Goal: Information Seeking & Learning: Learn about a topic

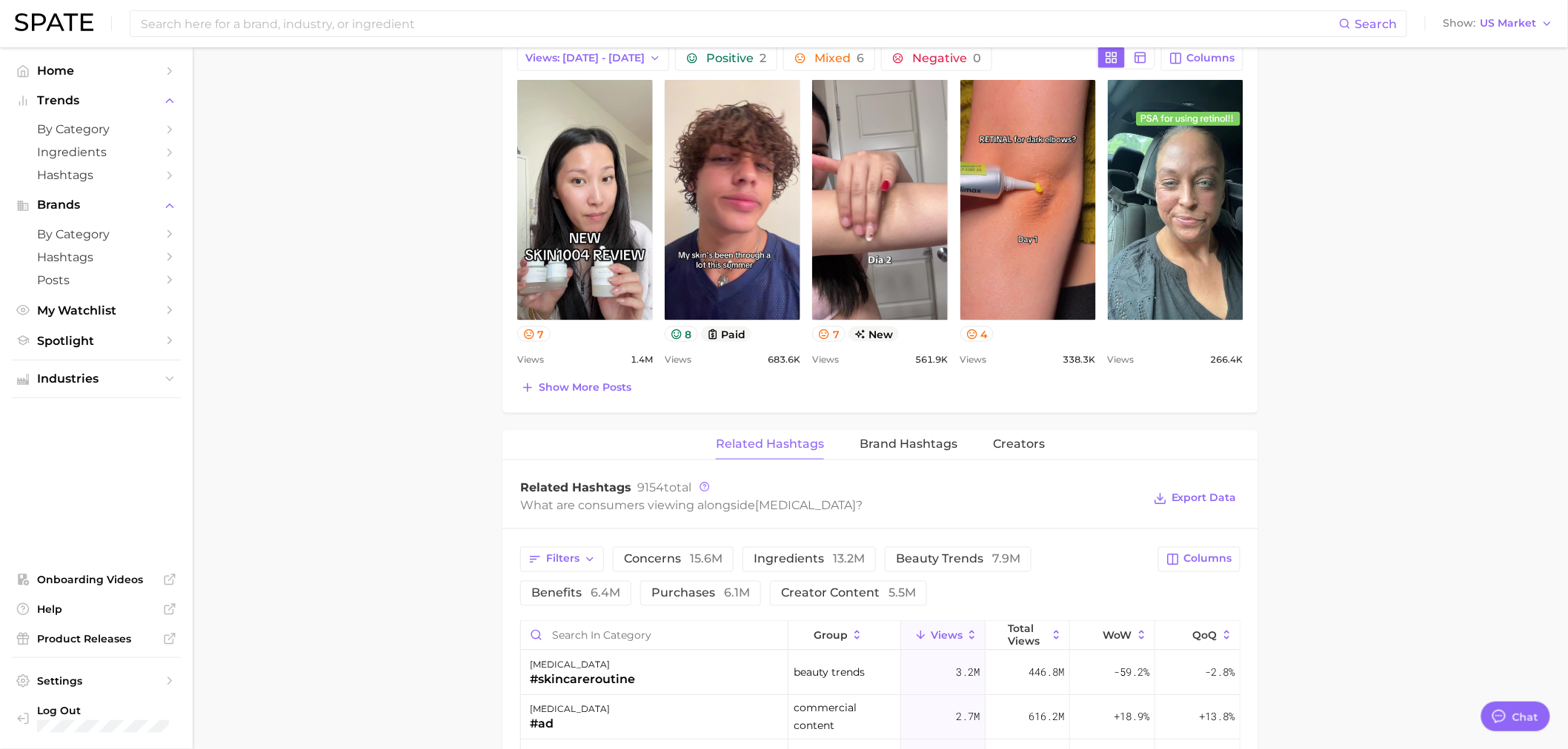
scroll to position [356, 0]
click at [208, 34] on input at bounding box center [739, 23] width 1200 height 25
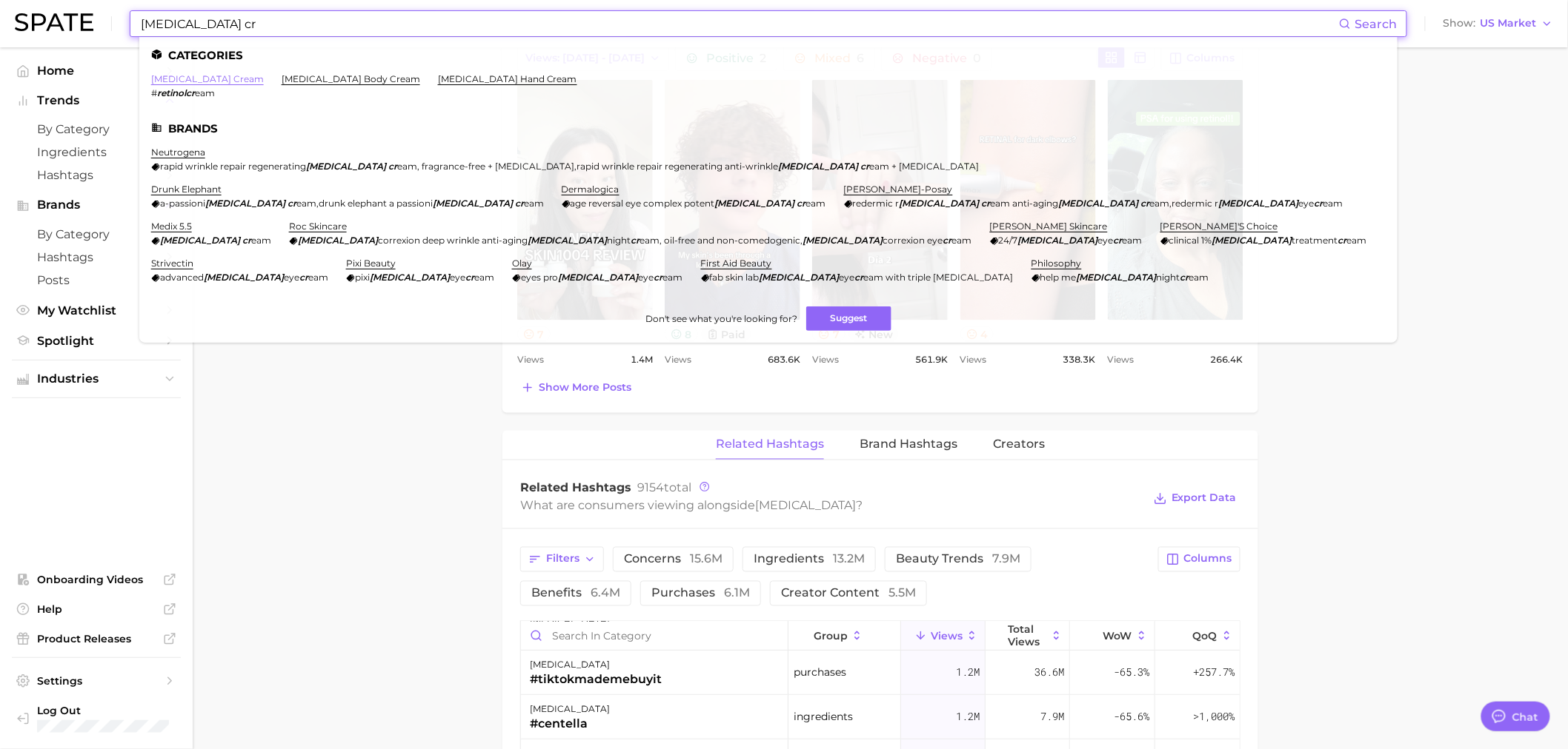
type input "retinol cr"
click at [192, 77] on link "[MEDICAL_DATA] cream" at bounding box center [207, 78] width 113 height 11
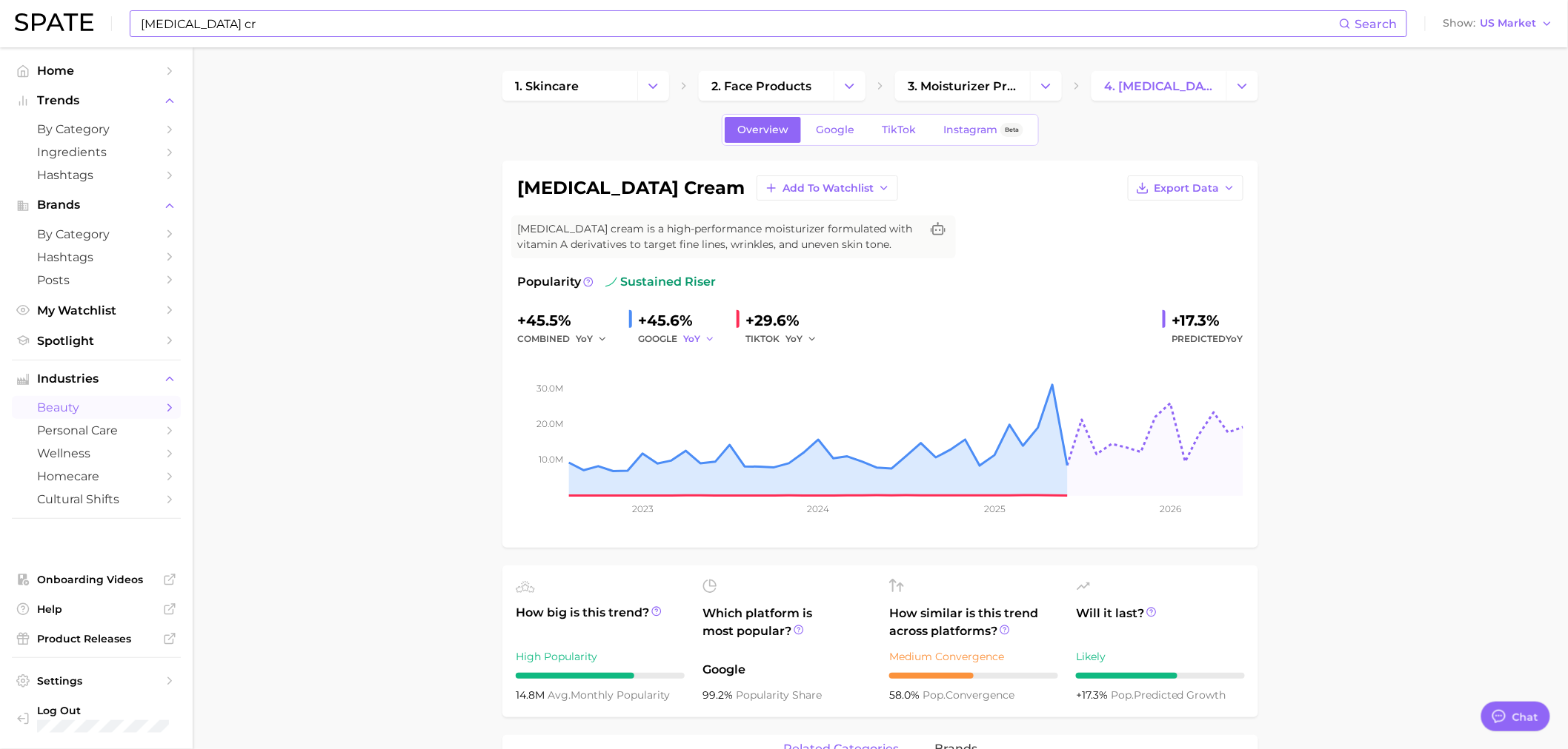
click at [711, 338] on icon "button" at bounding box center [709, 339] width 10 height 10
click at [721, 389] on button "QoQ" at bounding box center [764, 389] width 163 height 27
click at [806, 343] on icon "button" at bounding box center [811, 339] width 10 height 10
click at [823, 387] on button "QoQ" at bounding box center [867, 389] width 163 height 27
click at [817, 342] on icon "button" at bounding box center [815, 339] width 10 height 10
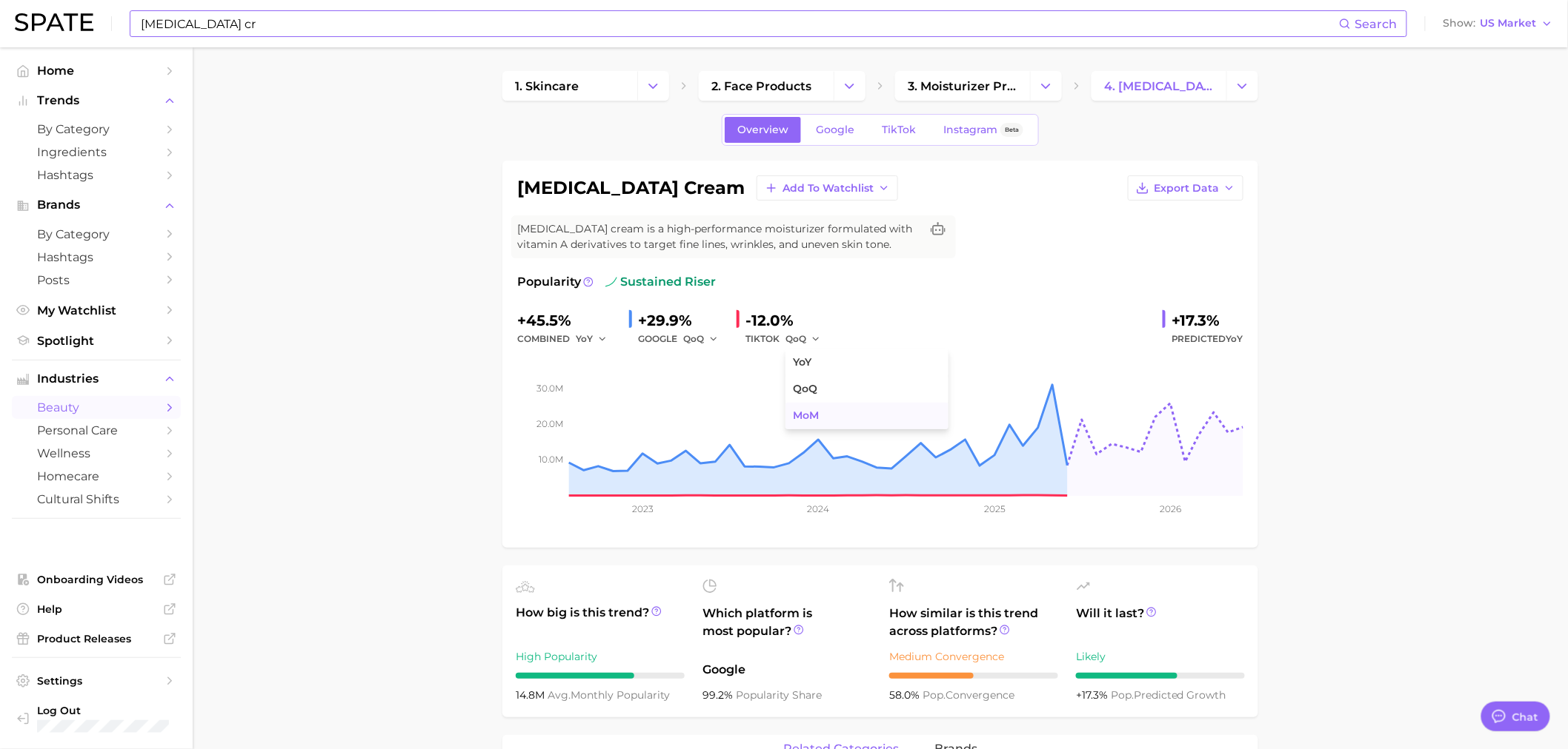
click at [830, 409] on button "MoM" at bounding box center [867, 416] width 163 height 27
click at [827, 132] on span "Google" at bounding box center [834, 129] width 38 height 12
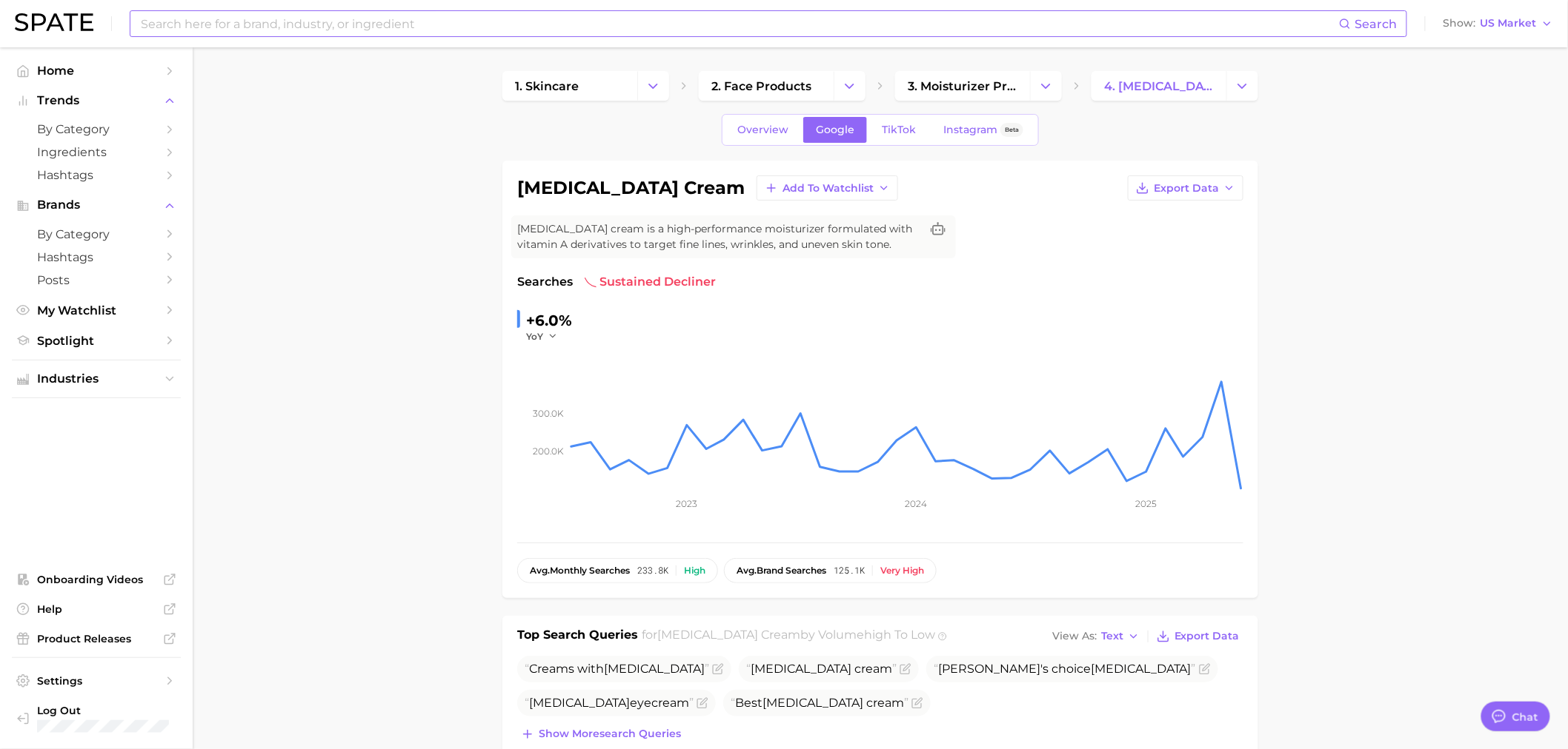
scroll to position [356, 0]
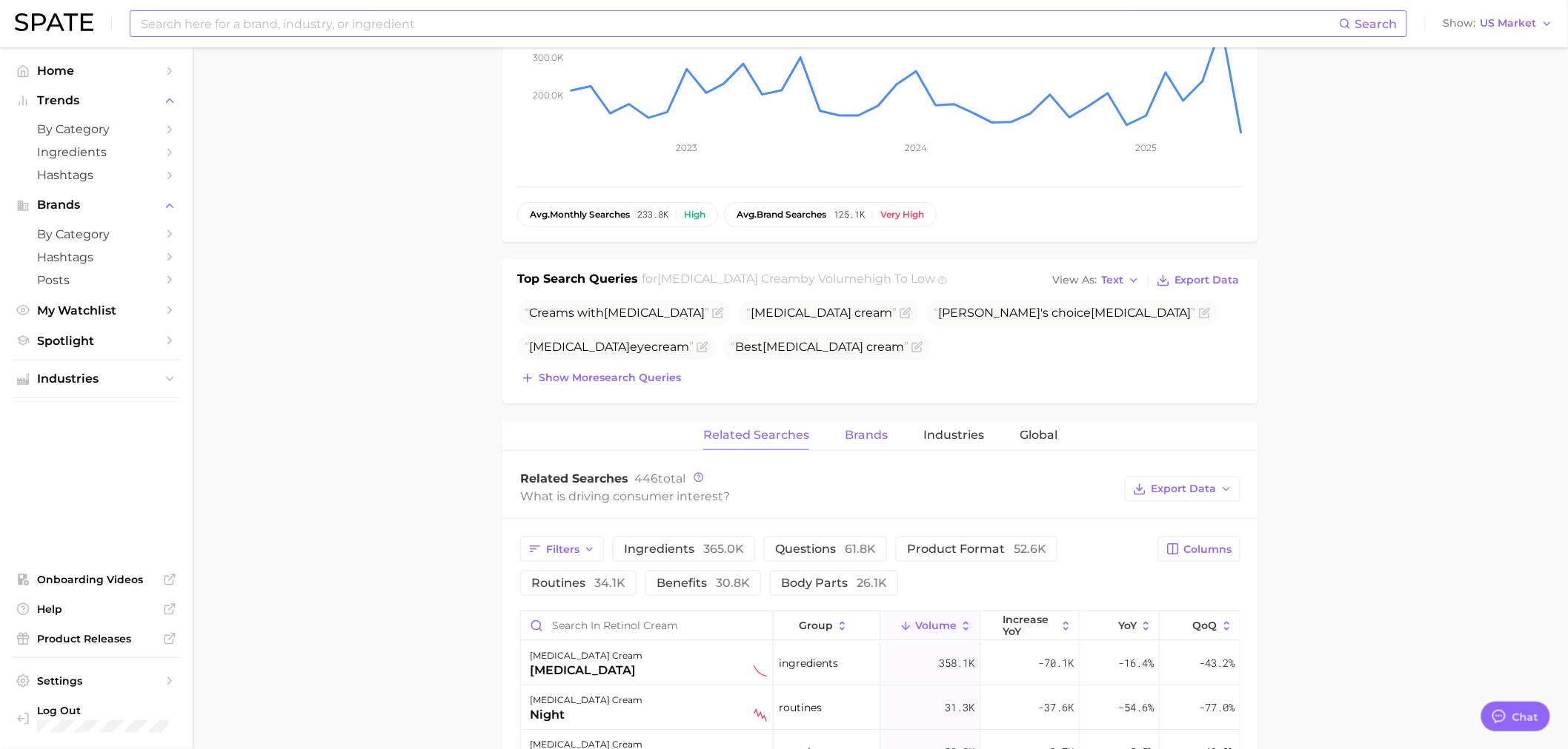
click at [870, 431] on span "Brands" at bounding box center [866, 435] width 43 height 13
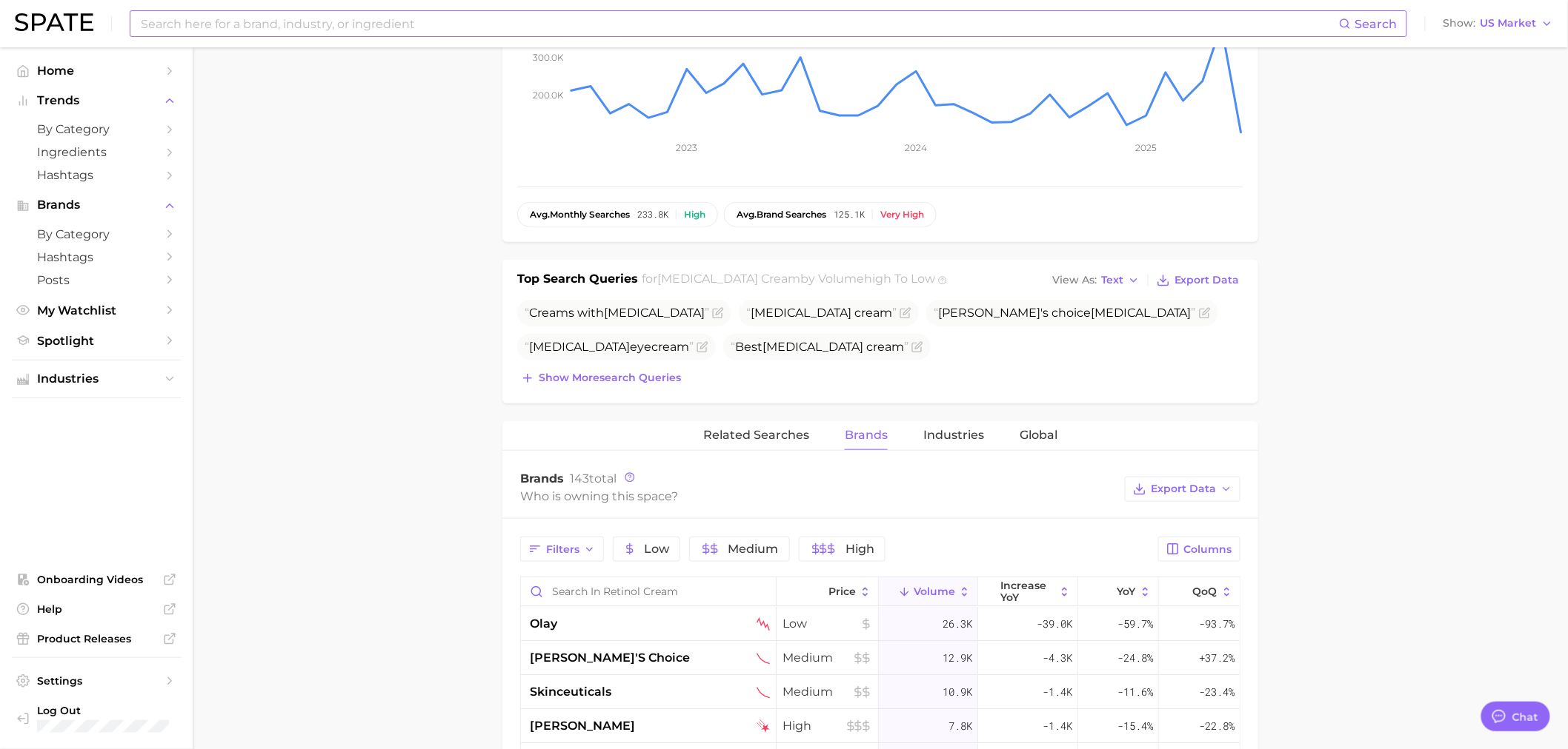
scroll to position [0, 0]
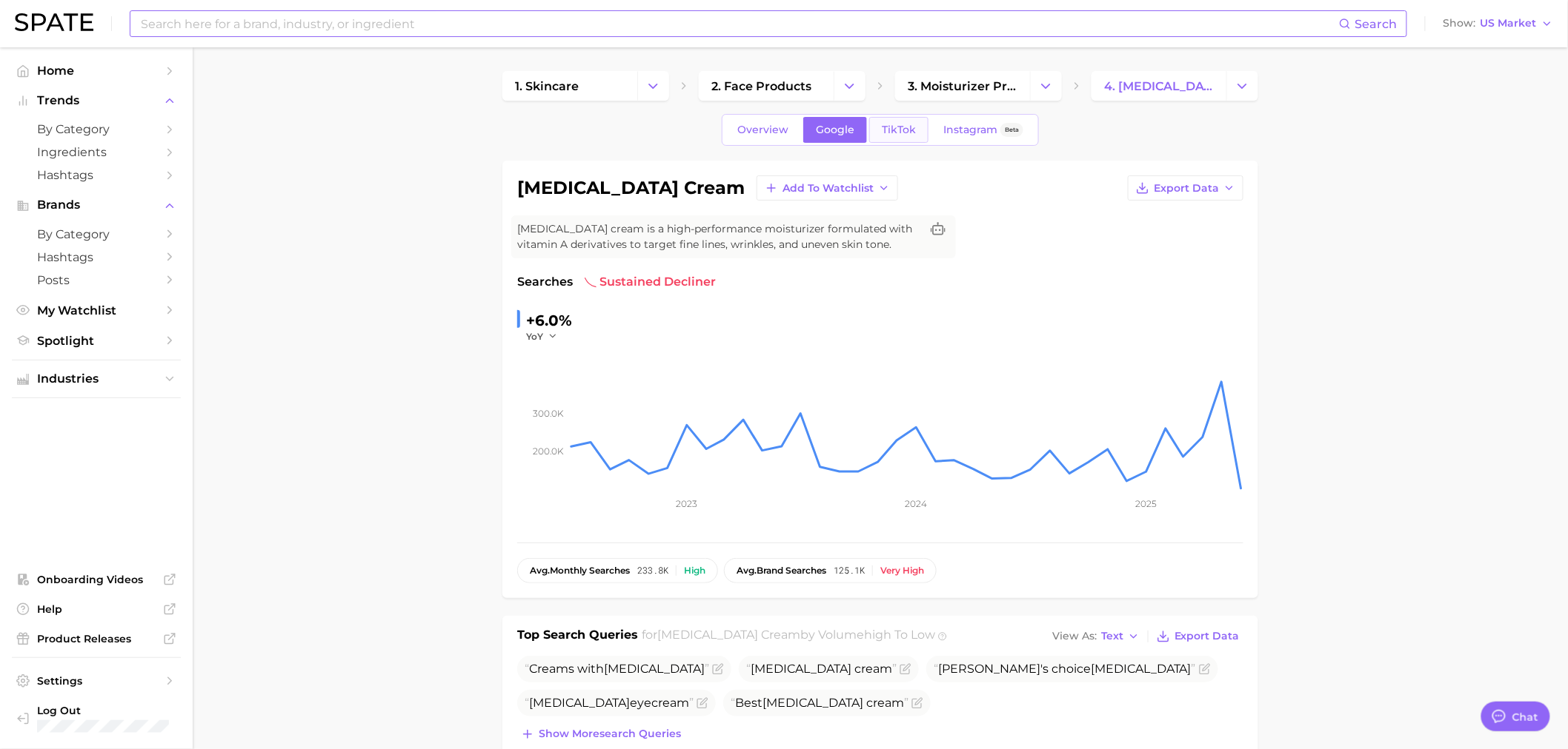
click at [897, 139] on link "TikTok" at bounding box center [898, 130] width 59 height 26
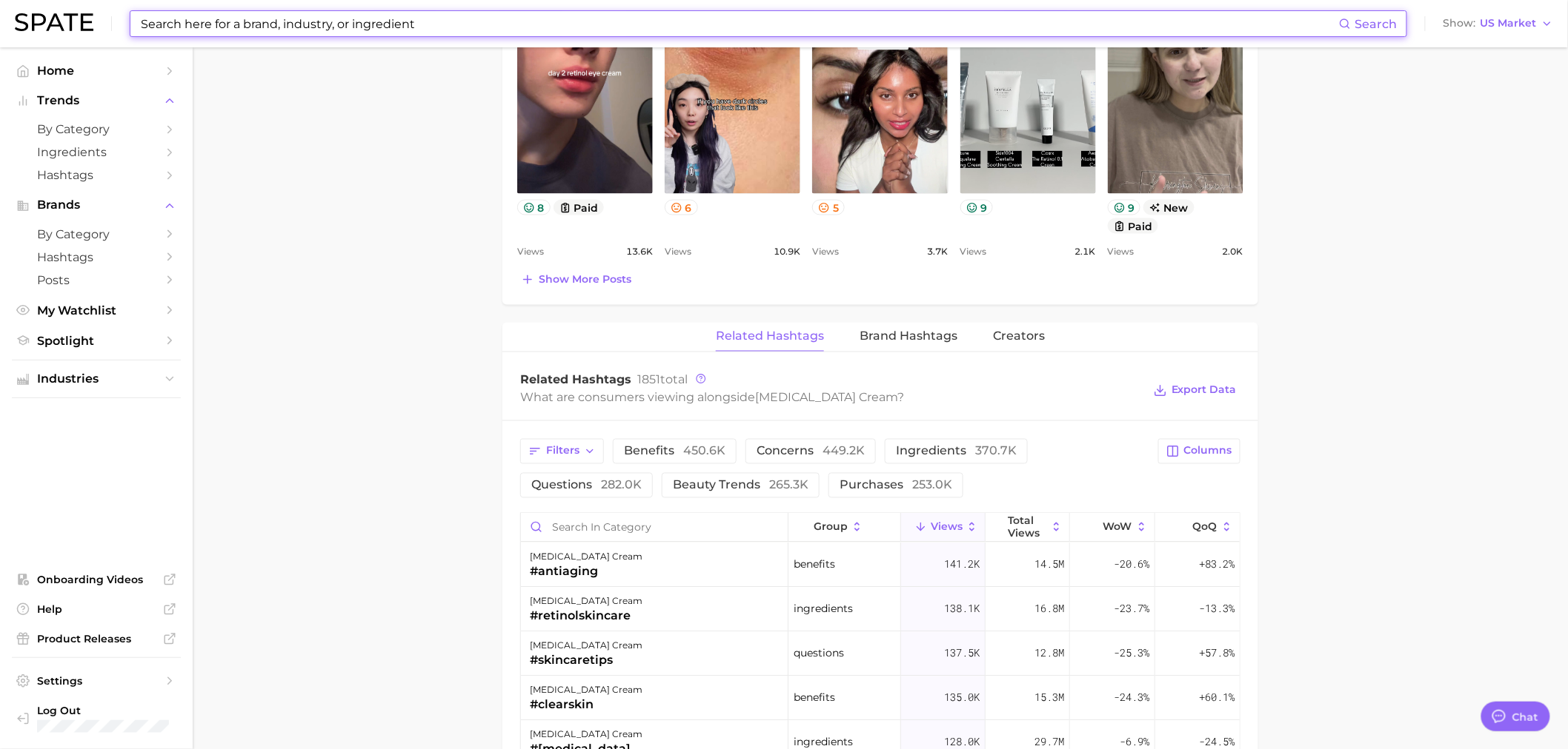
scroll to position [714, 0]
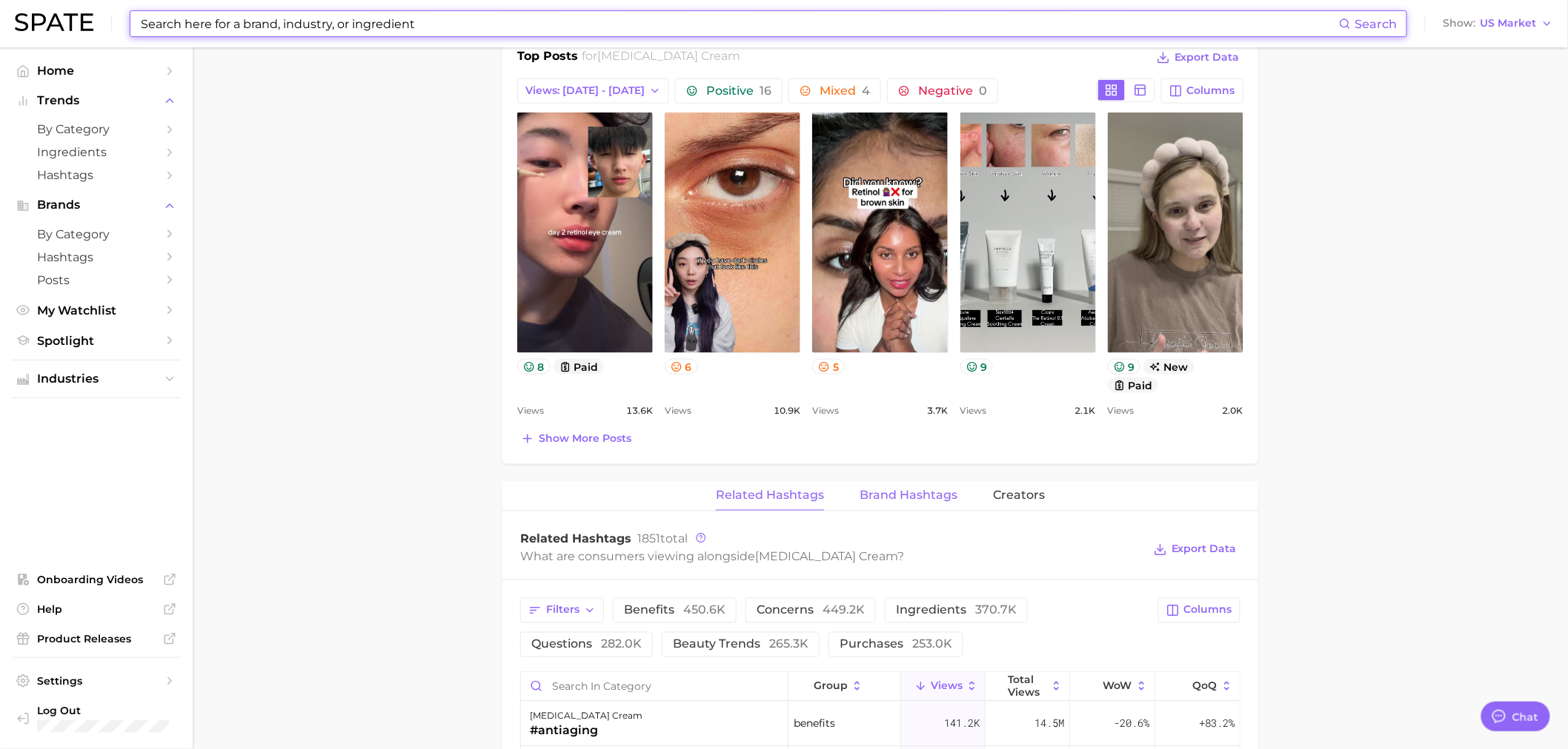
drag, startPoint x: 917, startPoint y: 491, endPoint x: 928, endPoint y: 492, distance: 11.0
click at [917, 491] on span "Brand Hashtags" at bounding box center [908, 496] width 98 height 13
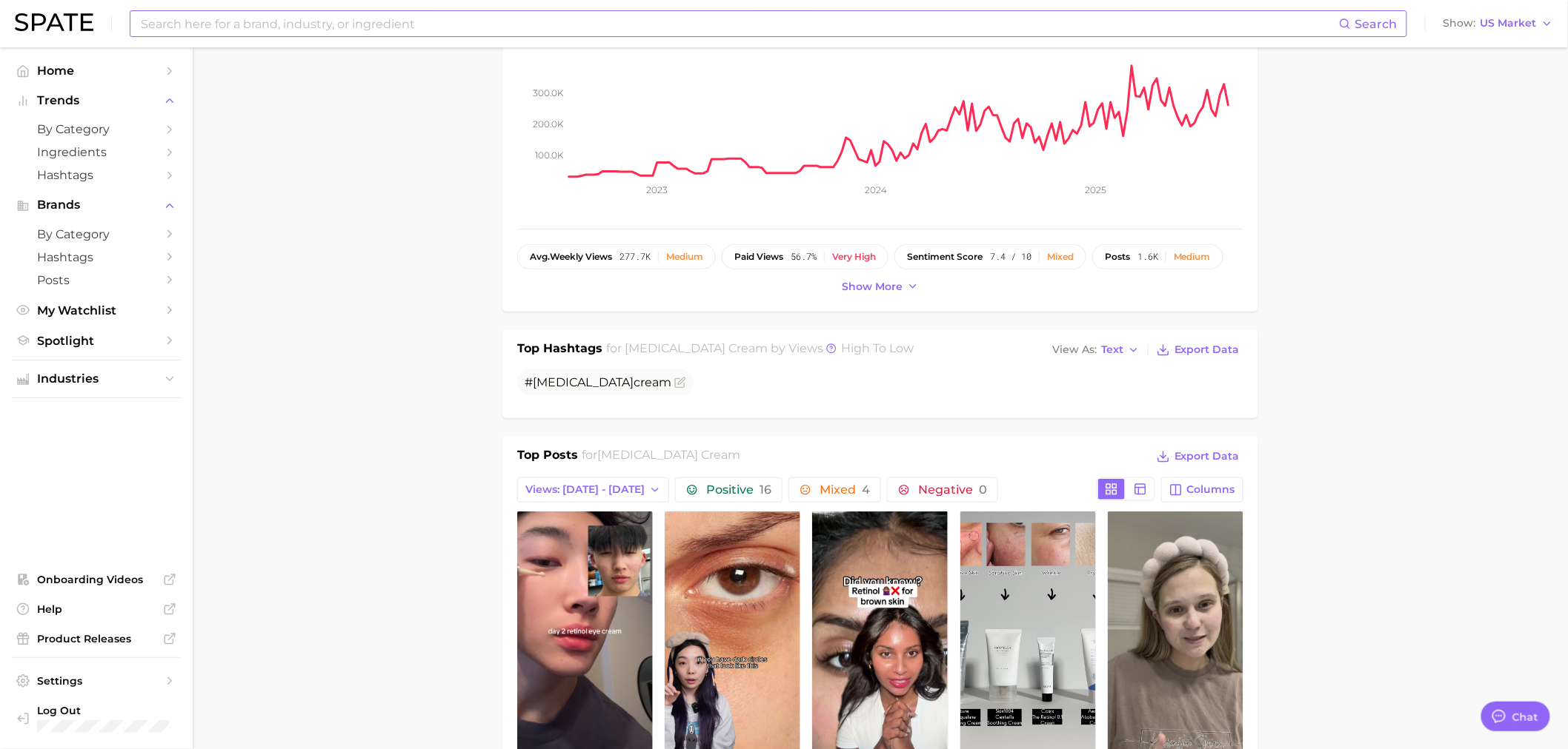
scroll to position [0, 0]
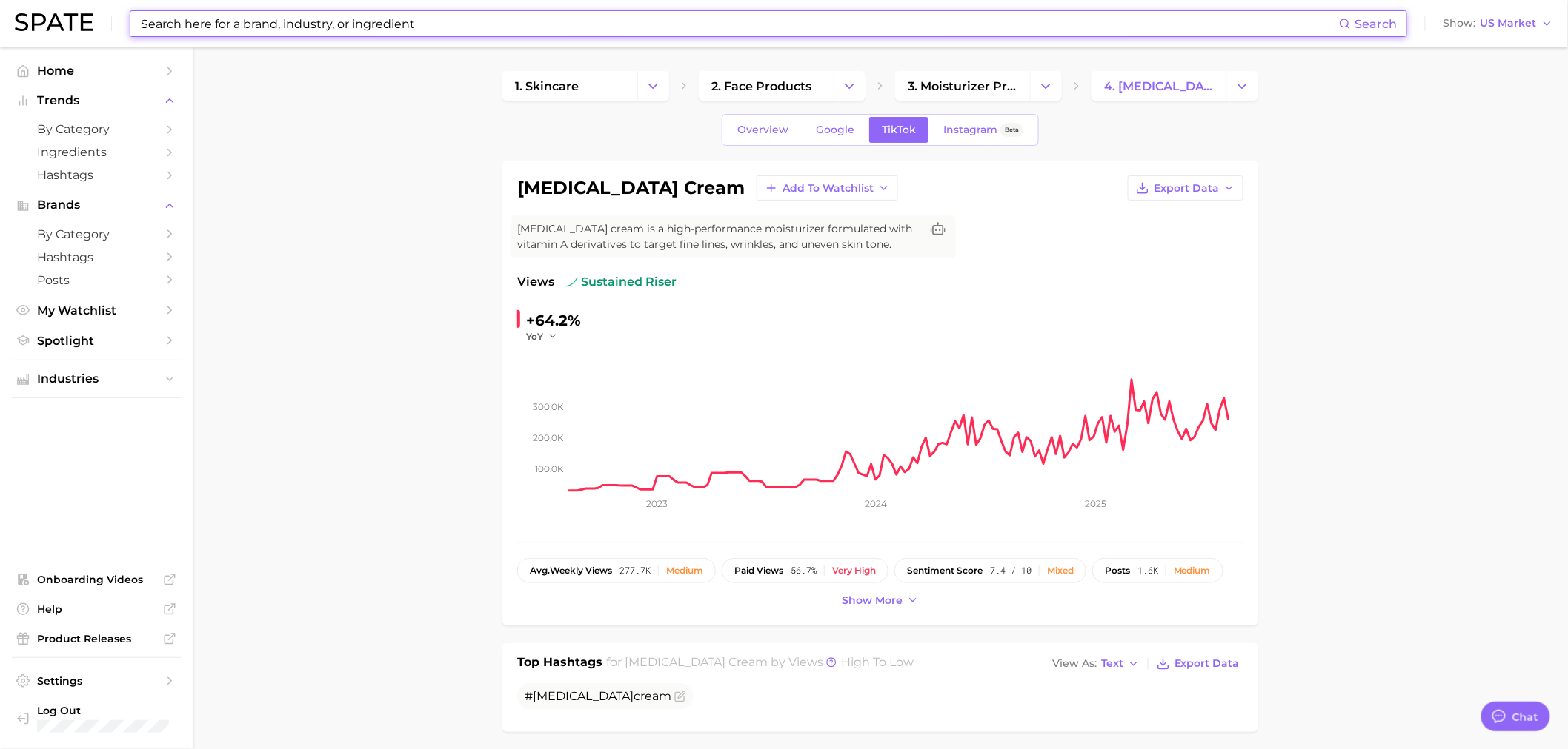
click at [246, 27] on input at bounding box center [739, 23] width 1200 height 25
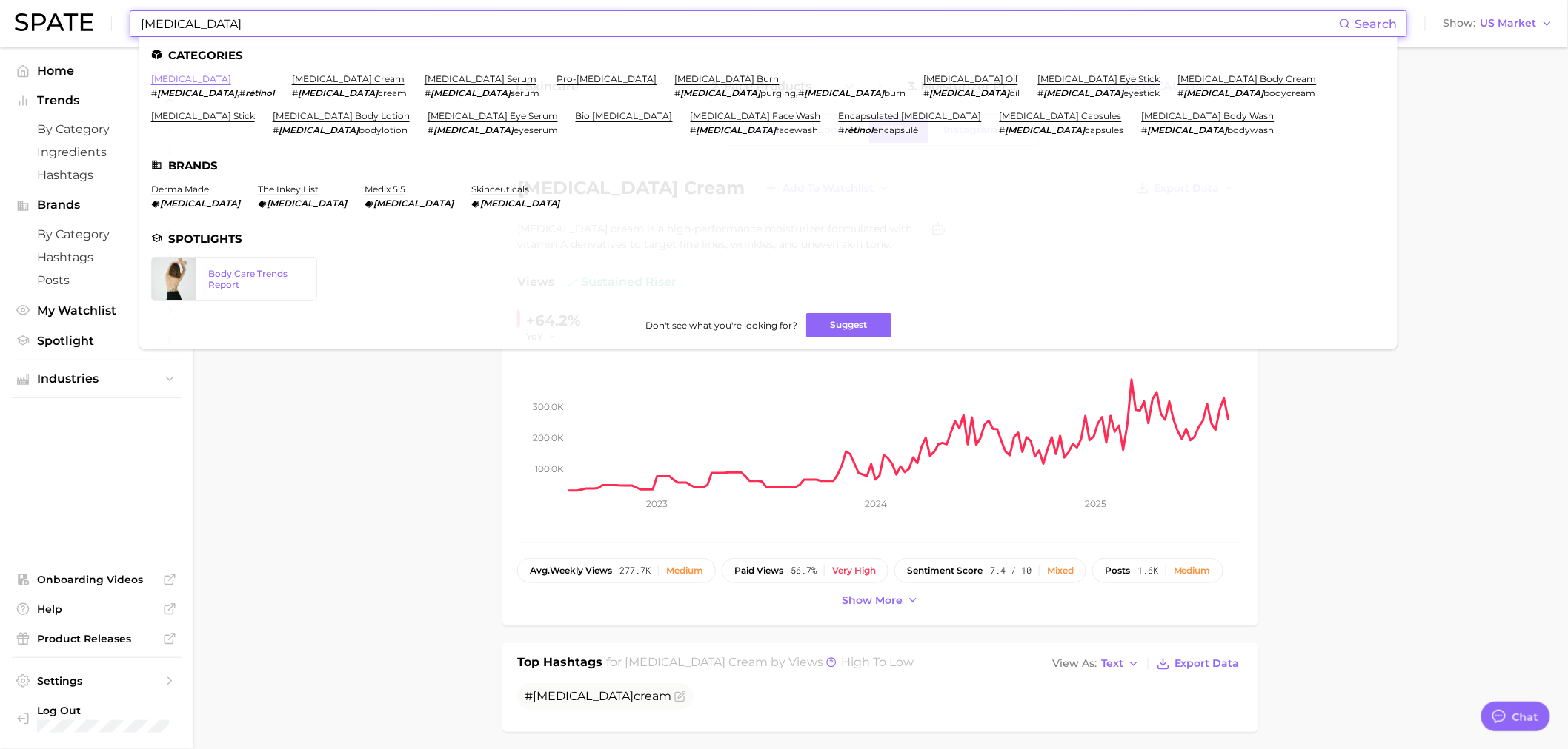
type input "[MEDICAL_DATA]"
click at [174, 81] on link "[MEDICAL_DATA]" at bounding box center [192, 78] width 80 height 11
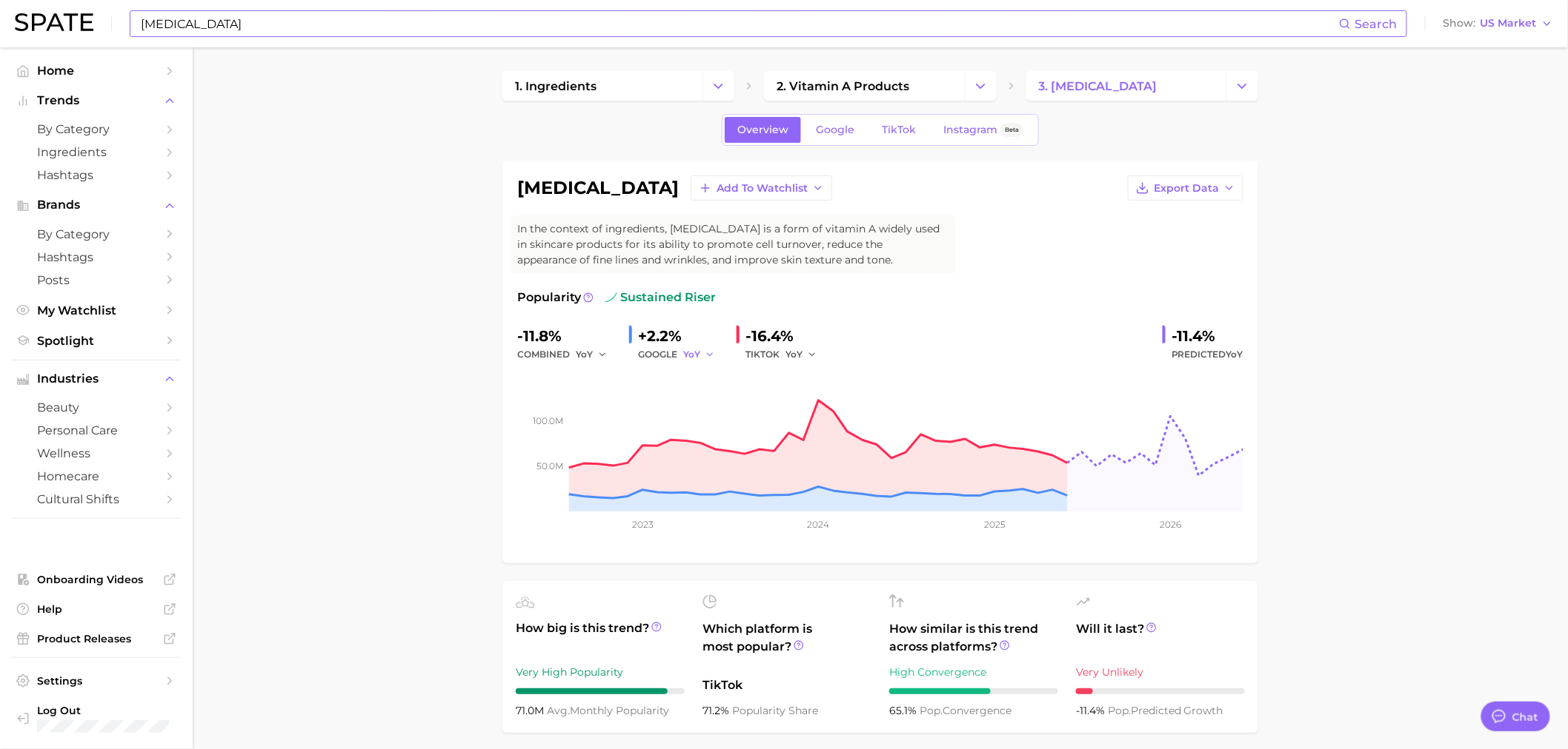
click at [700, 346] on button "YoY" at bounding box center [699, 354] width 32 height 18
click at [730, 403] on button "QoQ" at bounding box center [764, 404] width 163 height 27
click at [805, 346] on button "YoY" at bounding box center [802, 354] width 32 height 18
click at [830, 407] on button "QoQ" at bounding box center [867, 404] width 163 height 27
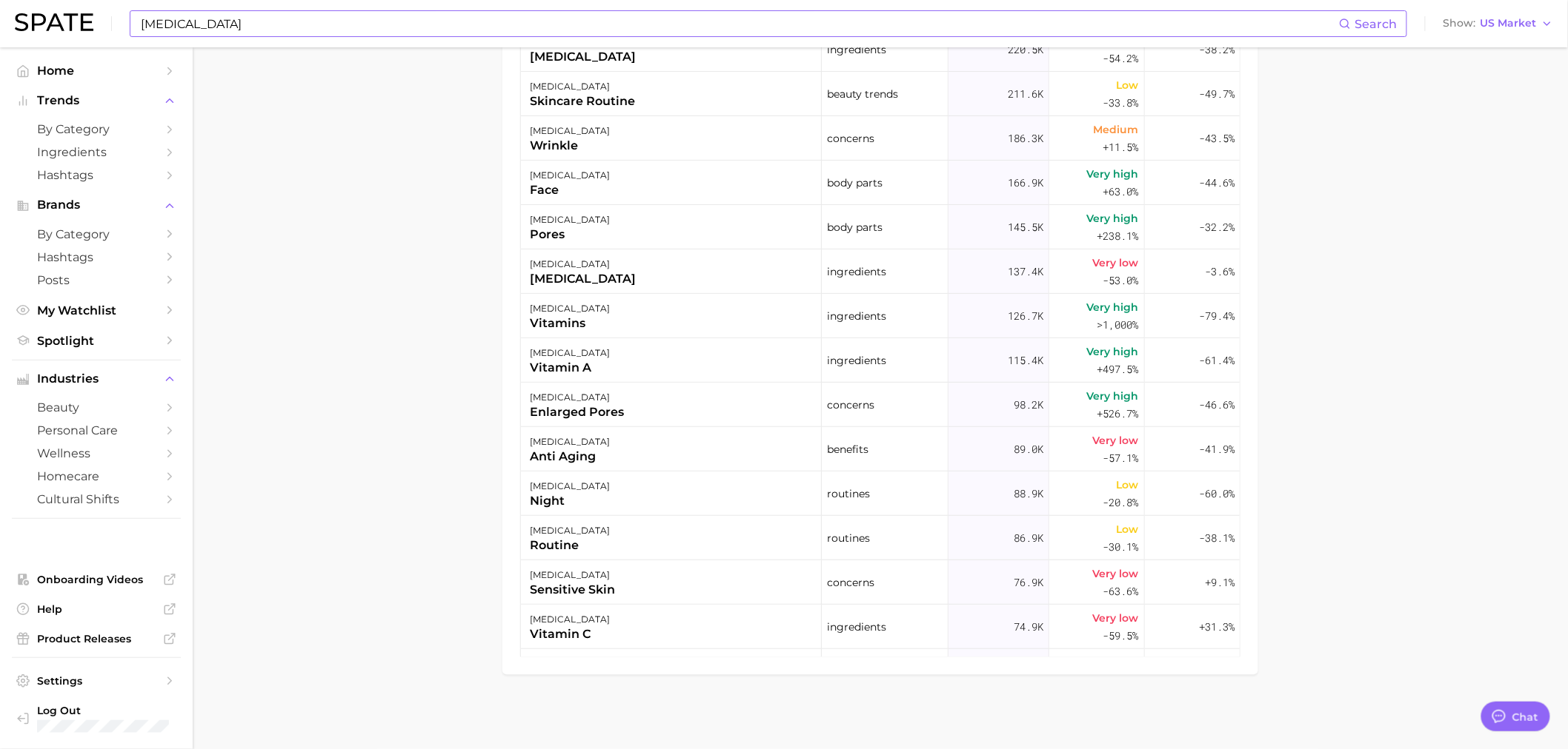
scroll to position [320, 0]
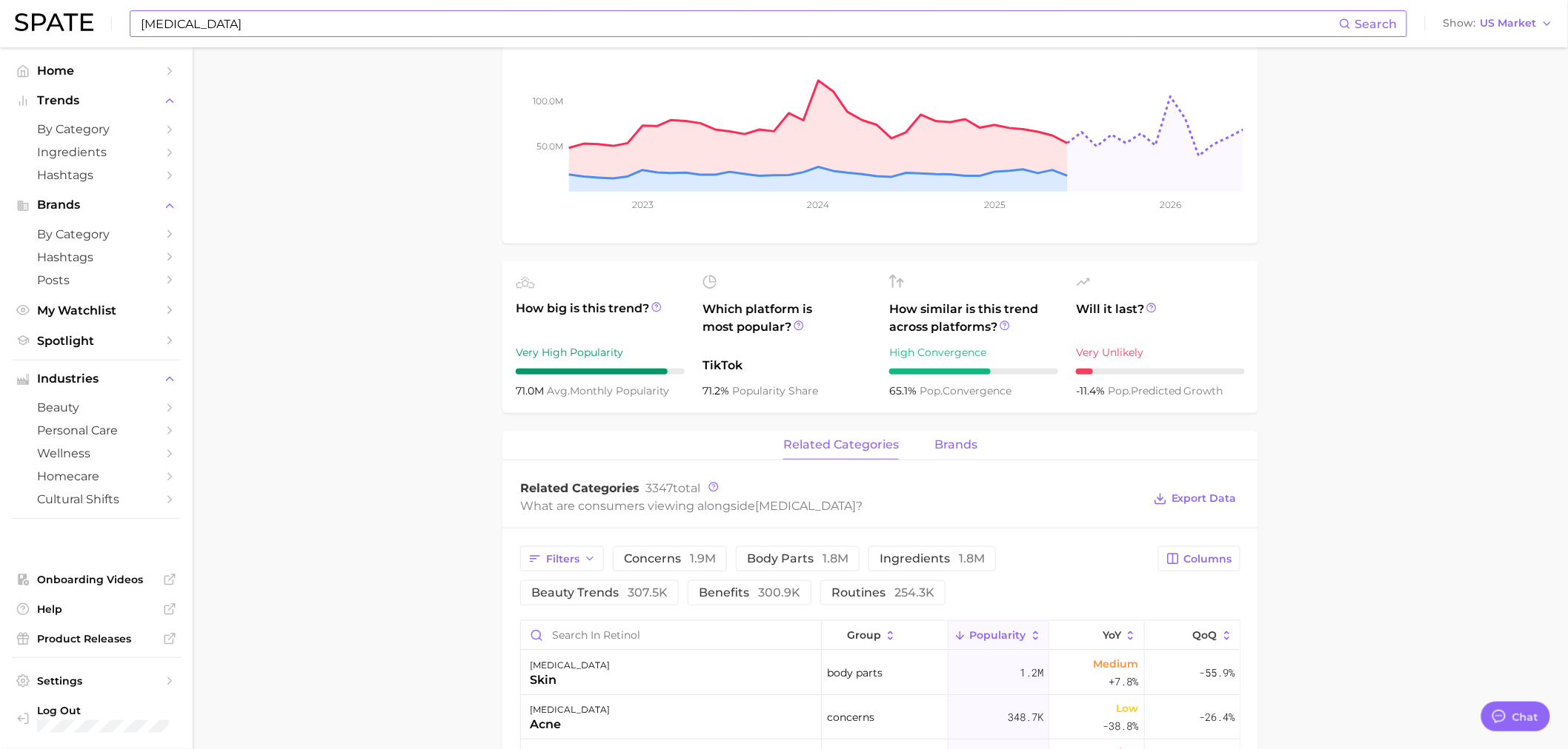
click at [954, 454] on button "brands" at bounding box center [956, 445] width 43 height 29
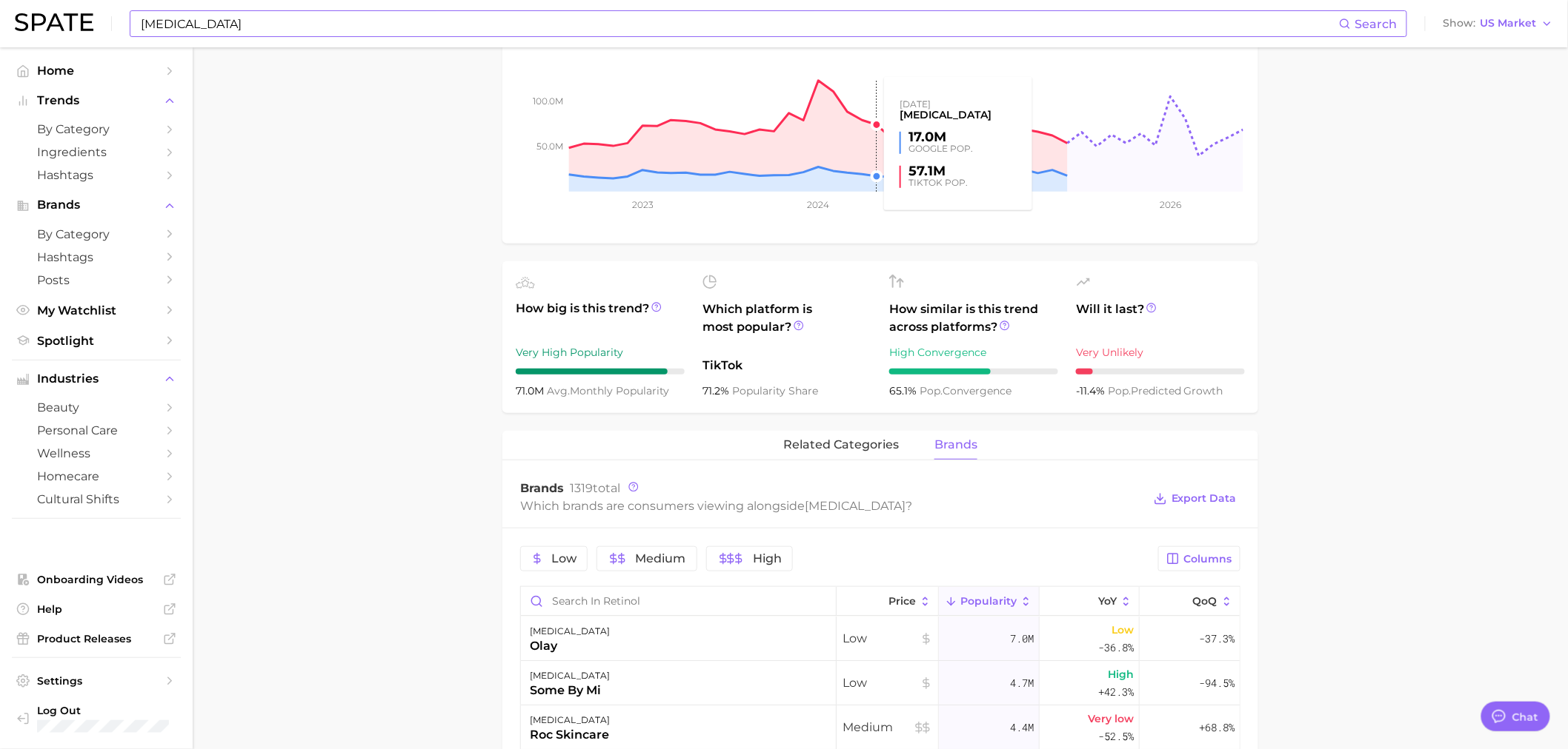
scroll to position [0, 0]
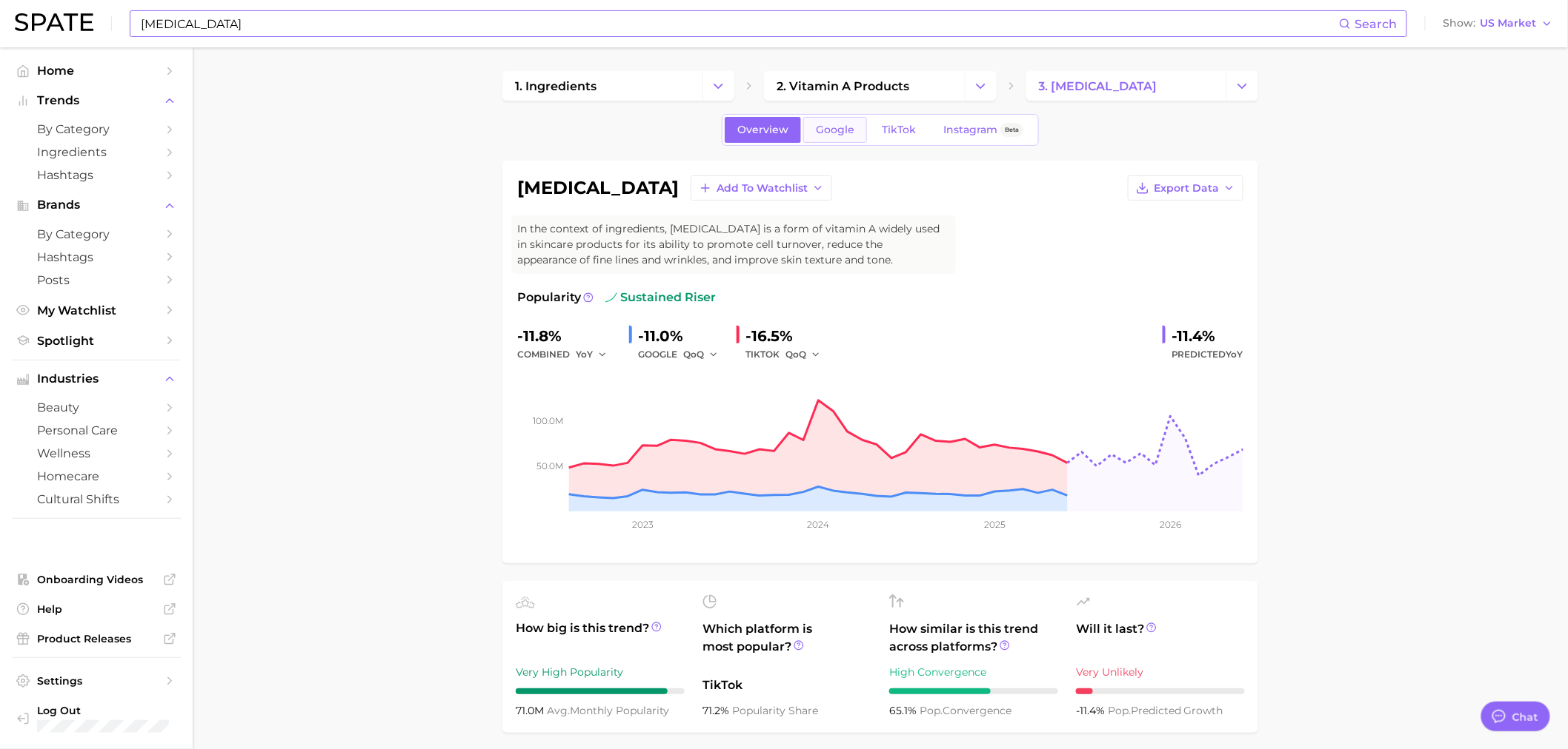
click at [849, 131] on span "Google" at bounding box center [834, 129] width 38 height 12
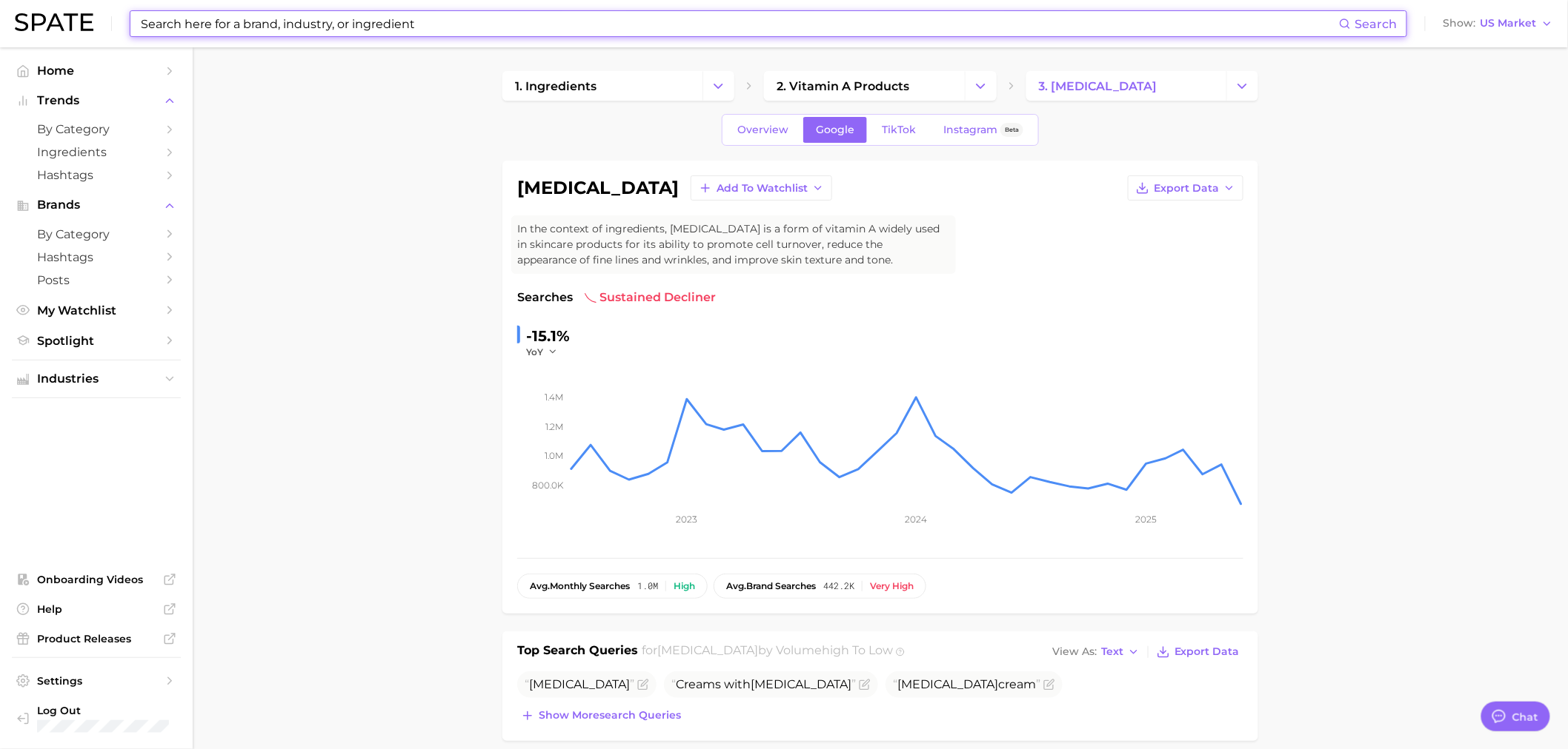
scroll to position [356, 0]
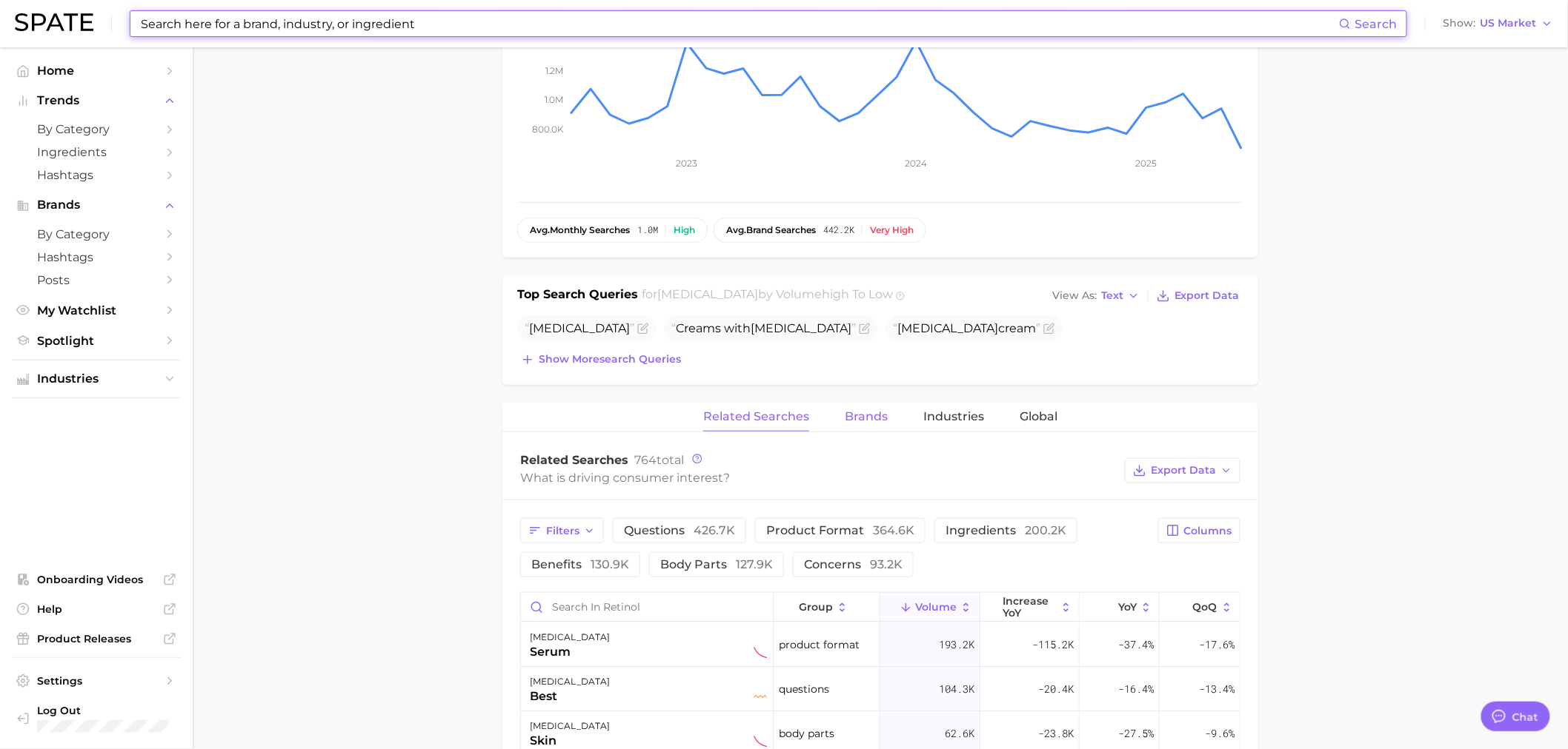
click at [882, 420] on span "Brands" at bounding box center [866, 417] width 43 height 13
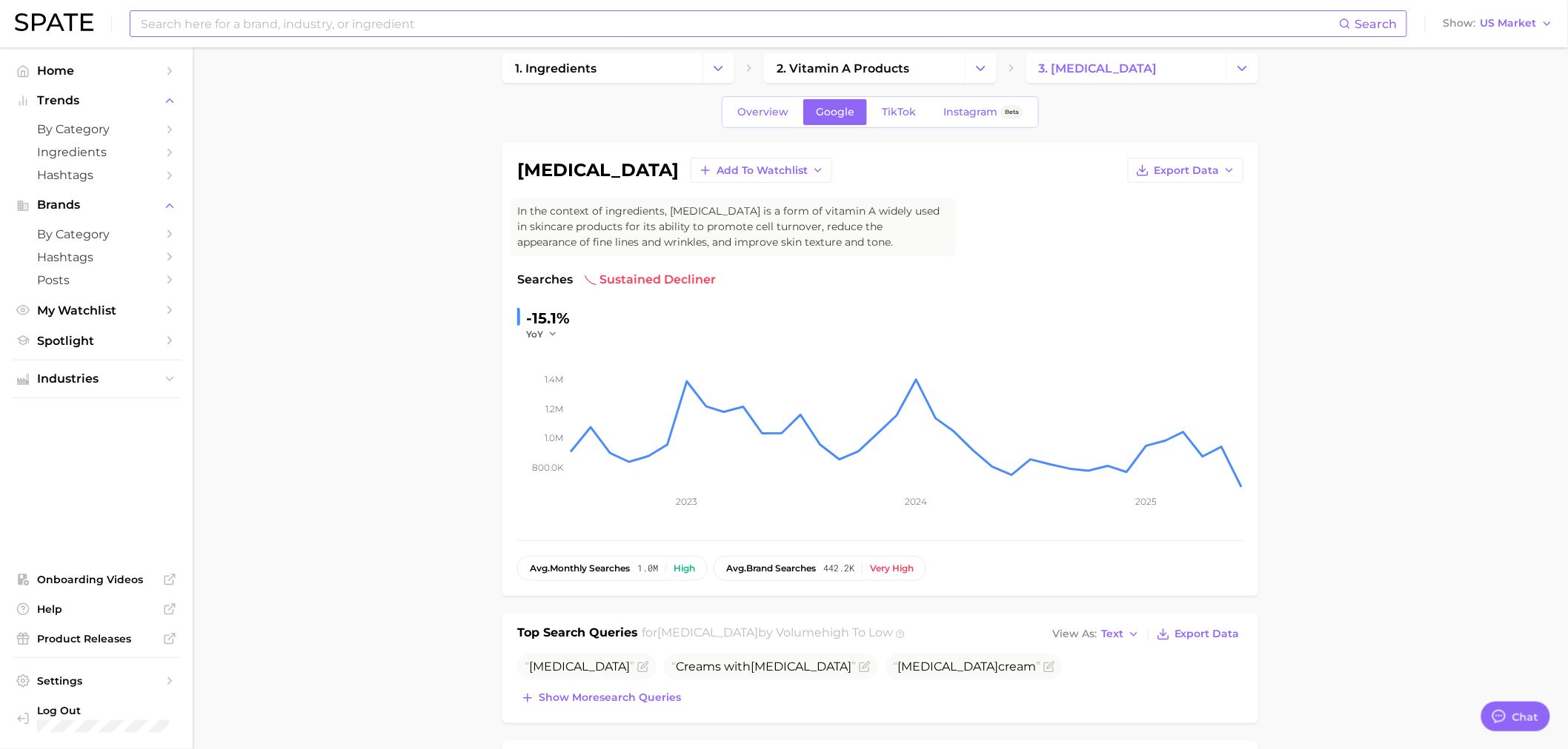
scroll to position [0, 0]
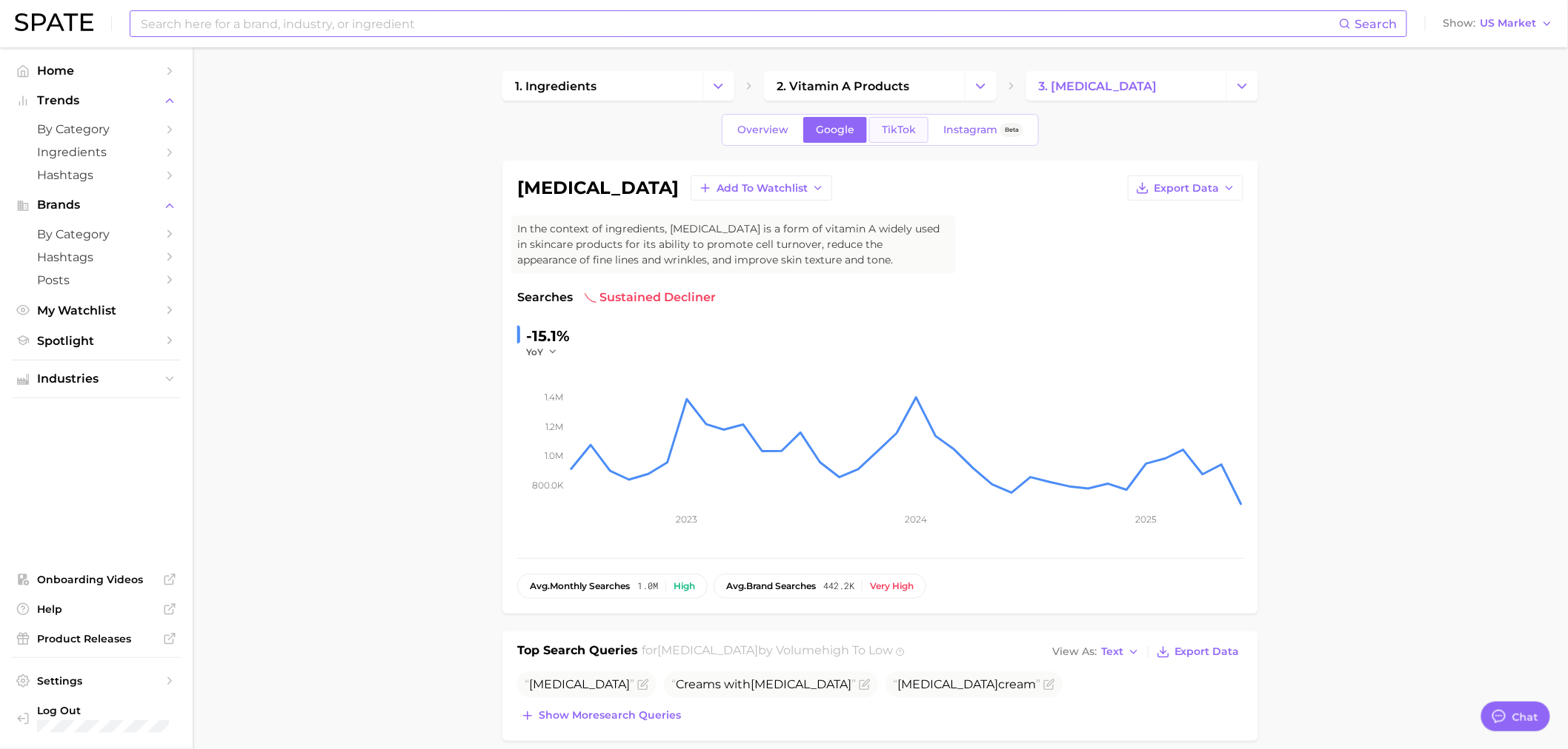
click at [901, 127] on span "TikTok" at bounding box center [899, 129] width 34 height 12
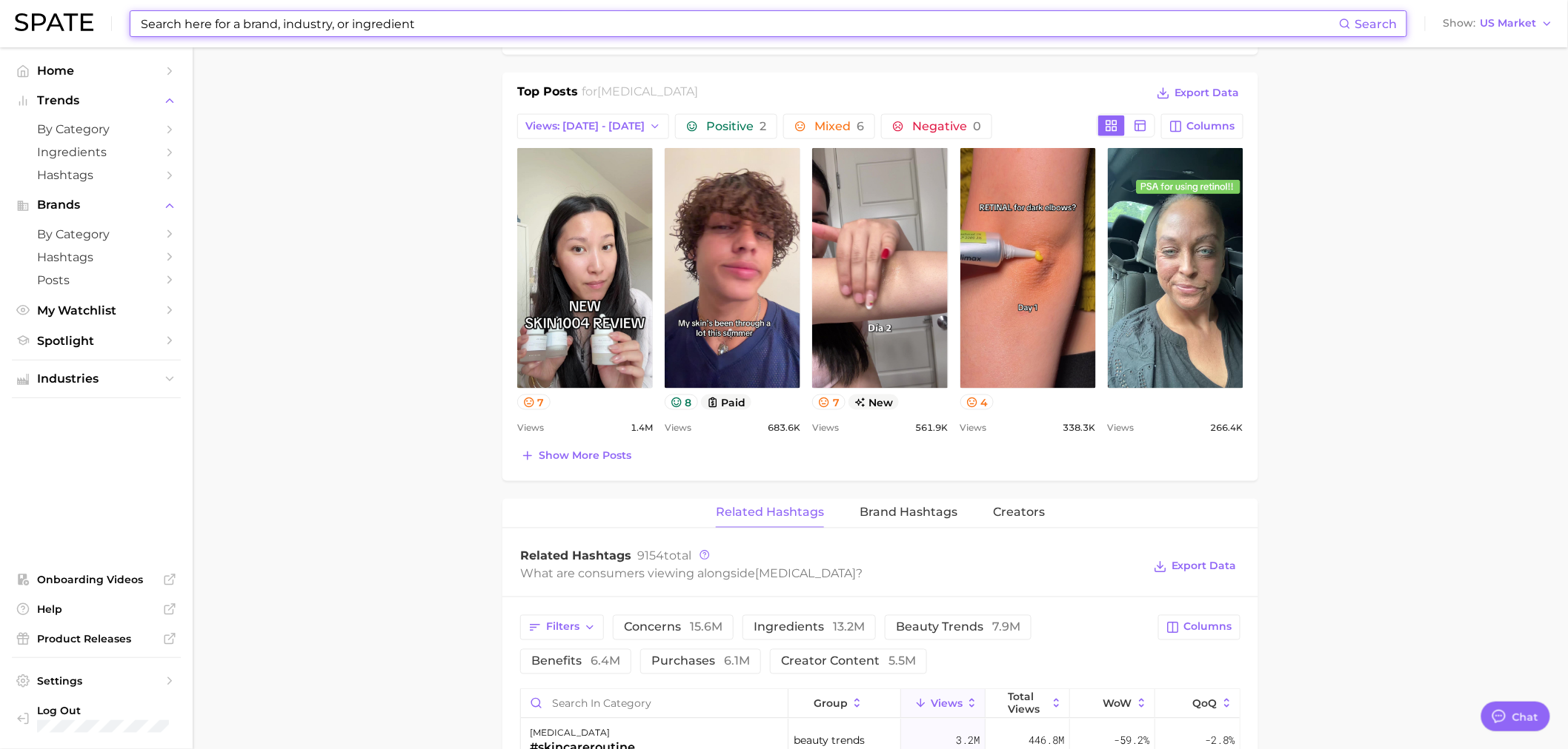
scroll to position [714, 0]
click at [896, 502] on button "Brand Hashtags" at bounding box center [908, 514] width 98 height 29
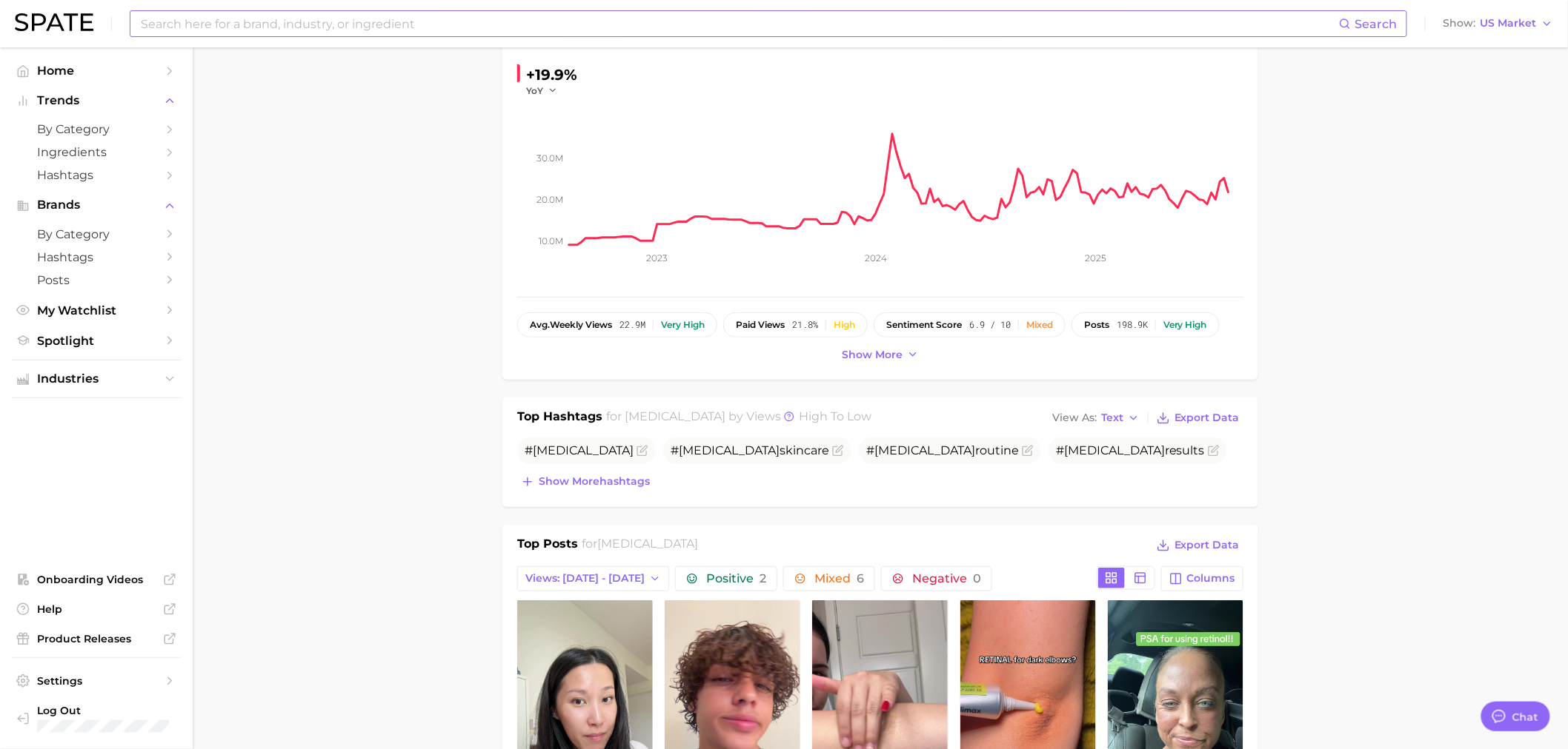
scroll to position [0, 0]
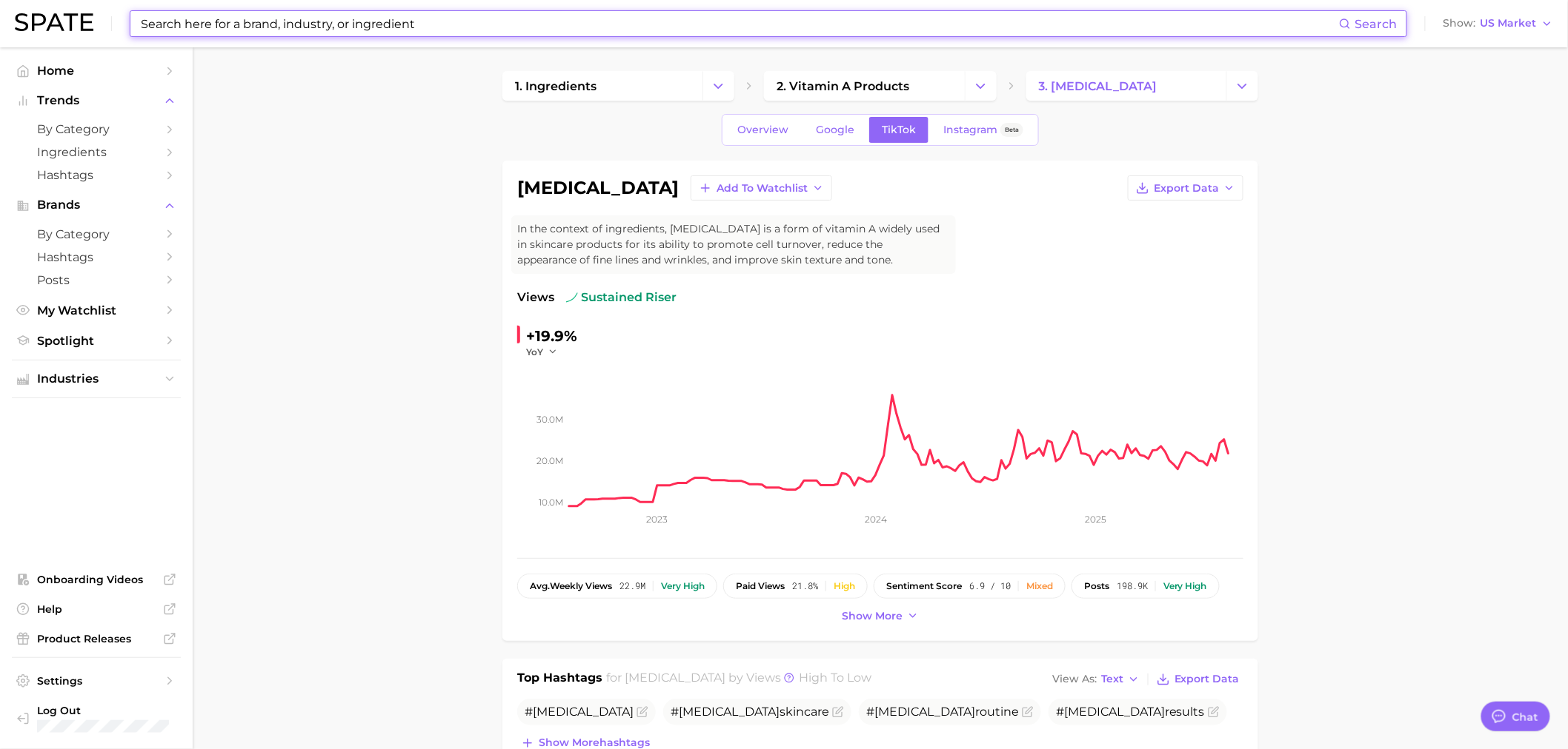
click at [395, 31] on input at bounding box center [739, 23] width 1200 height 25
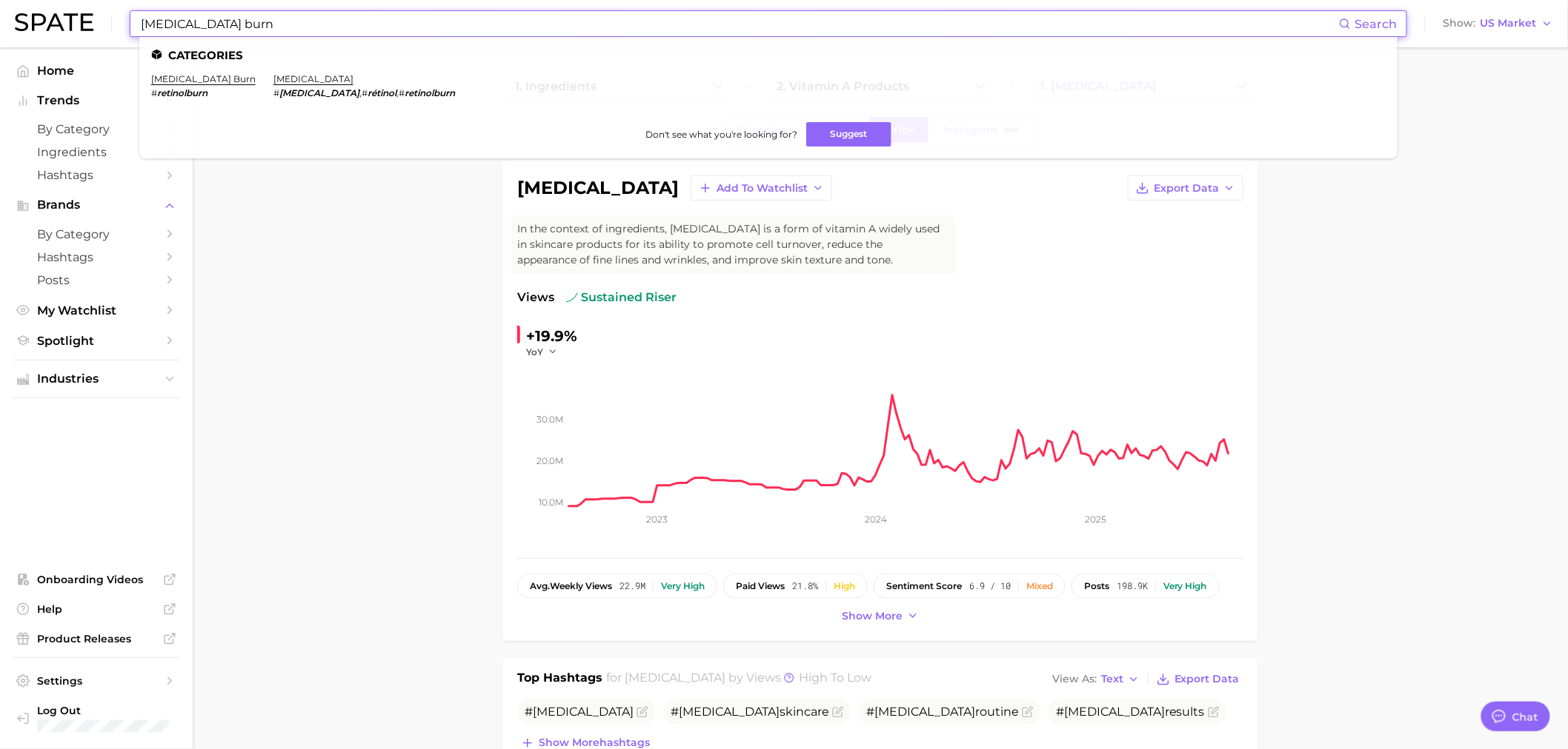
type input "[MEDICAL_DATA] burn"
click at [185, 88] on em "retinolburn" at bounding box center [182, 93] width 50 height 11
click at [183, 75] on link "[MEDICAL_DATA] burn" at bounding box center [204, 78] width 105 height 11
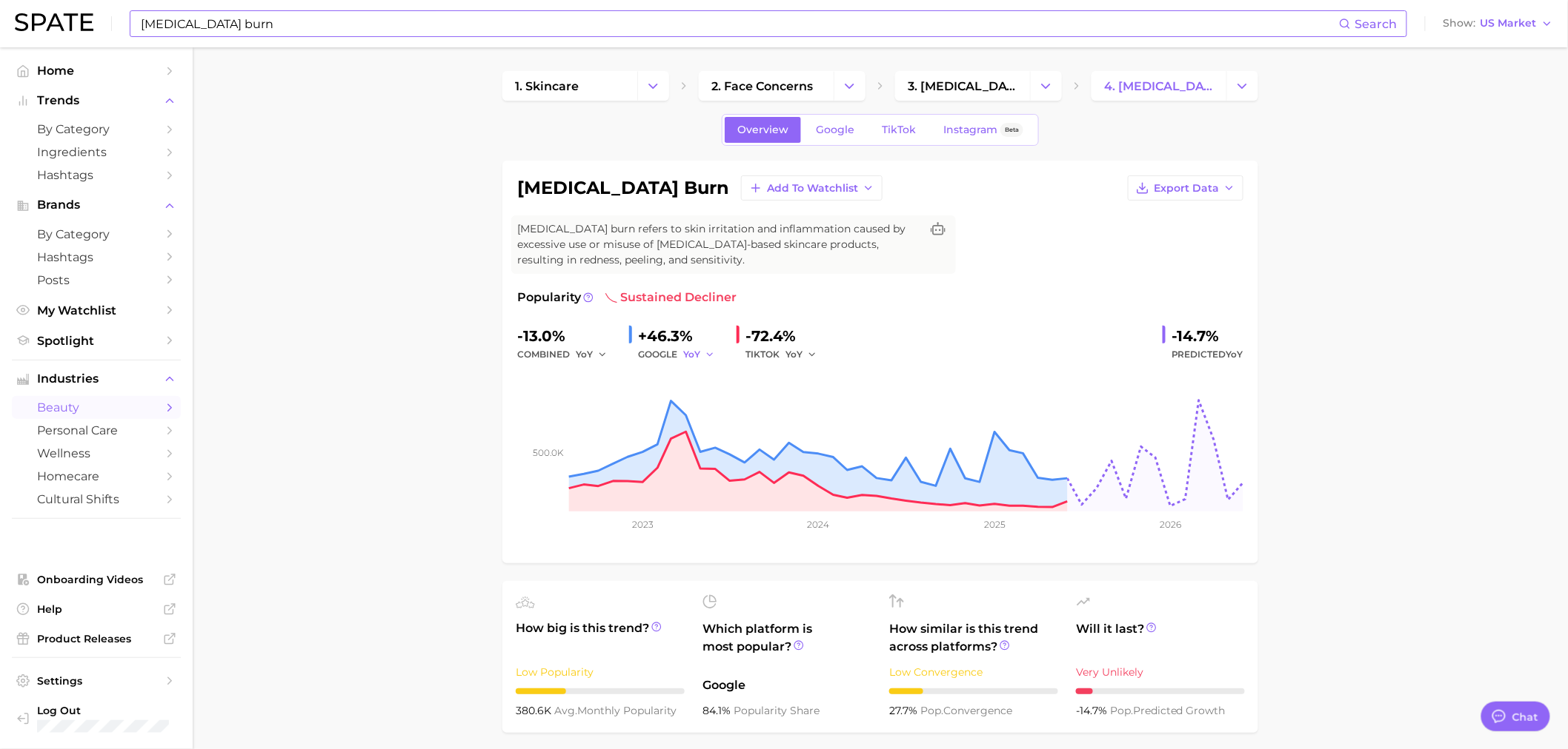
click at [699, 354] on span "YoY" at bounding box center [691, 354] width 17 height 12
click at [704, 402] on span "QoQ" at bounding box center [703, 404] width 24 height 12
click at [804, 353] on button "YoY" at bounding box center [802, 354] width 32 height 18
click at [811, 399] on span "QoQ" at bounding box center [805, 404] width 24 height 12
drag, startPoint x: 714, startPoint y: 351, endPoint x: 710, endPoint y: 358, distance: 8.1
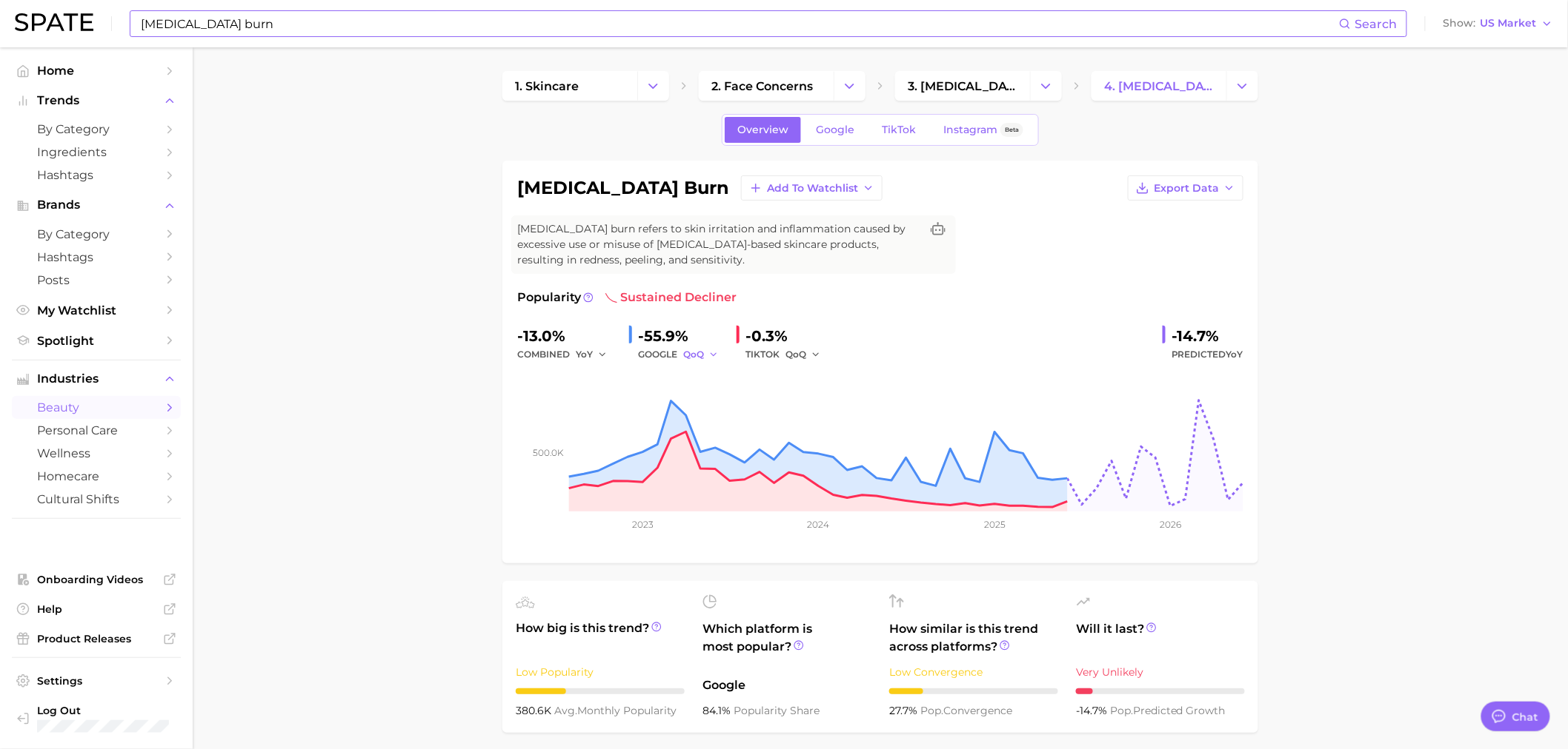
click at [713, 353] on icon "button" at bounding box center [713, 354] width 10 height 10
click at [720, 426] on button "MoM" at bounding box center [764, 431] width 163 height 27
click at [818, 357] on icon "button" at bounding box center [815, 354] width 10 height 10
click at [814, 433] on span "MoM" at bounding box center [805, 431] width 26 height 12
click at [717, 354] on polyline "button" at bounding box center [715, 354] width 6 height 2
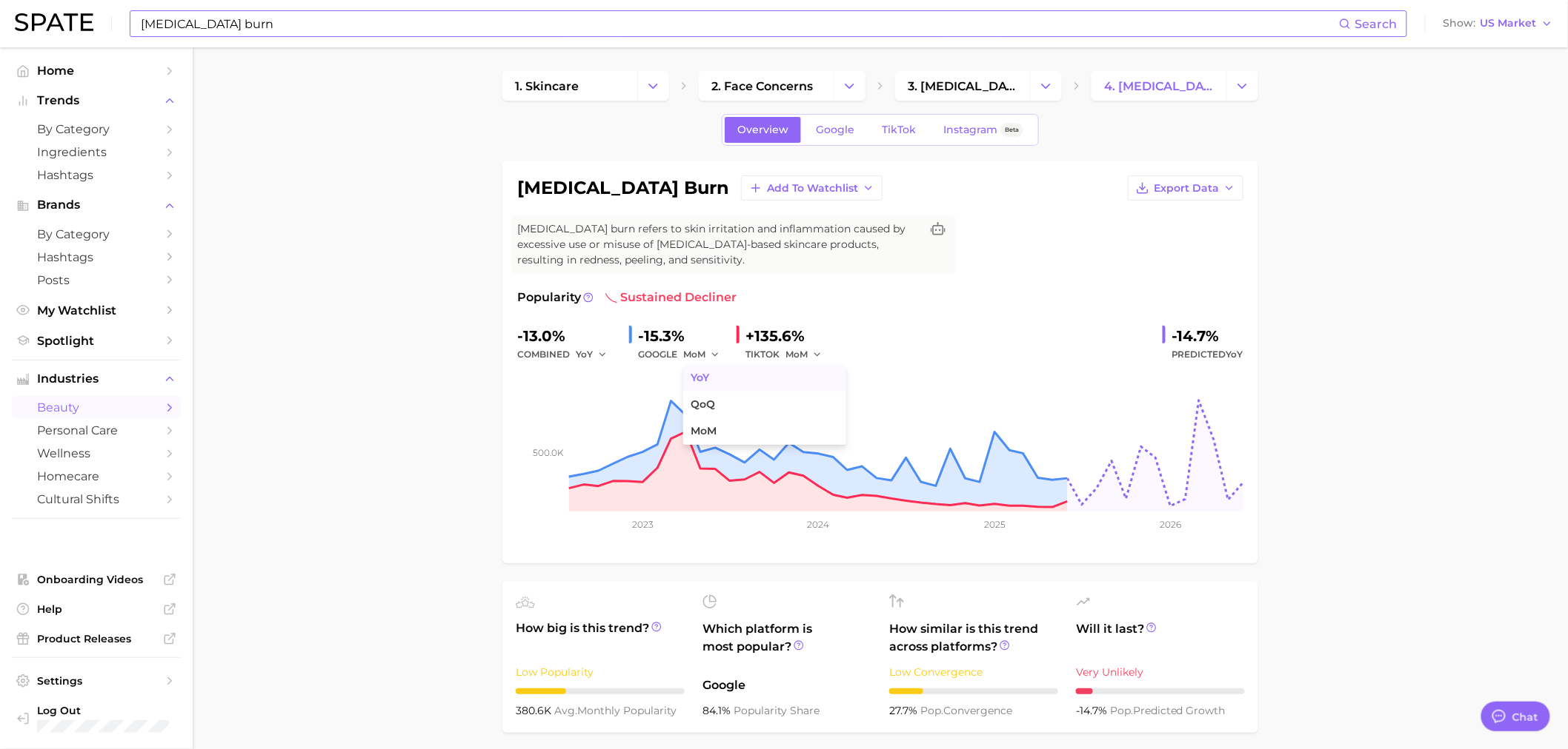
click at [715, 381] on button "YoY" at bounding box center [764, 378] width 163 height 27
click at [802, 356] on span "MoM" at bounding box center [797, 354] width 22 height 12
click at [819, 388] on button "YoY" at bounding box center [867, 378] width 163 height 27
click at [804, 356] on button "YoY" at bounding box center [802, 354] width 32 height 18
click at [802, 408] on span "QoQ" at bounding box center [805, 404] width 24 height 12
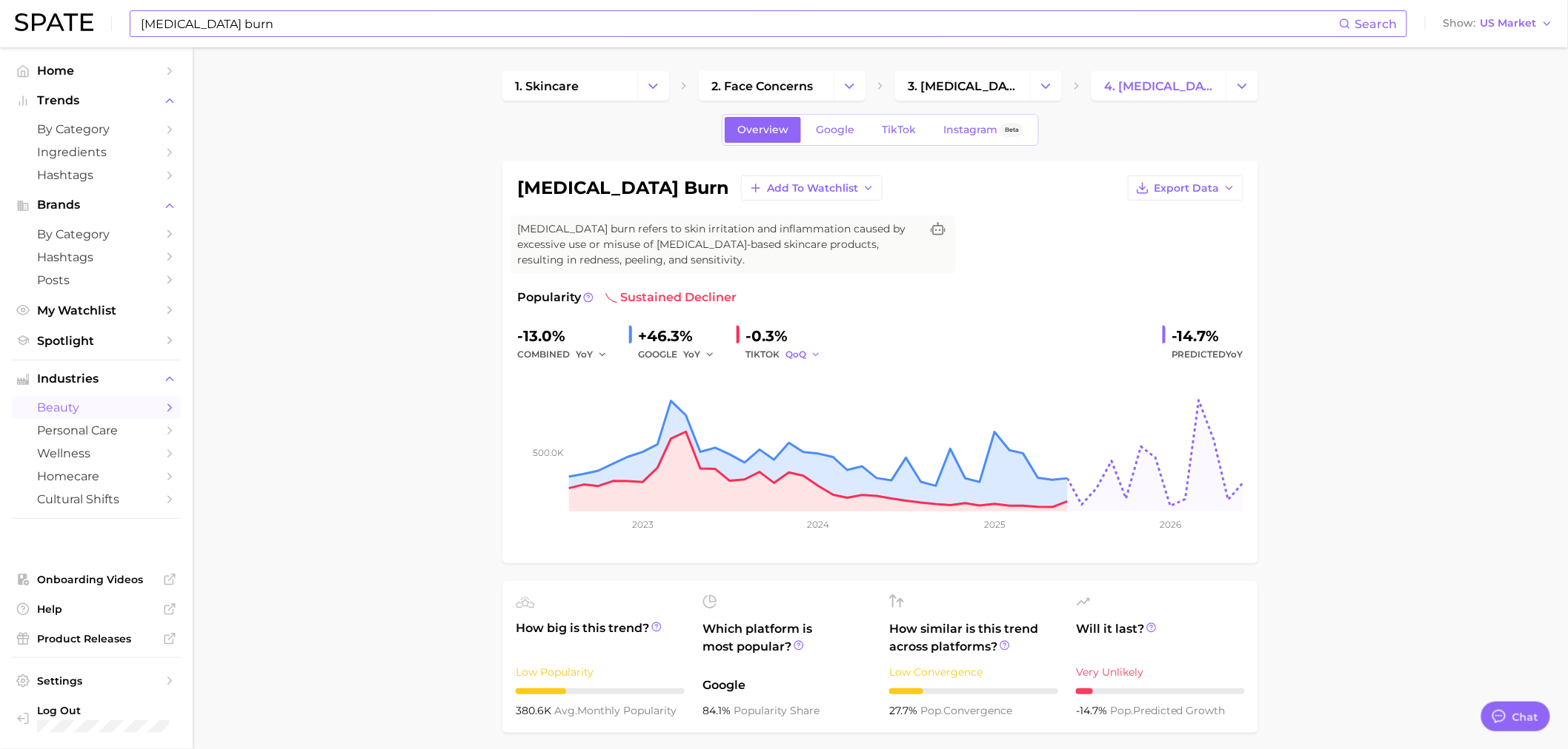
click at [805, 349] on span "QoQ" at bounding box center [796, 354] width 21 height 12
click at [825, 418] on button "MoM" at bounding box center [867, 431] width 163 height 27
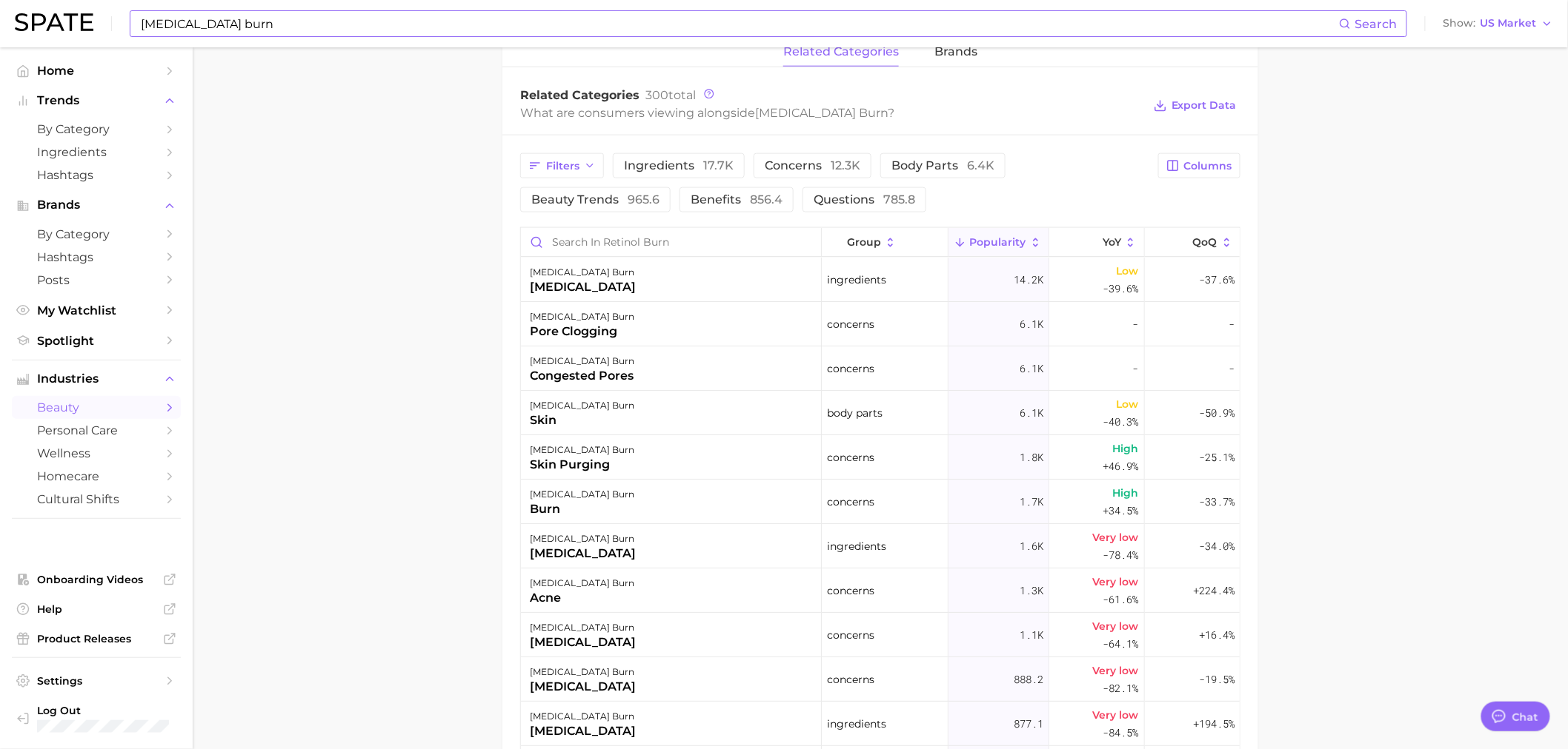
scroll to position [356, 0]
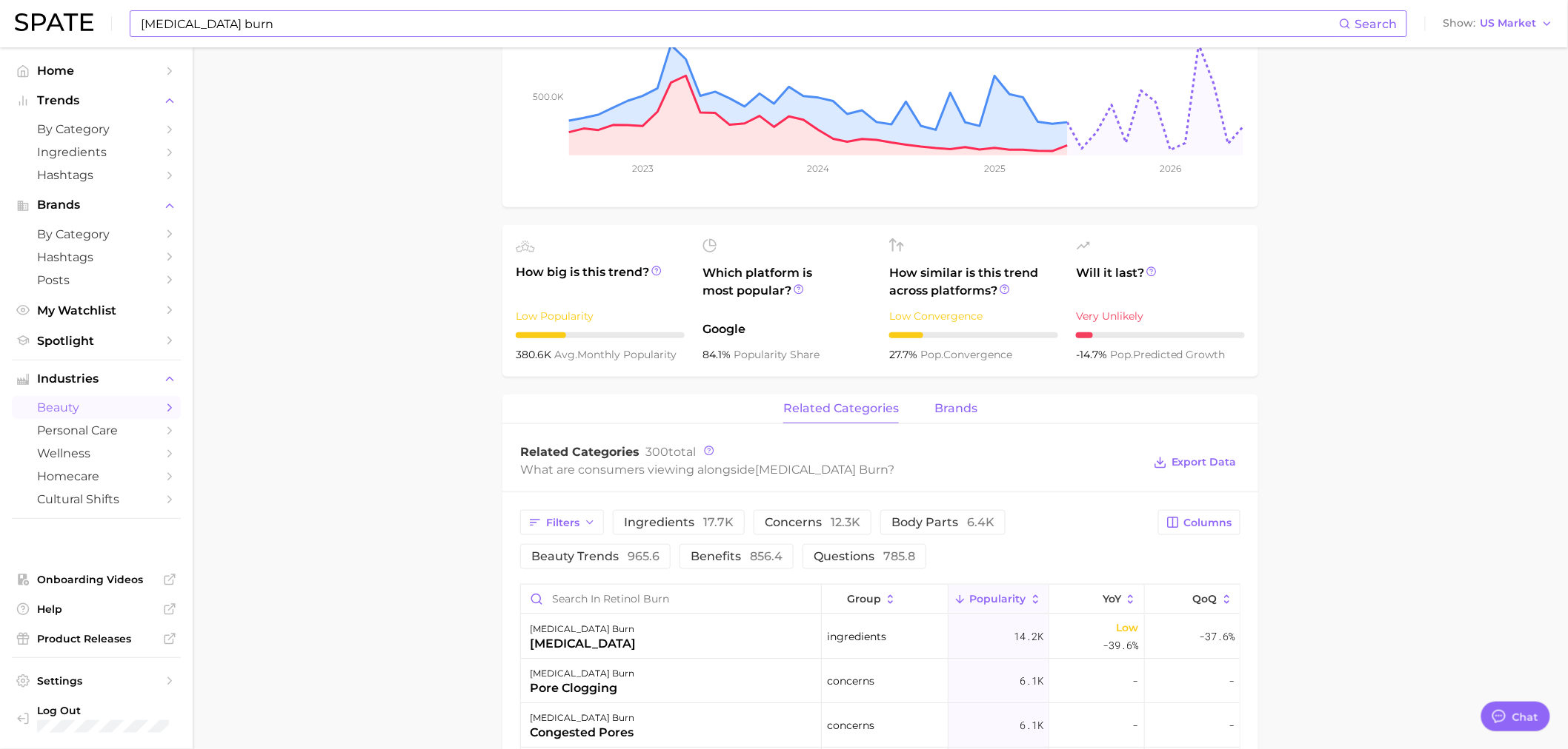
click at [971, 412] on span "brands" at bounding box center [956, 409] width 43 height 13
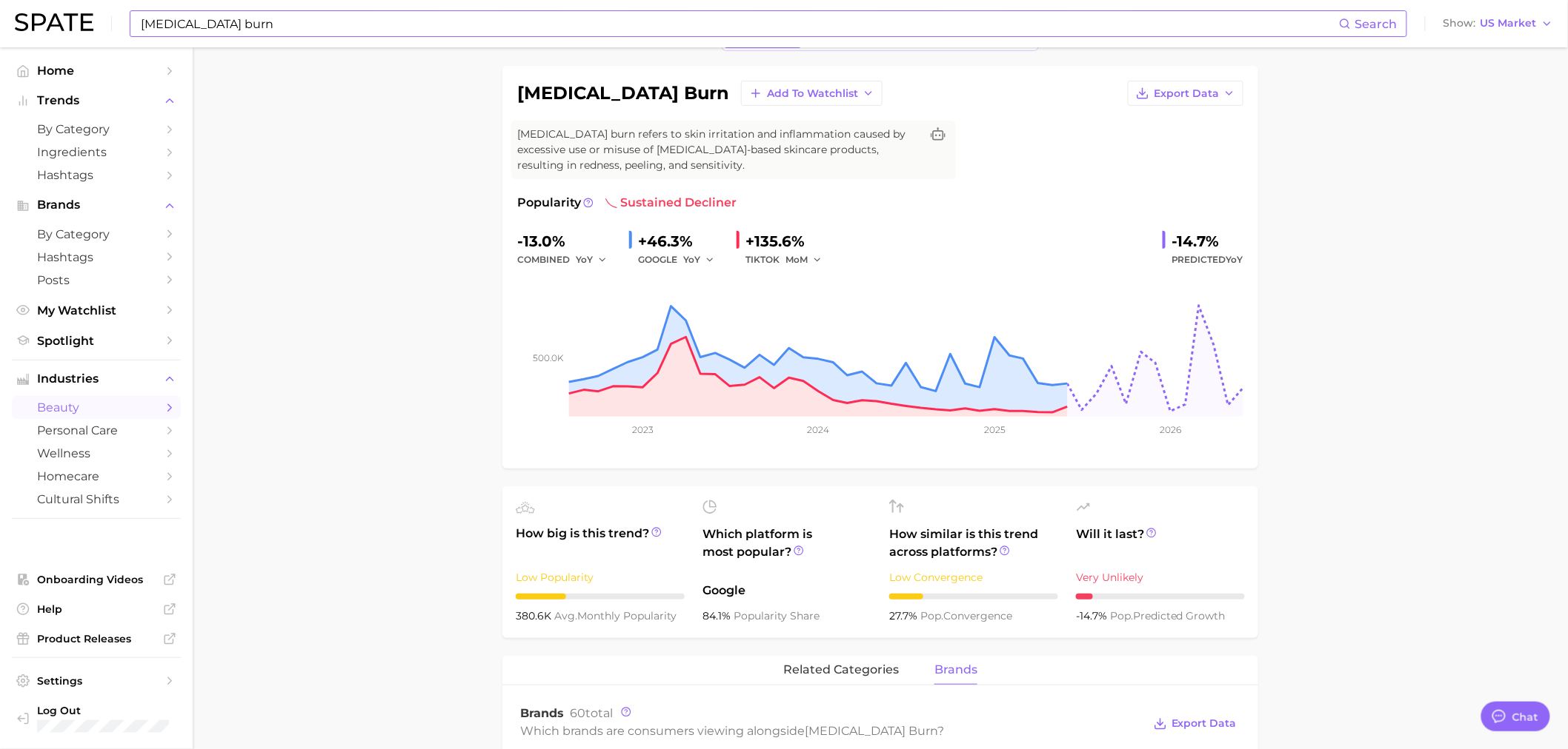
scroll to position [0, 0]
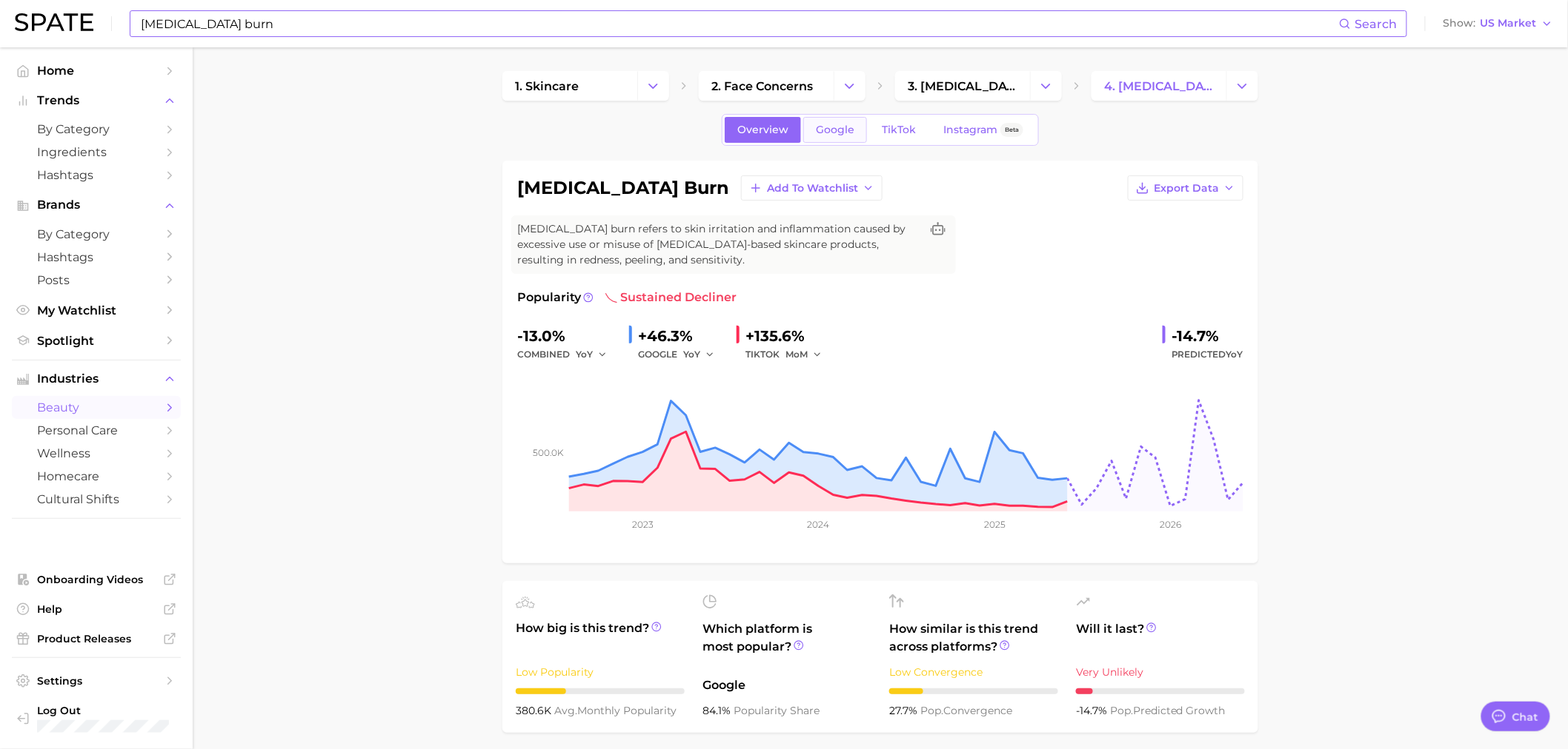
click at [845, 129] on span "Google" at bounding box center [834, 129] width 38 height 12
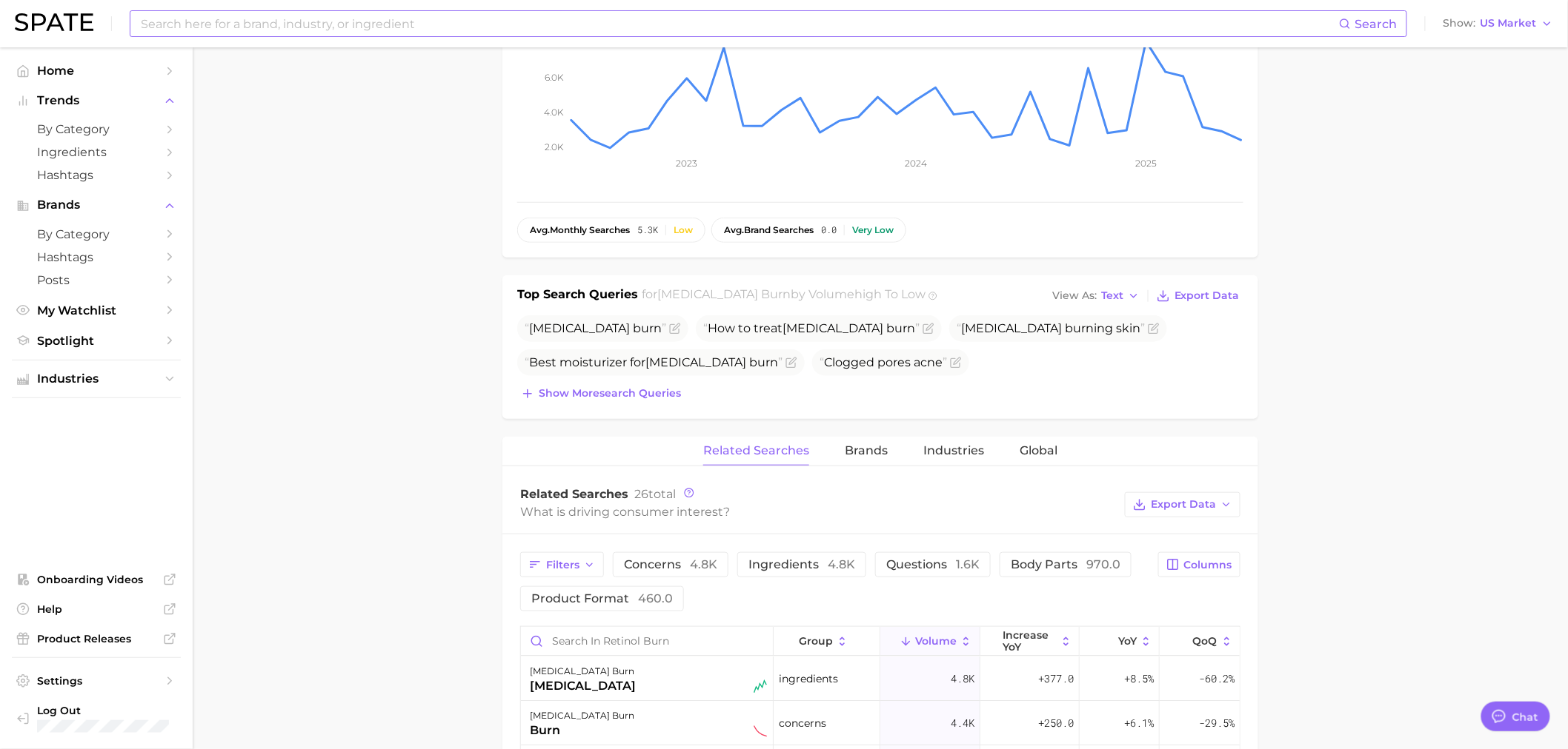
scroll to position [714, 0]
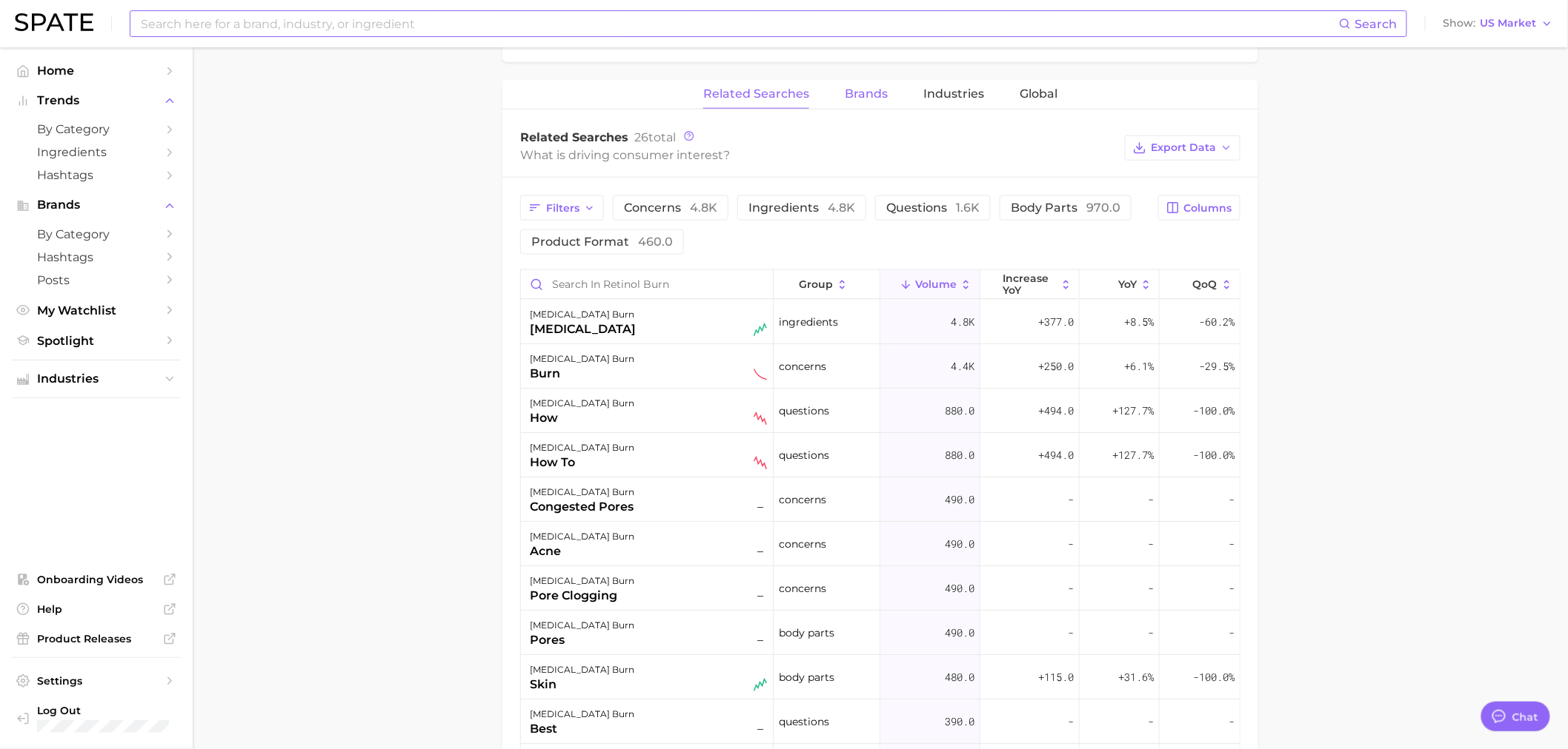
click at [861, 106] on button "Brands" at bounding box center [866, 94] width 43 height 29
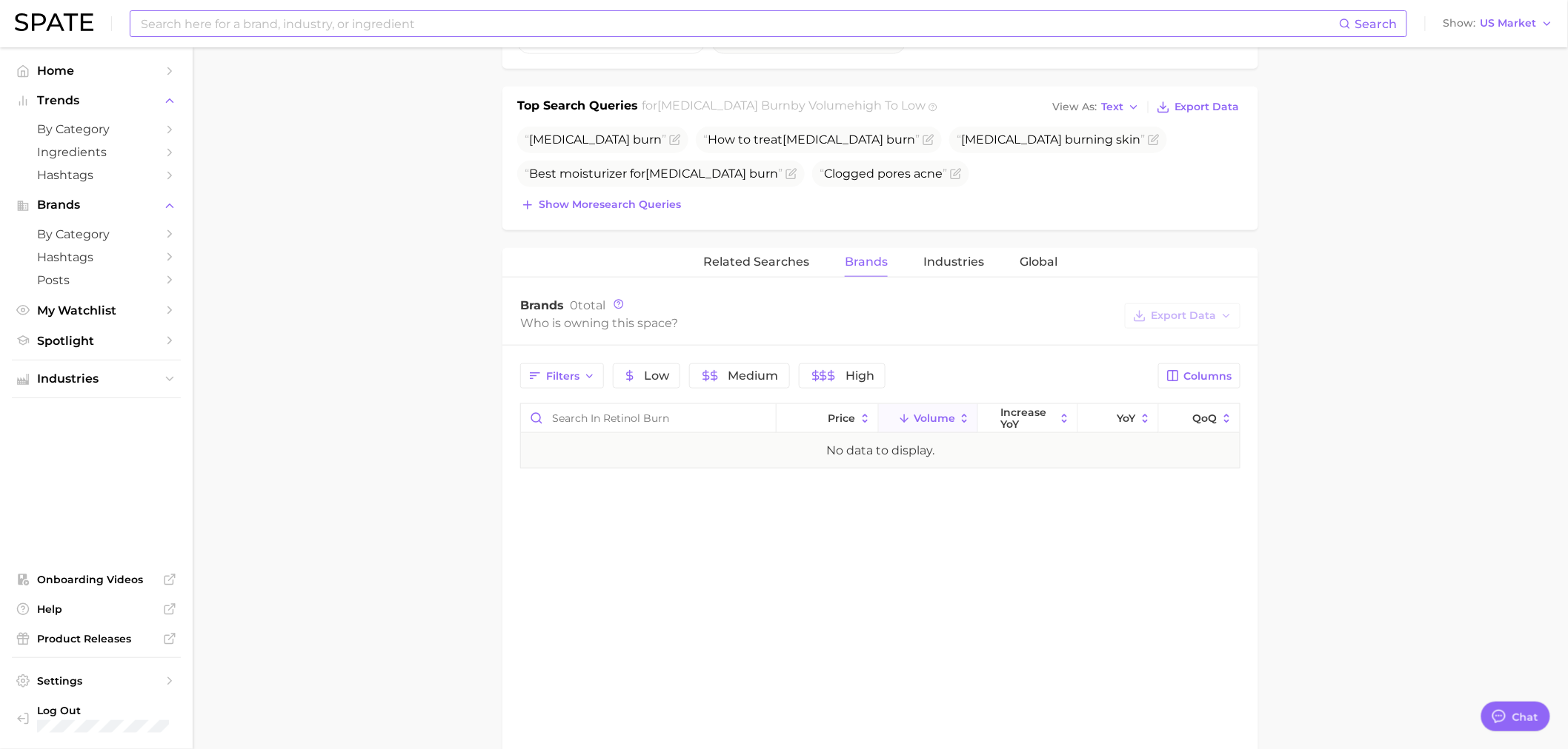
scroll to position [0, 0]
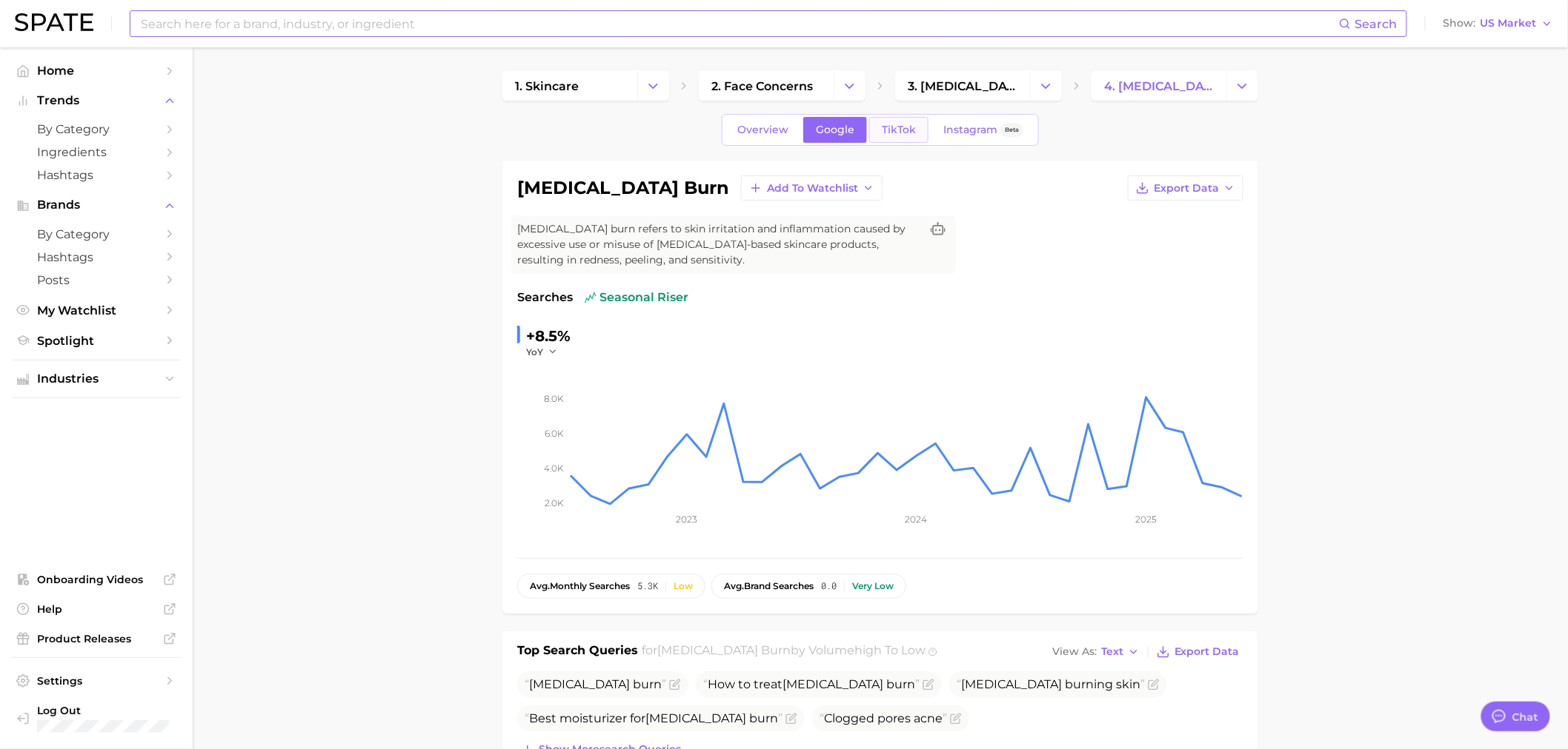
click at [908, 126] on span "TikTok" at bounding box center [899, 129] width 34 height 12
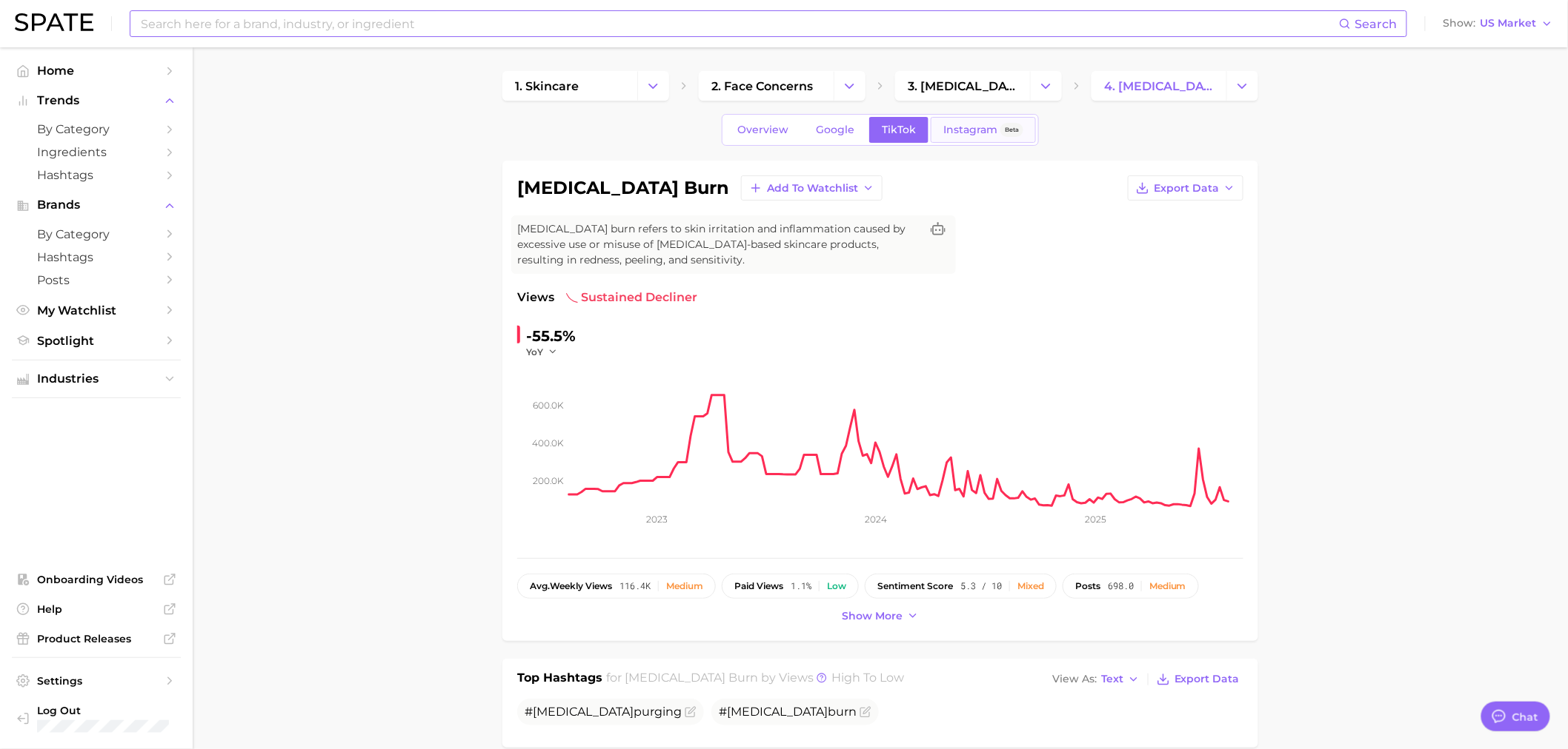
click at [973, 127] on span "Instagram" at bounding box center [970, 129] width 54 height 12
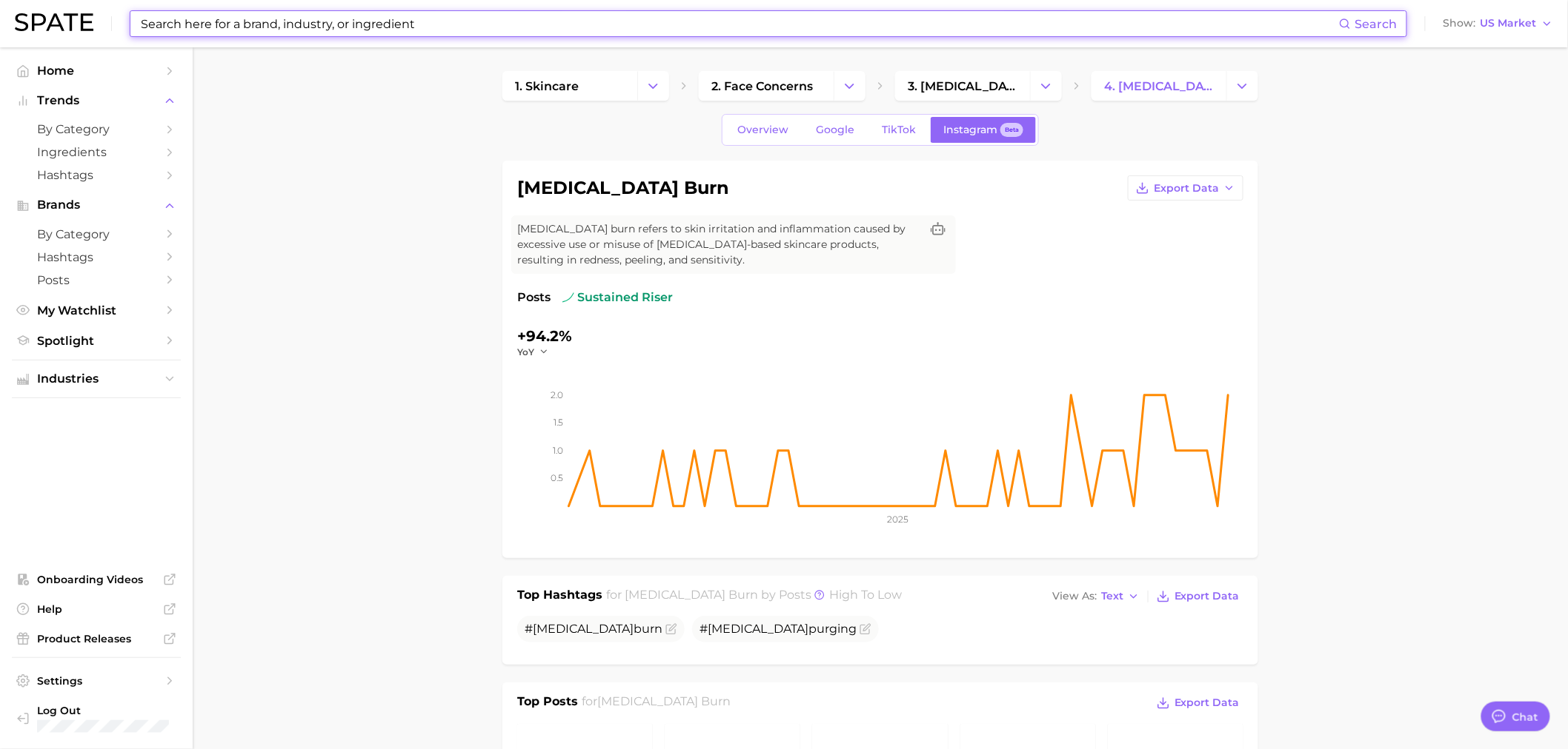
click at [393, 18] on input at bounding box center [739, 23] width 1200 height 25
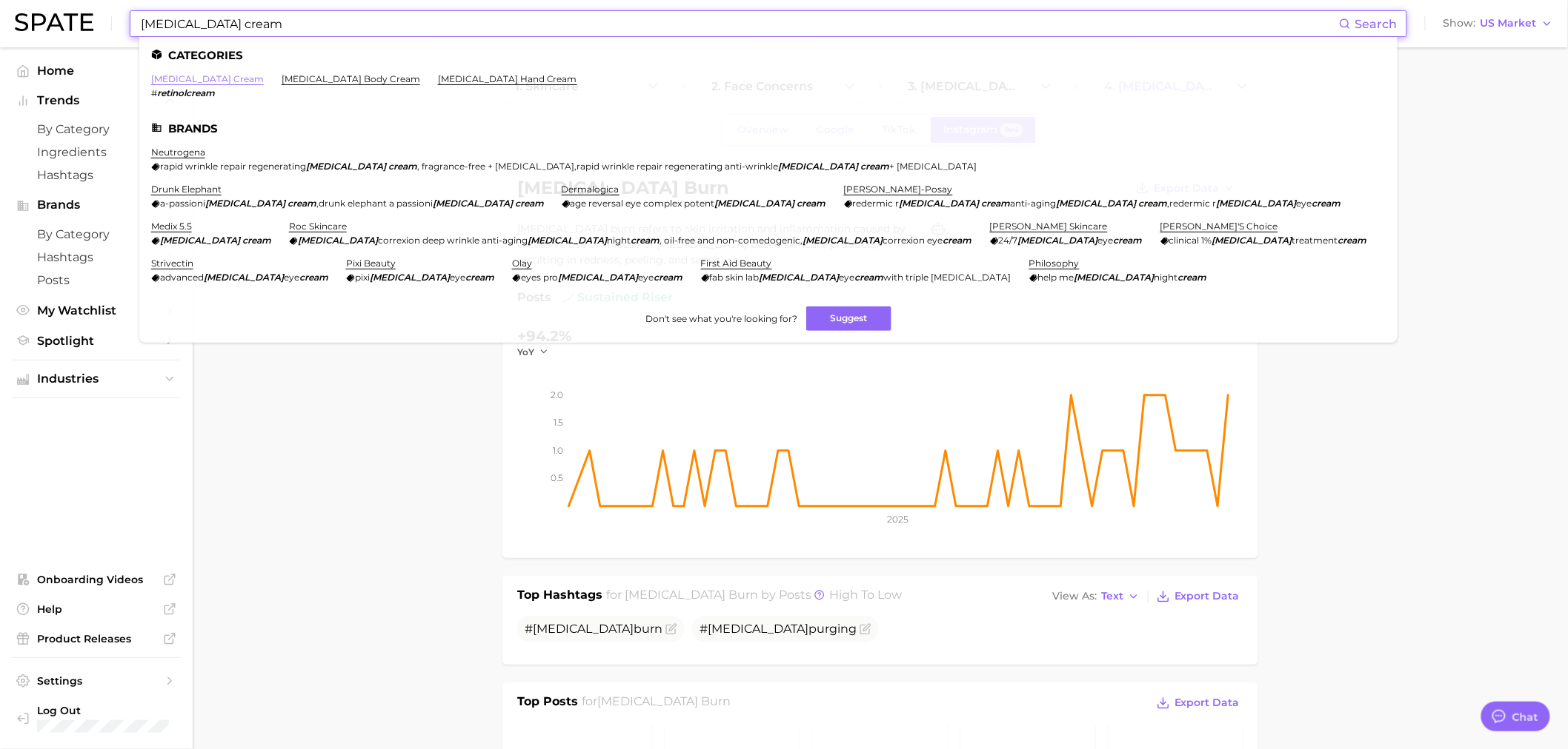
type input "[MEDICAL_DATA] cream"
click at [191, 78] on link "[MEDICAL_DATA] cream" at bounding box center [207, 78] width 113 height 11
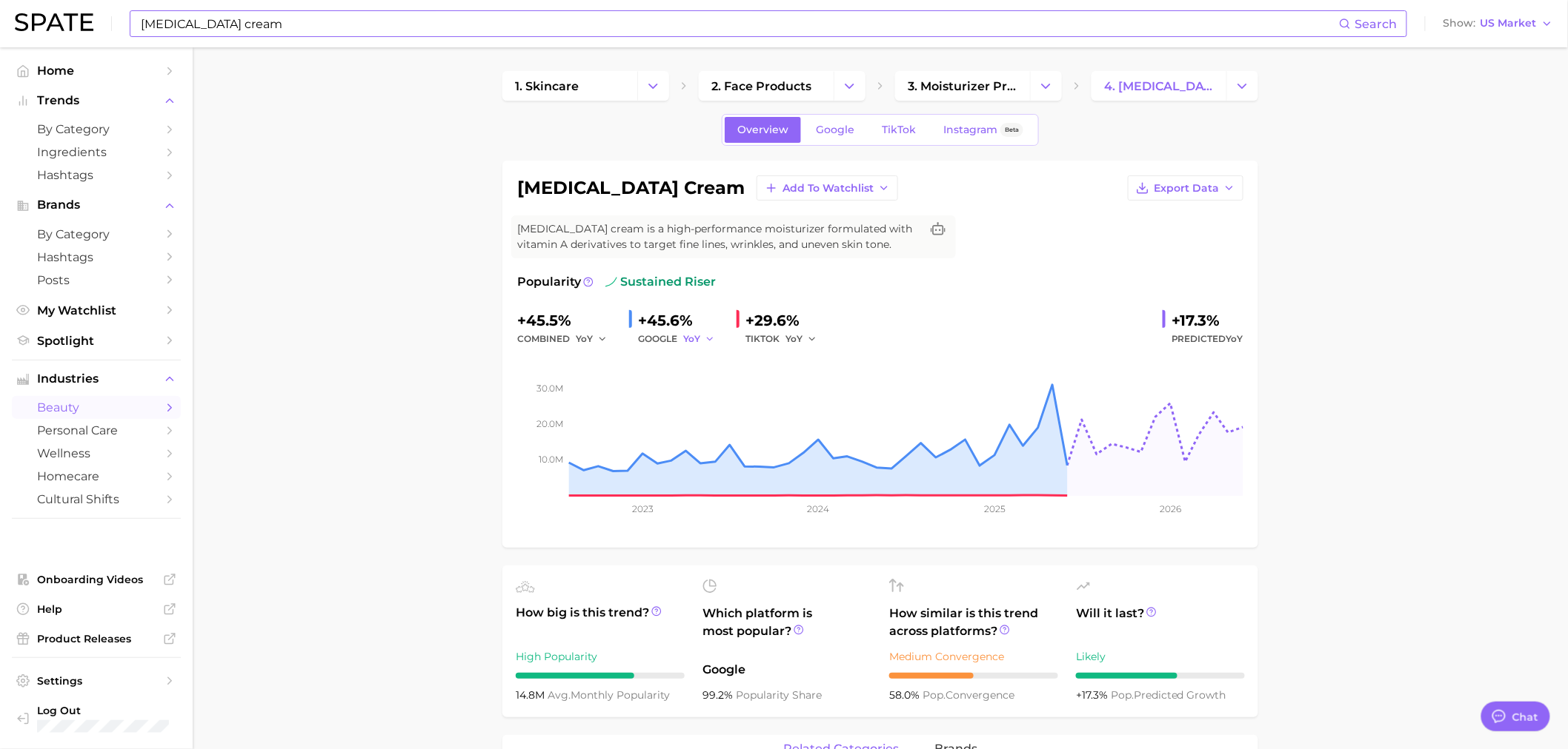
click at [711, 335] on icon "button" at bounding box center [709, 339] width 10 height 10
click at [605, 397] on rect at bounding box center [879, 422] width 726 height 148
click at [980, 126] on span "Instagram" at bounding box center [970, 129] width 54 height 12
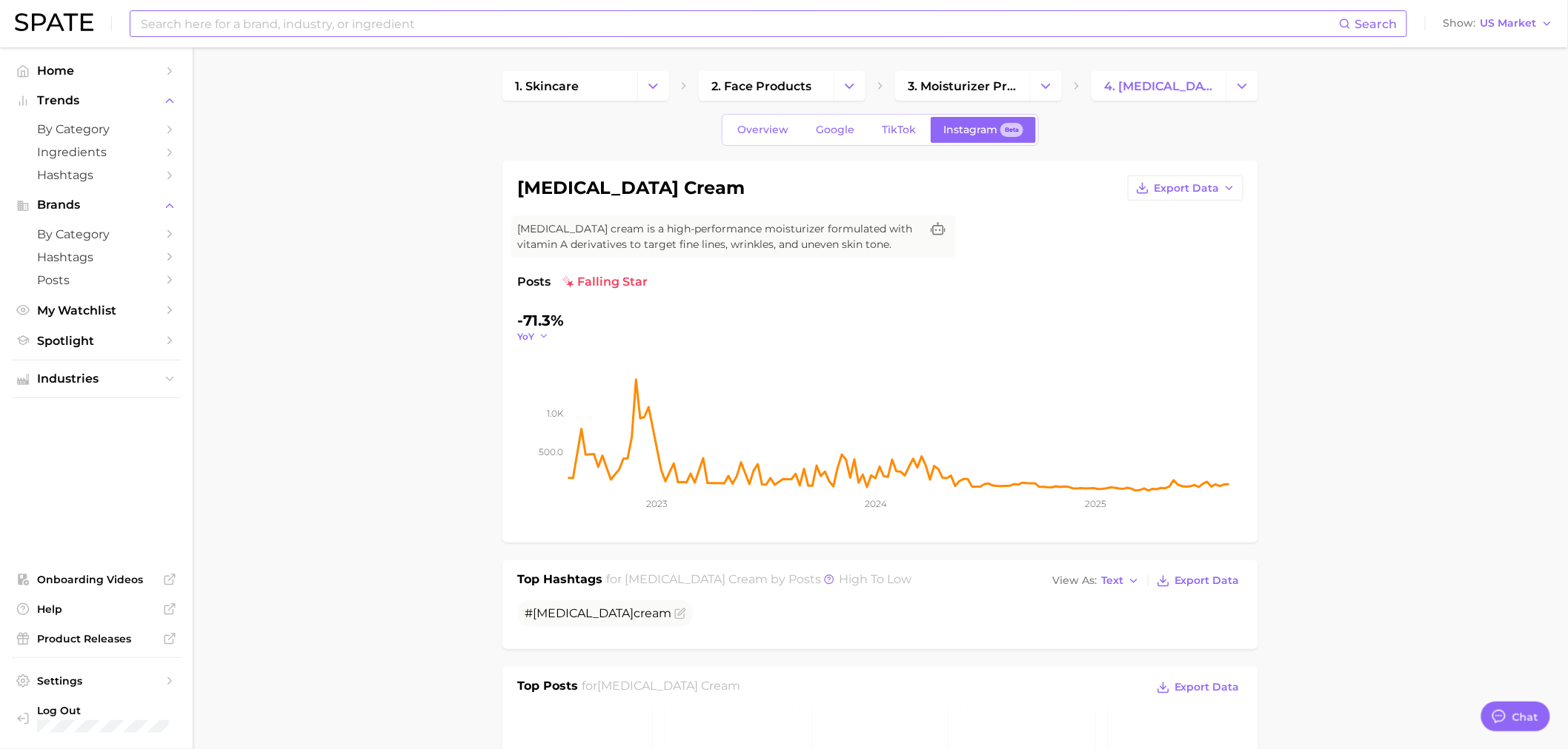
click at [546, 334] on icon "button" at bounding box center [543, 335] width 10 height 10
click at [589, 391] on button "QoQ" at bounding box center [598, 384] width 163 height 27
click at [546, 342] on icon "button" at bounding box center [547, 335] width 10 height 10
click at [565, 409] on button "MoM" at bounding box center [598, 411] width 163 height 27
click at [546, 342] on icon "button" at bounding box center [549, 335] width 10 height 10
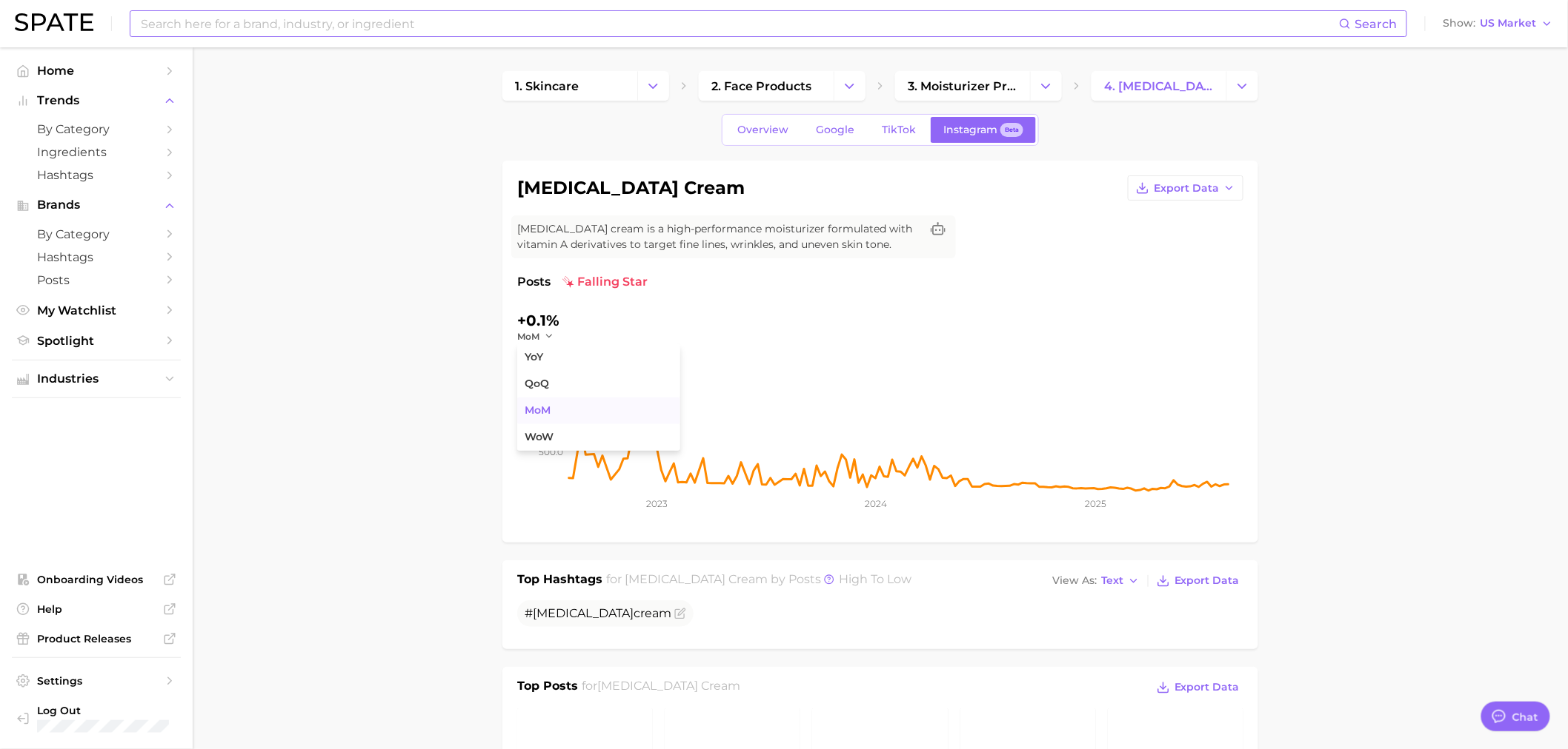
click at [581, 400] on button "MoM" at bounding box center [598, 411] width 163 height 27
click at [546, 334] on icon "button" at bounding box center [549, 335] width 10 height 10
click at [559, 381] on button "QoQ" at bounding box center [598, 384] width 163 height 27
click at [460, 27] on input at bounding box center [739, 23] width 1200 height 25
click at [212, 21] on input "[MEDICAL_DATA]" at bounding box center [739, 23] width 1200 height 25
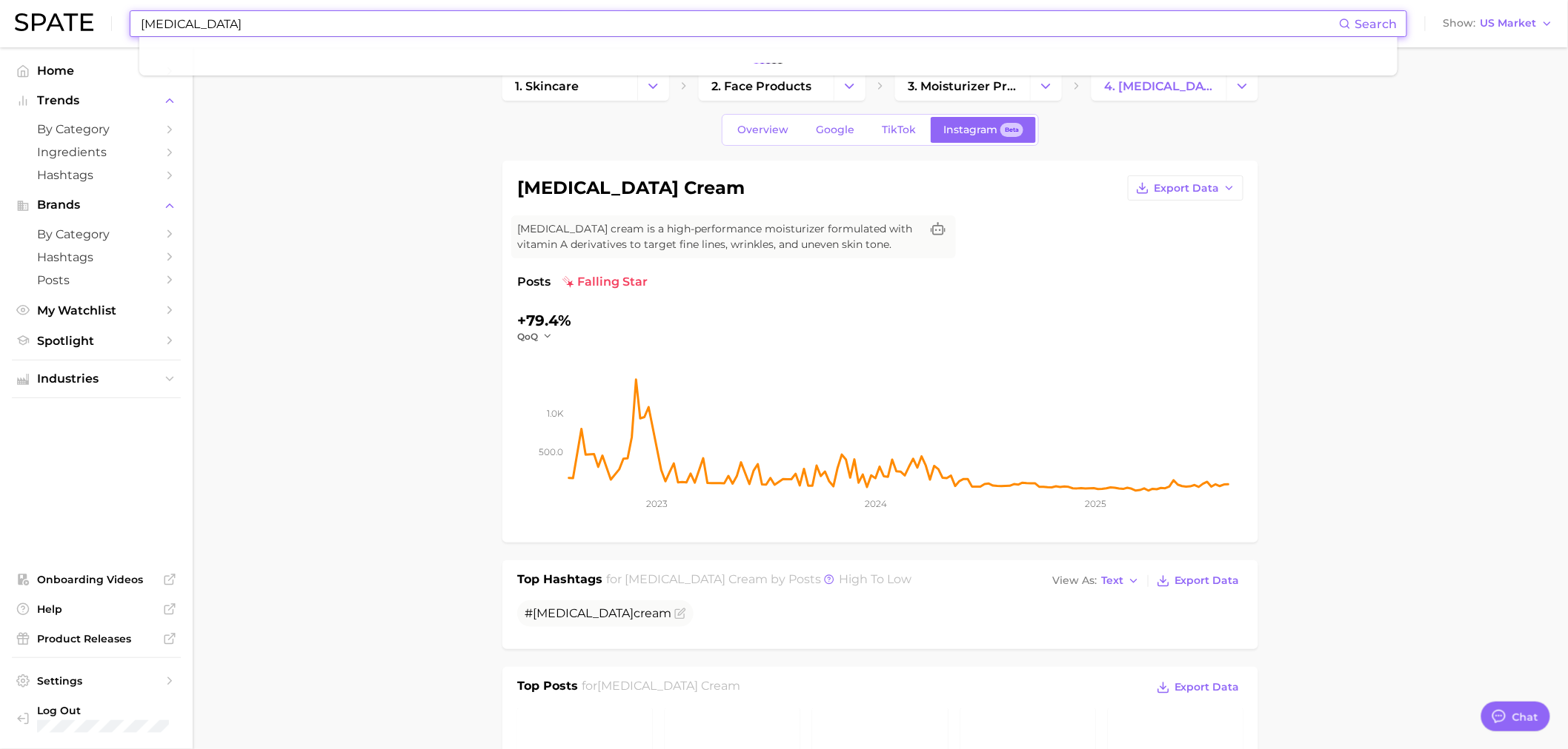
type input "[MEDICAL_DATA]"
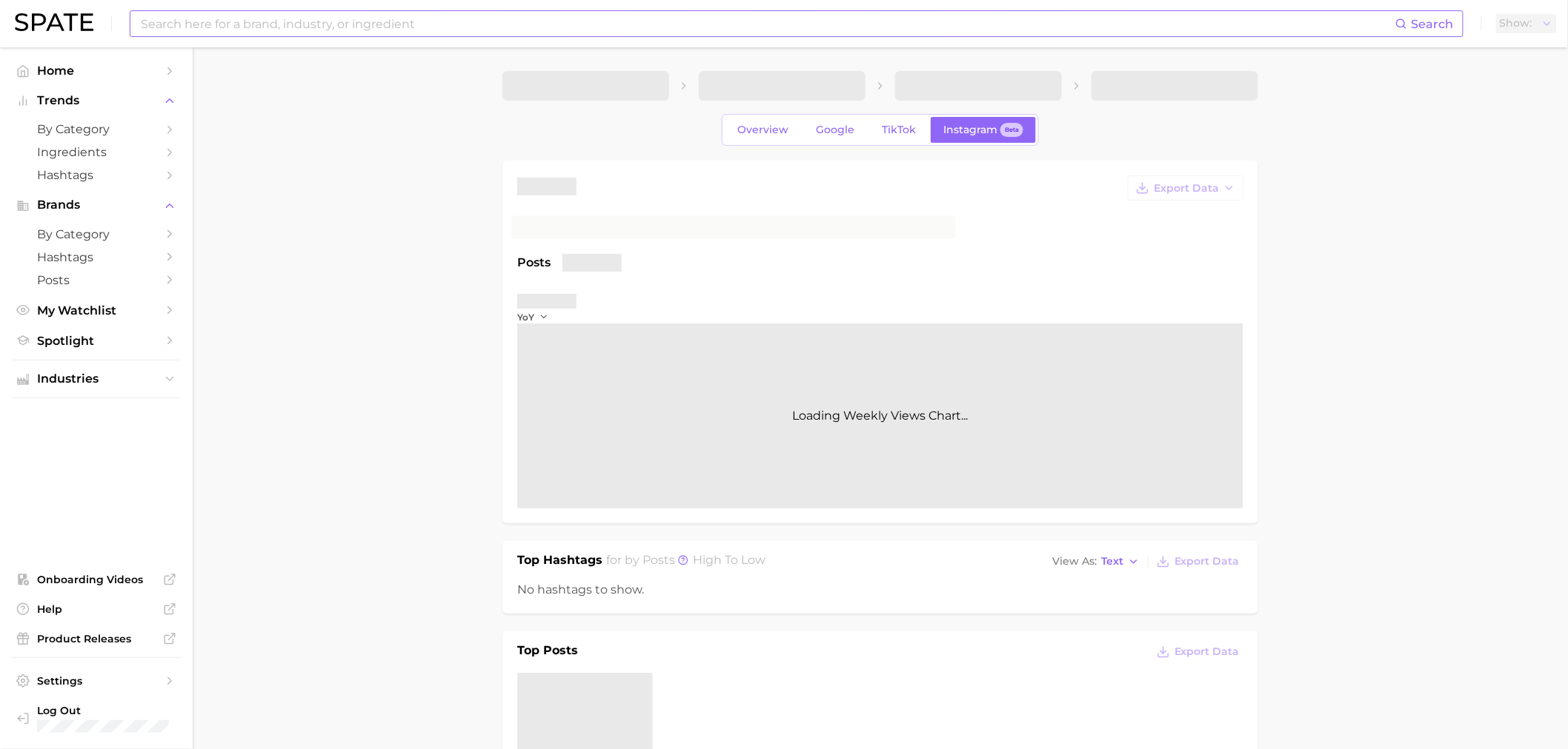
click at [180, 16] on input at bounding box center [767, 23] width 1256 height 25
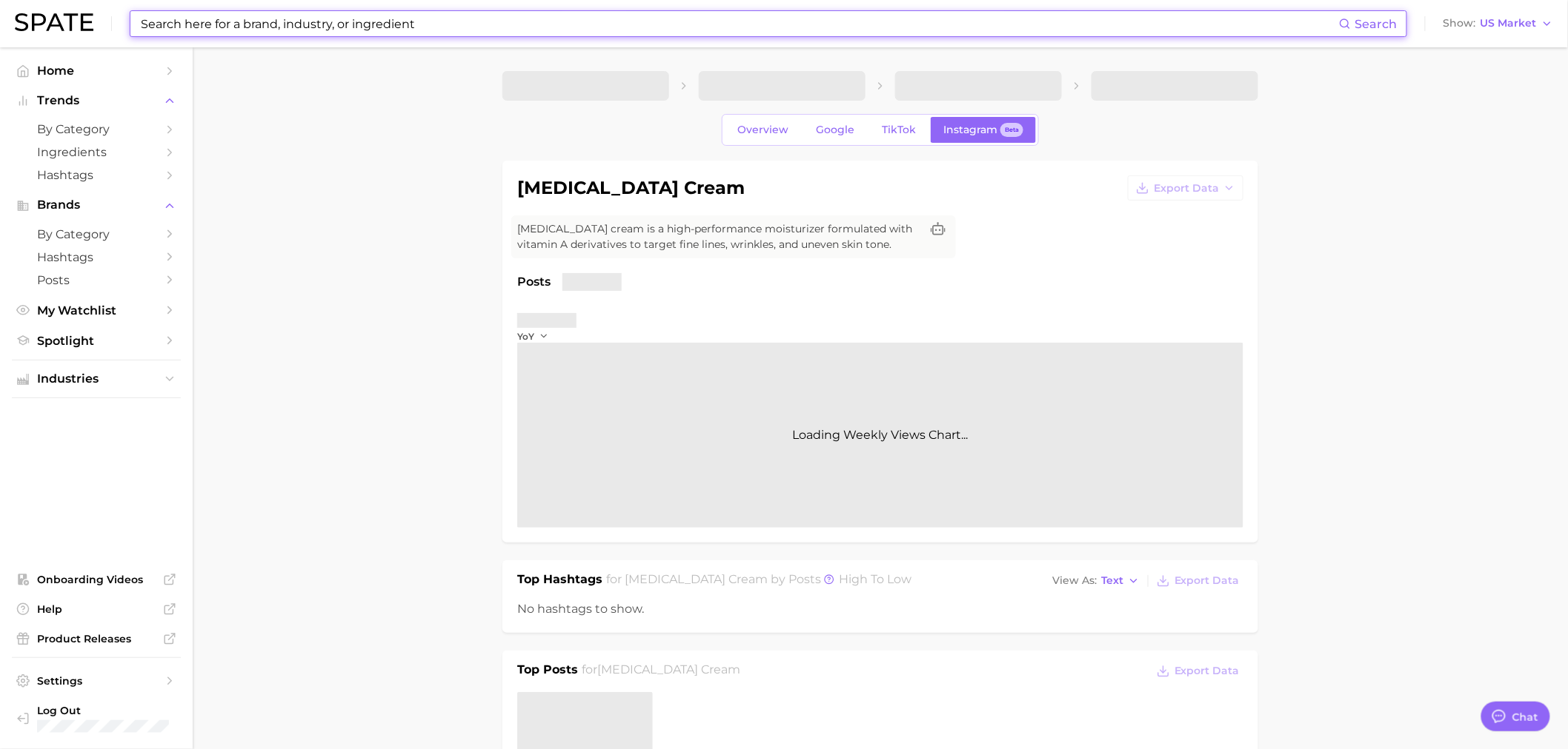
type textarea "x"
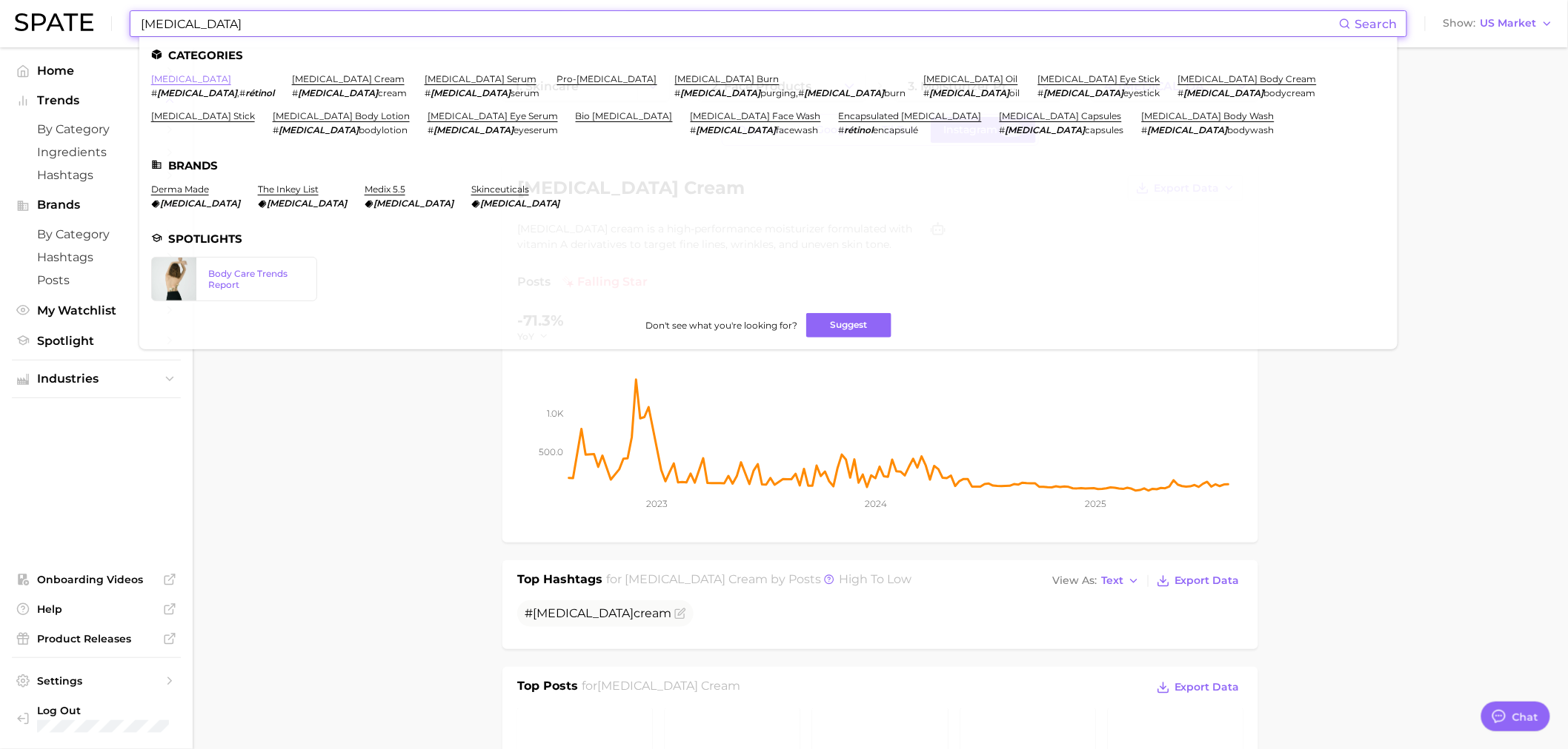
type input "[MEDICAL_DATA]"
click at [168, 79] on link "[MEDICAL_DATA]" at bounding box center [192, 78] width 80 height 11
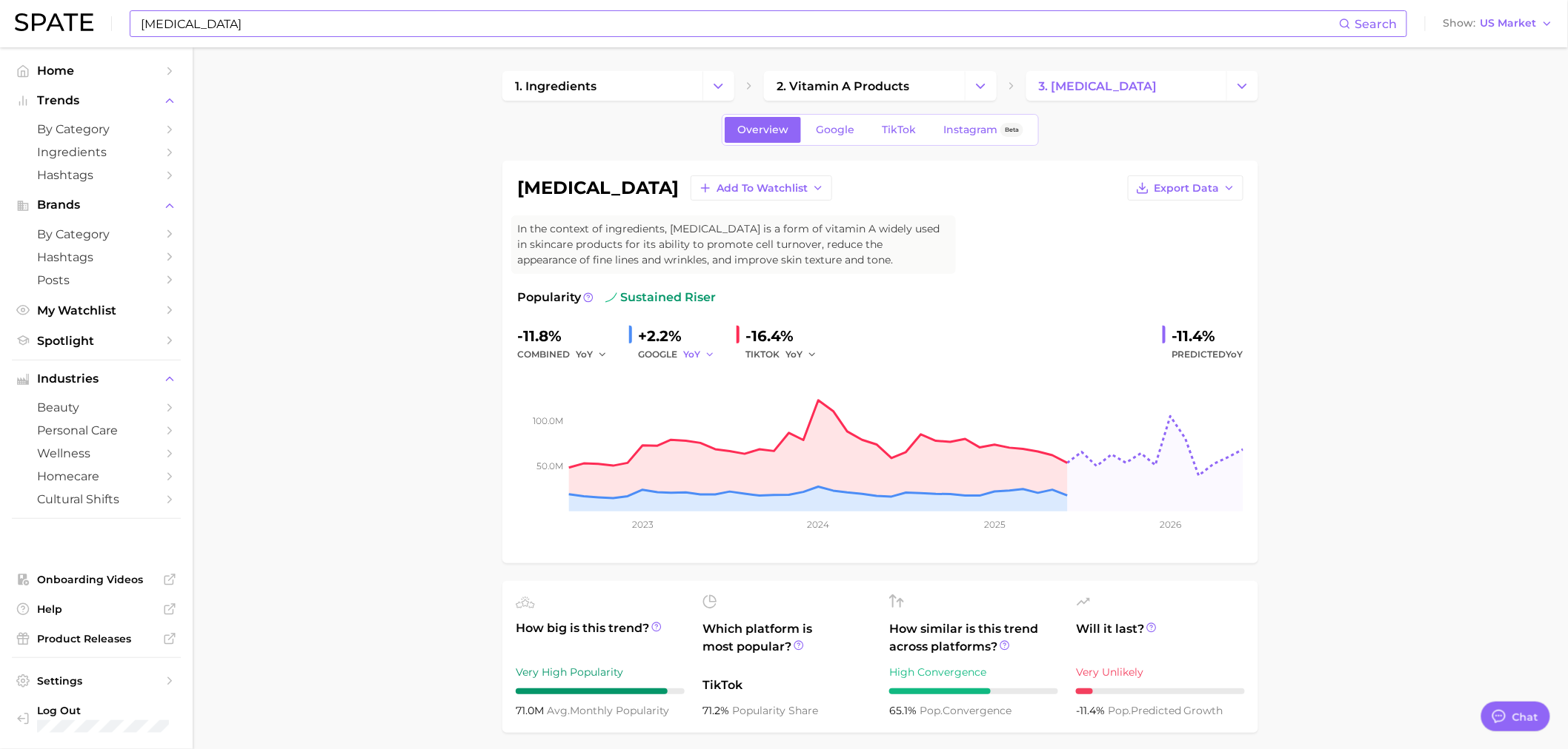
click at [706, 356] on icon "button" at bounding box center [709, 354] width 10 height 10
click at [734, 398] on button "QoQ" at bounding box center [764, 404] width 163 height 27
click at [802, 349] on span "YoY" at bounding box center [794, 354] width 17 height 12
click at [812, 399] on span "QoQ" at bounding box center [805, 404] width 24 height 12
click at [817, 352] on icon "button" at bounding box center [815, 354] width 10 height 10
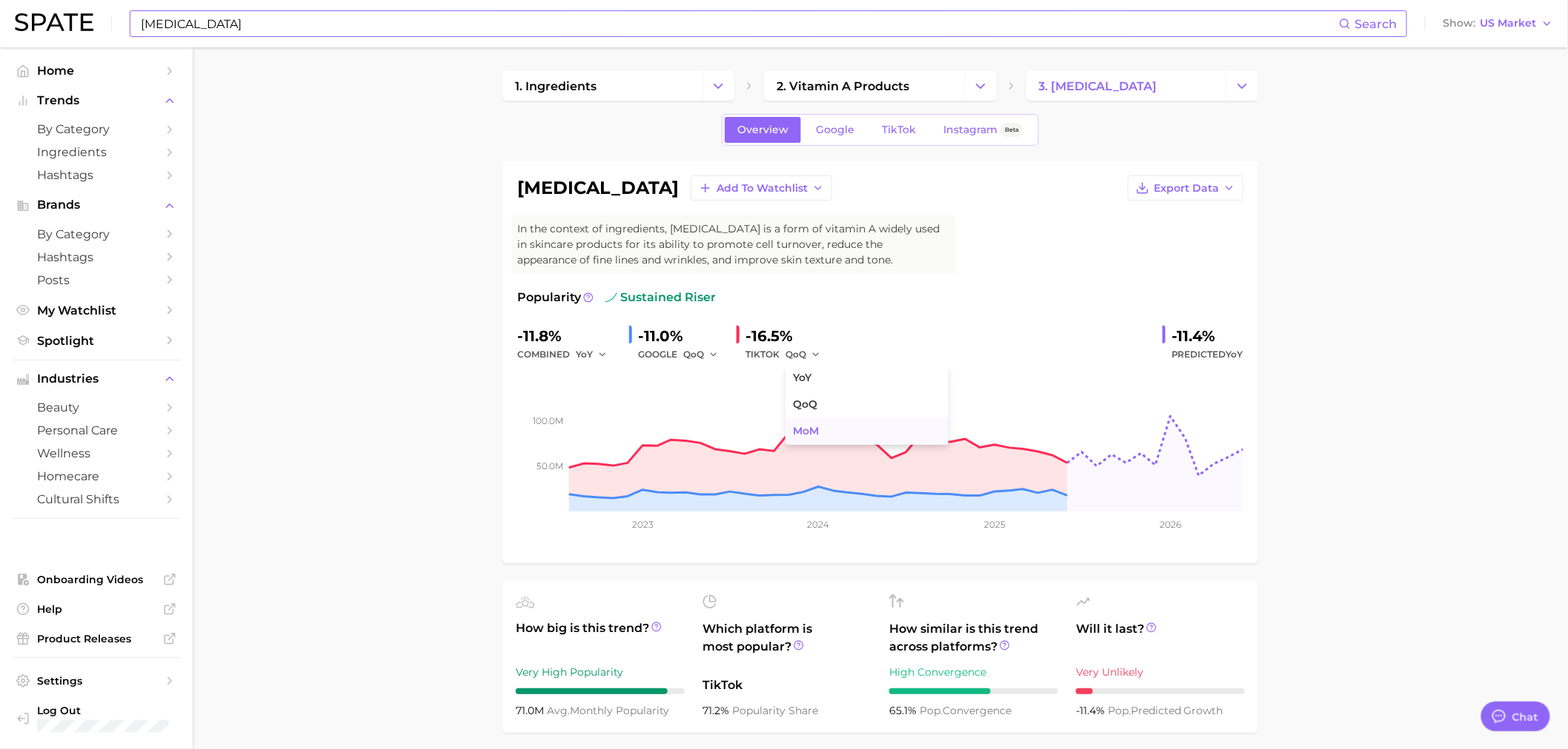
click at [820, 423] on button "MoM" at bounding box center [867, 431] width 163 height 27
click at [816, 353] on polyline "button" at bounding box center [817, 354] width 6 height 2
click at [854, 411] on button "QoQ" at bounding box center [867, 404] width 163 height 27
click at [816, 348] on button "QoQ" at bounding box center [804, 354] width 36 height 18
click at [841, 383] on button "YoY" at bounding box center [867, 378] width 163 height 27
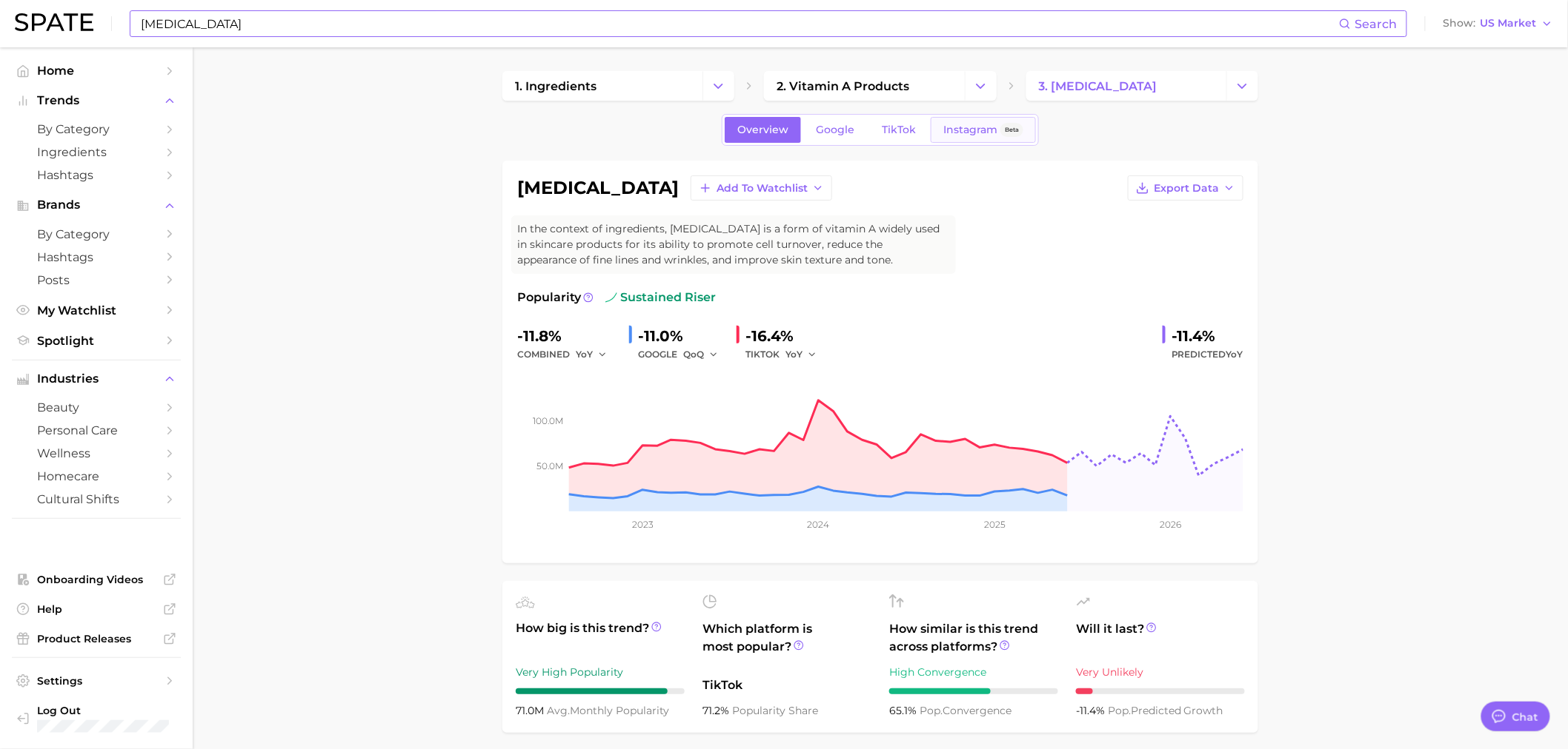
click at [961, 127] on span "Instagram" at bounding box center [970, 129] width 54 height 12
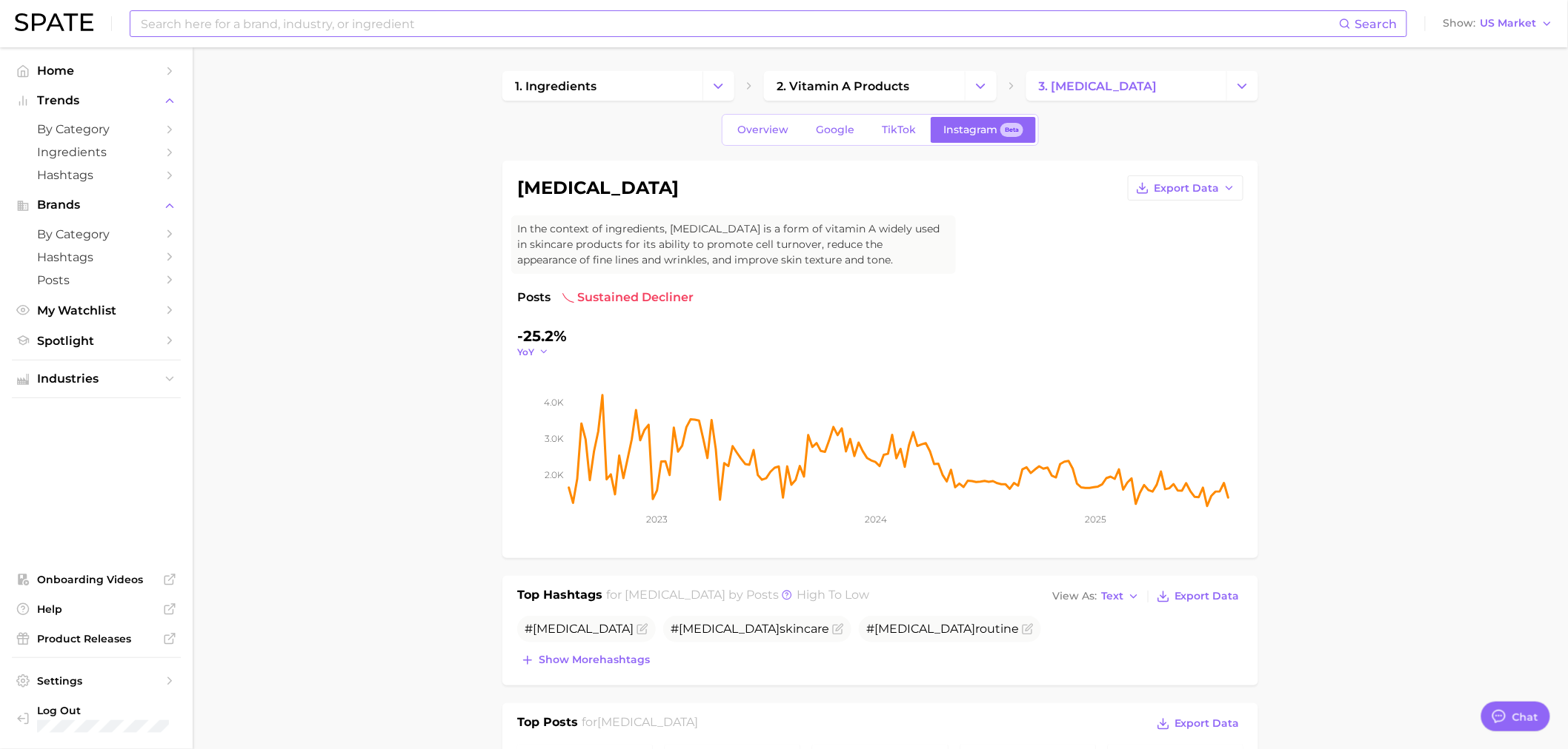
click at [541, 352] on icon "button" at bounding box center [543, 351] width 10 height 10
click at [575, 394] on button "QoQ" at bounding box center [598, 400] width 163 height 27
click at [549, 352] on icon "button" at bounding box center [547, 351] width 10 height 10
click at [558, 422] on button "MoM" at bounding box center [598, 426] width 163 height 27
click at [420, 21] on input at bounding box center [739, 23] width 1200 height 25
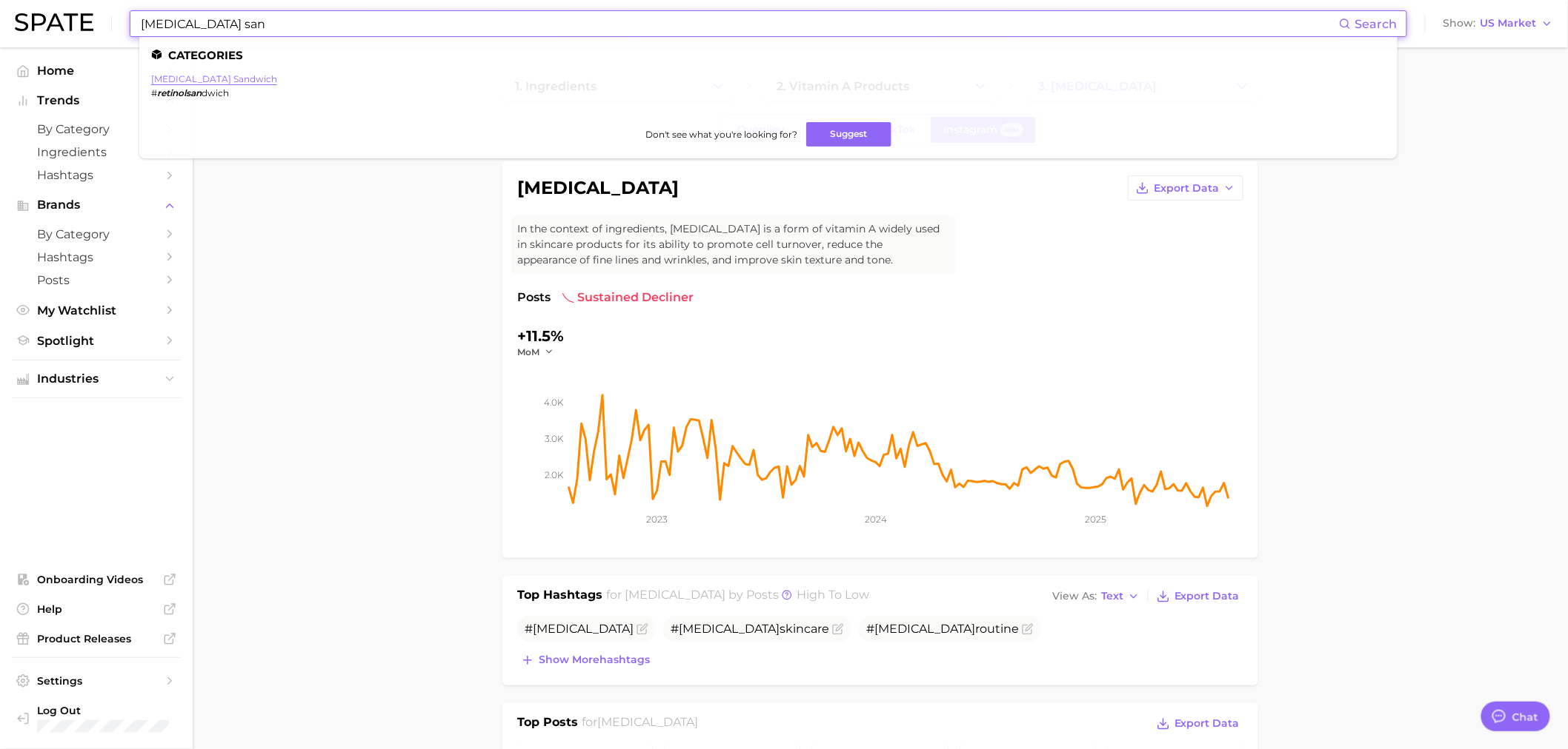
type input "[MEDICAL_DATA] san"
click at [219, 77] on link "[MEDICAL_DATA] sandwich" at bounding box center [214, 78] width 126 height 11
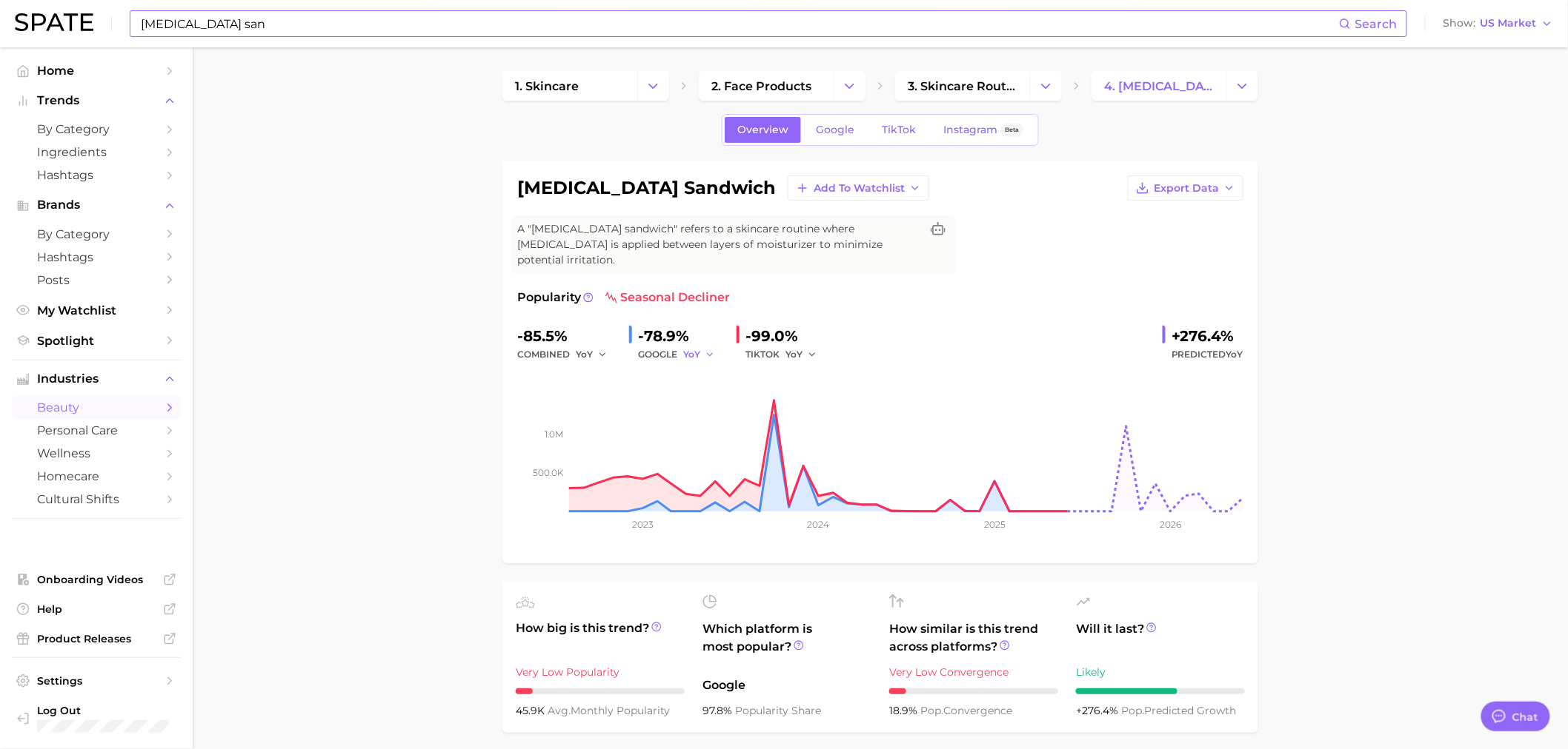
click at [705, 349] on icon "button" at bounding box center [709, 354] width 10 height 10
click at [700, 348] on span "YoY" at bounding box center [691, 354] width 17 height 12
click at [714, 399] on span "QoQ" at bounding box center [703, 404] width 24 height 12
click at [805, 346] on button "YoY" at bounding box center [802, 354] width 32 height 18
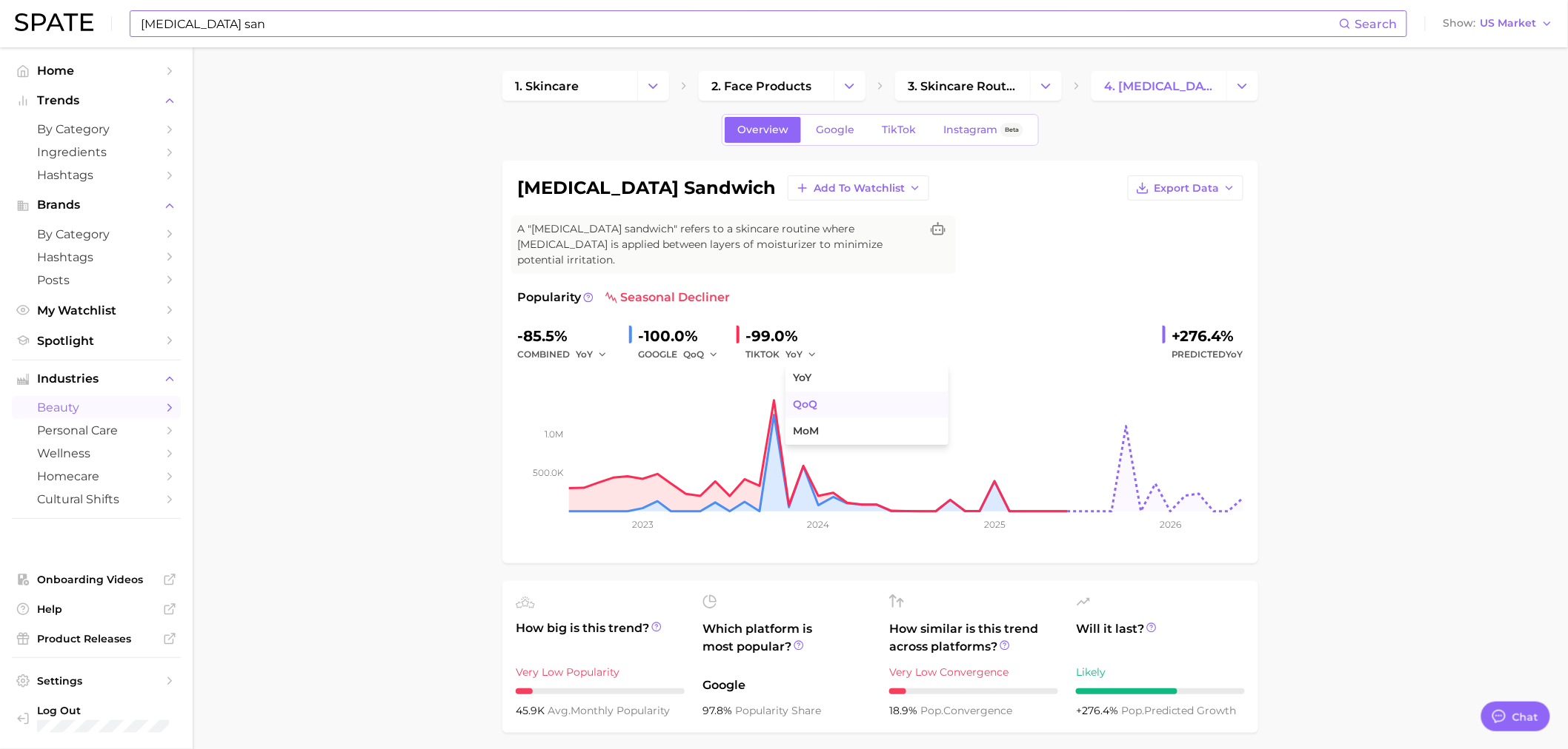
click at [806, 391] on button "QoQ" at bounding box center [867, 404] width 163 height 27
click at [708, 349] on icon "button" at bounding box center [713, 354] width 10 height 10
click at [713, 425] on span "MoM" at bounding box center [704, 431] width 26 height 12
click at [708, 346] on button "MoM" at bounding box center [702, 354] width 37 height 18
click at [724, 391] on button "QoQ" at bounding box center [764, 404] width 163 height 27
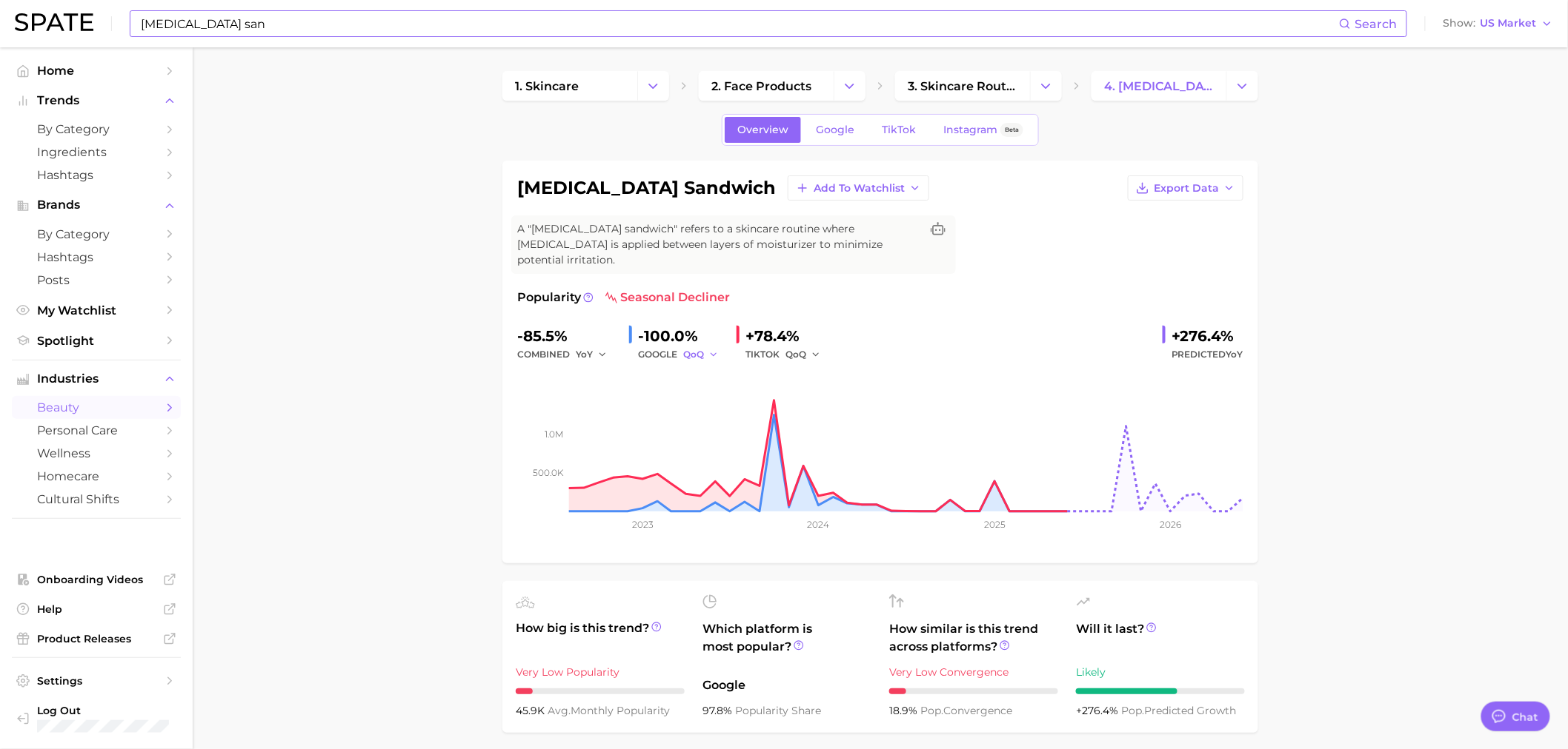
click at [712, 349] on icon "button" at bounding box center [713, 354] width 10 height 10
click at [722, 365] on button "YoY" at bounding box center [764, 378] width 163 height 27
click at [690, 348] on span "YoY" at bounding box center [691, 354] width 17 height 12
click at [742, 391] on button "QoQ" at bounding box center [764, 404] width 163 height 27
click at [708, 349] on icon "button" at bounding box center [713, 354] width 10 height 10
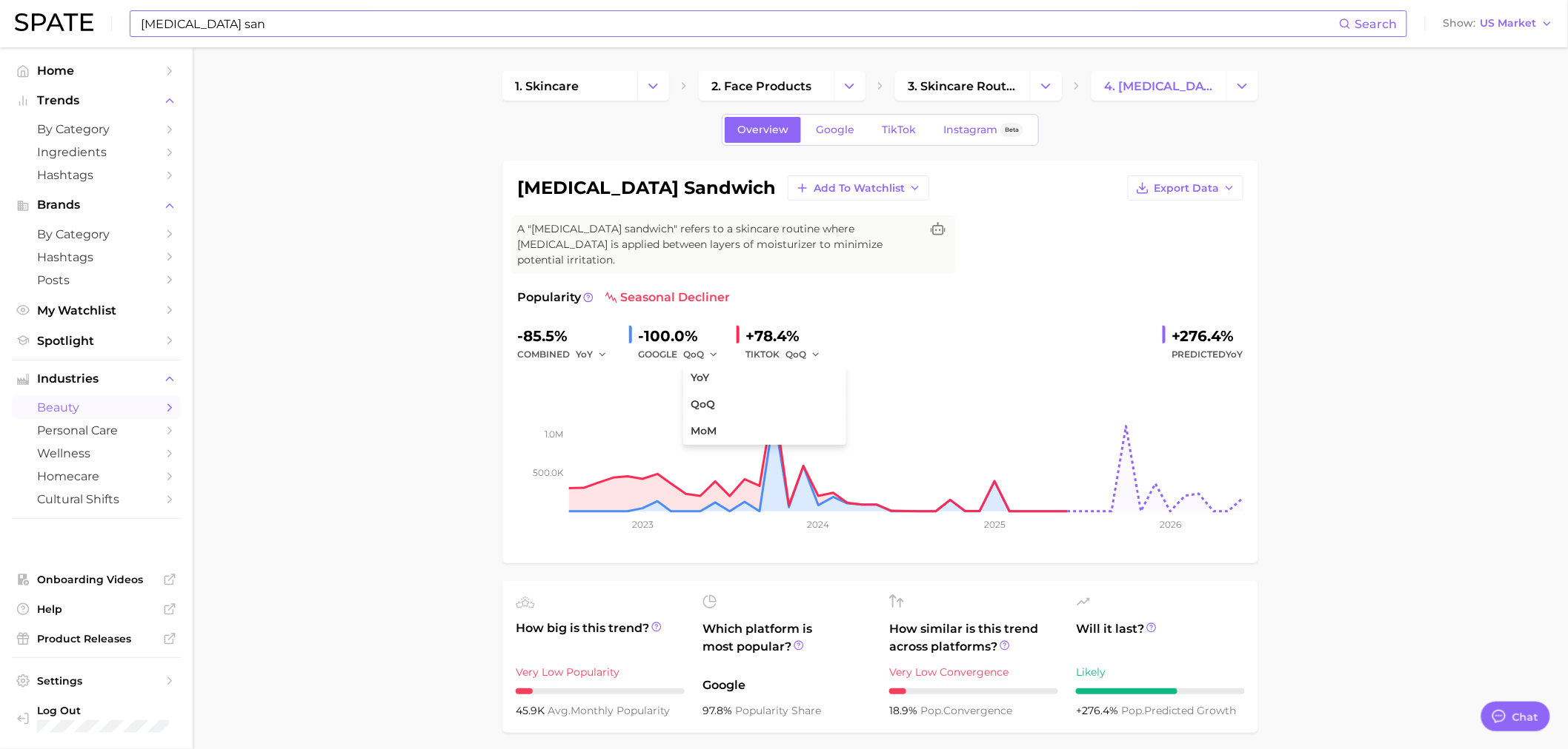
click at [861, 334] on div "-85.5% combined YoY -100.0% GOOGLE QoQ YoY QoQ MoM +78.4% TIKTOK QoQ +276.4% Pr…" at bounding box center [879, 344] width 726 height 39
click at [811, 349] on icon "button" at bounding box center [815, 354] width 10 height 10
click at [830, 365] on button "YoY" at bounding box center [867, 378] width 163 height 27
click at [818, 346] on div "YoY" at bounding box center [806, 354] width 41 height 18
click at [811, 349] on icon "button" at bounding box center [811, 354] width 10 height 10
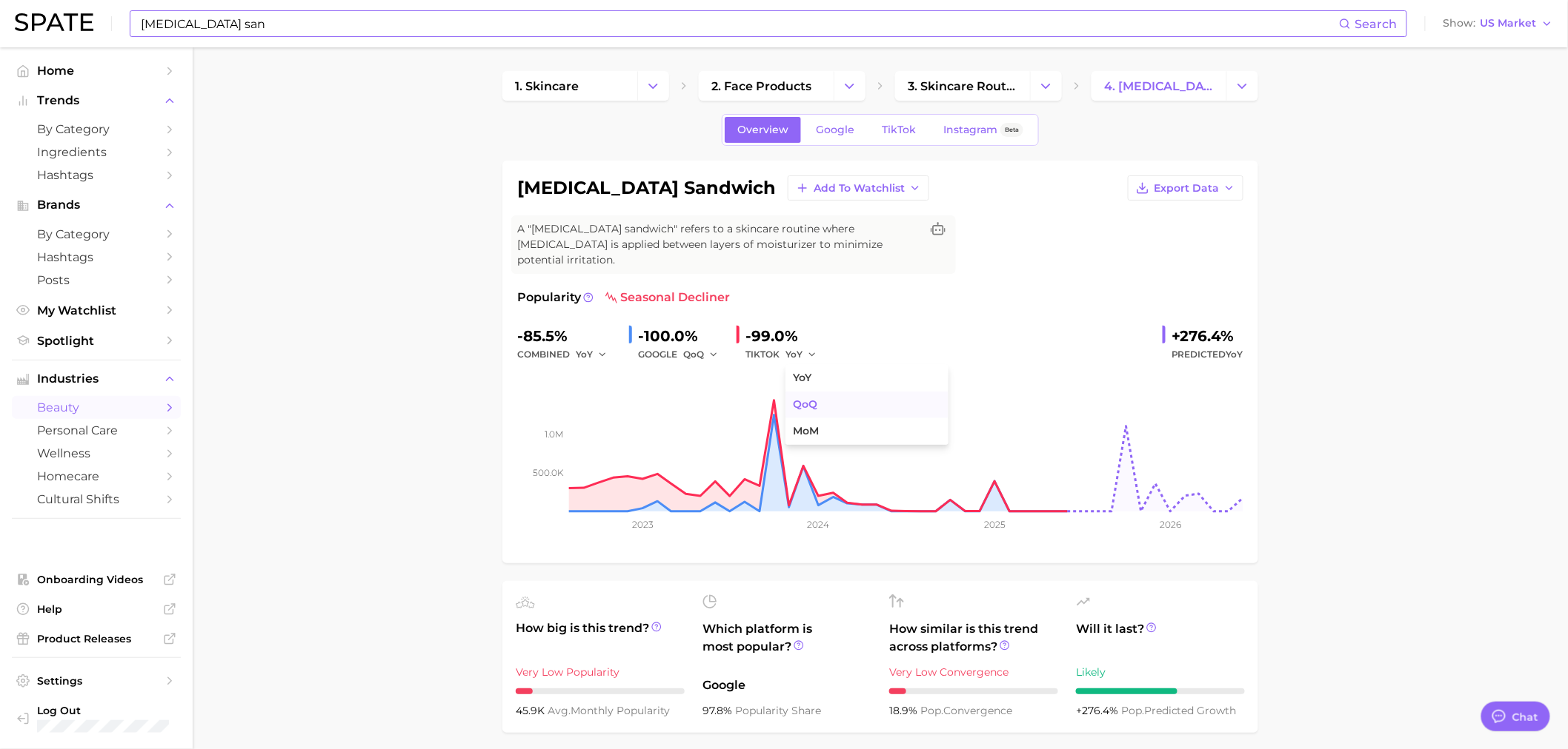
click at [817, 391] on button "QoQ" at bounding box center [867, 404] width 163 height 27
click at [825, 126] on span "Google" at bounding box center [834, 129] width 38 height 12
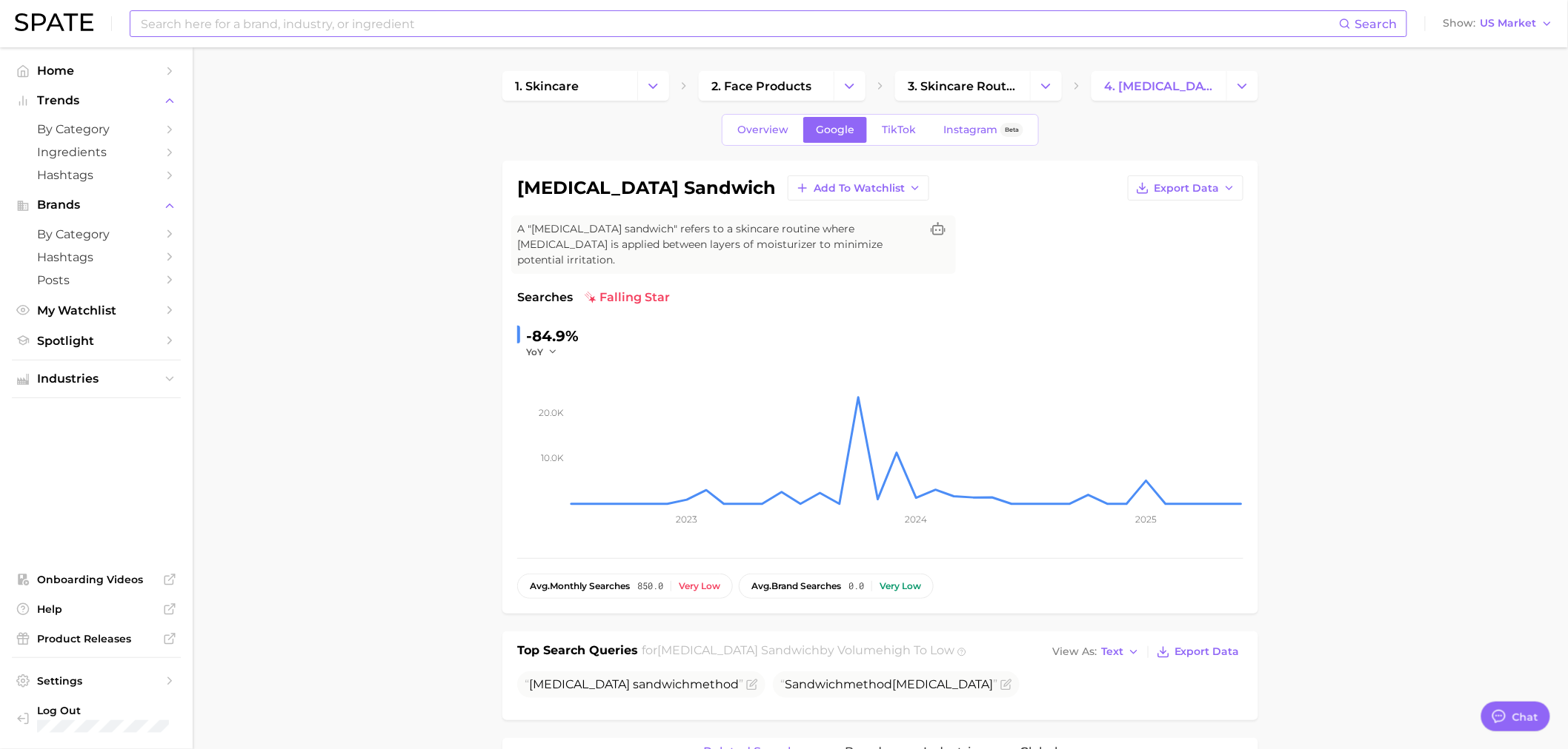
click at [561, 324] on div "-84.9%" at bounding box center [552, 335] width 52 height 23
click at [553, 346] on icon "button" at bounding box center [552, 351] width 10 height 10
click at [556, 387] on button "QoQ" at bounding box center [607, 400] width 163 height 27
click at [556, 346] on icon "button" at bounding box center [556, 351] width 10 height 10
drag, startPoint x: 545, startPoint y: 410, endPoint x: 544, endPoint y: 397, distance: 13.0
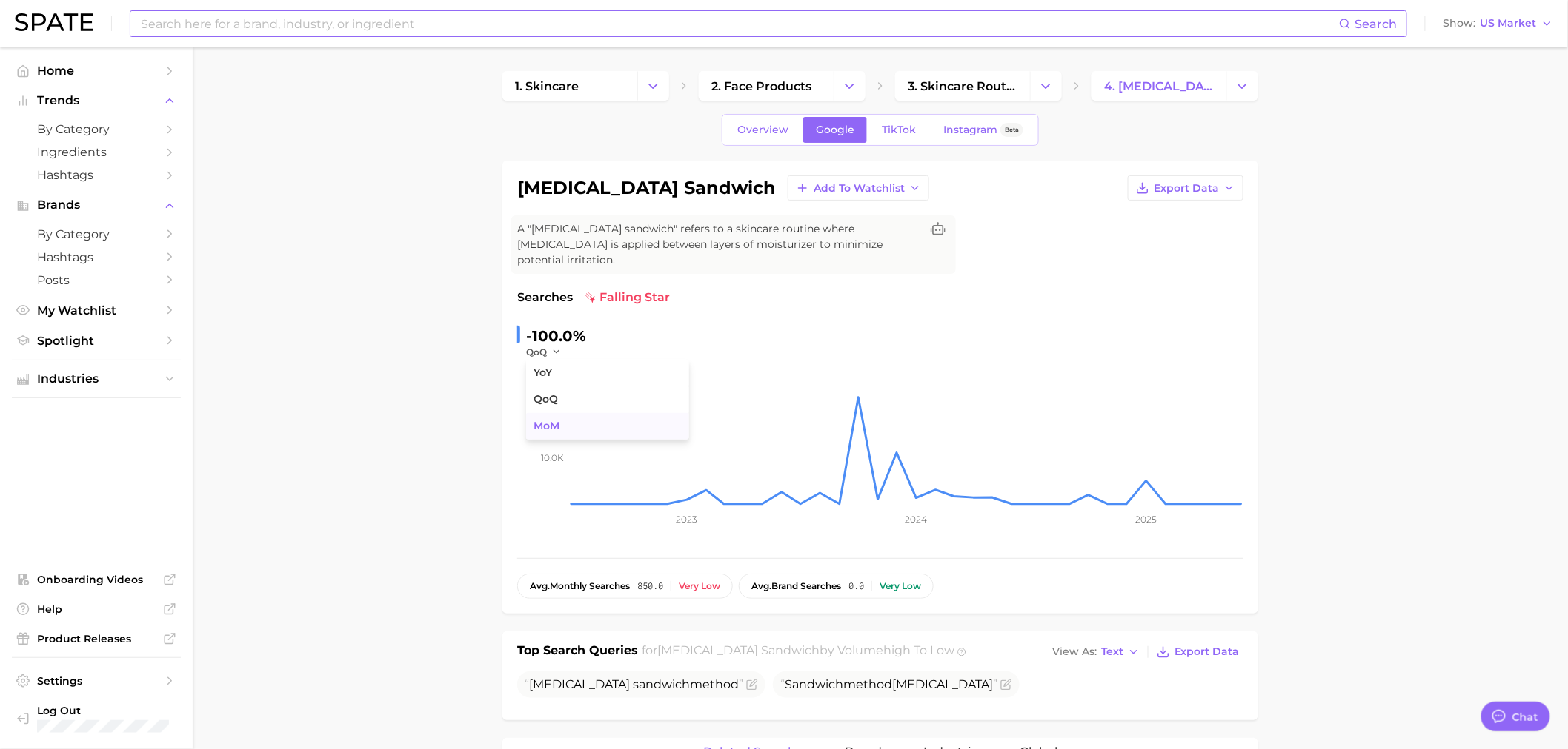
click at [544, 420] on span "MoM" at bounding box center [547, 426] width 26 height 12
click at [559, 346] on icon "button" at bounding box center [558, 351] width 10 height 10
click at [563, 360] on button "YoY" at bounding box center [607, 373] width 163 height 27
click at [759, 122] on link "Overview" at bounding box center [763, 130] width 77 height 26
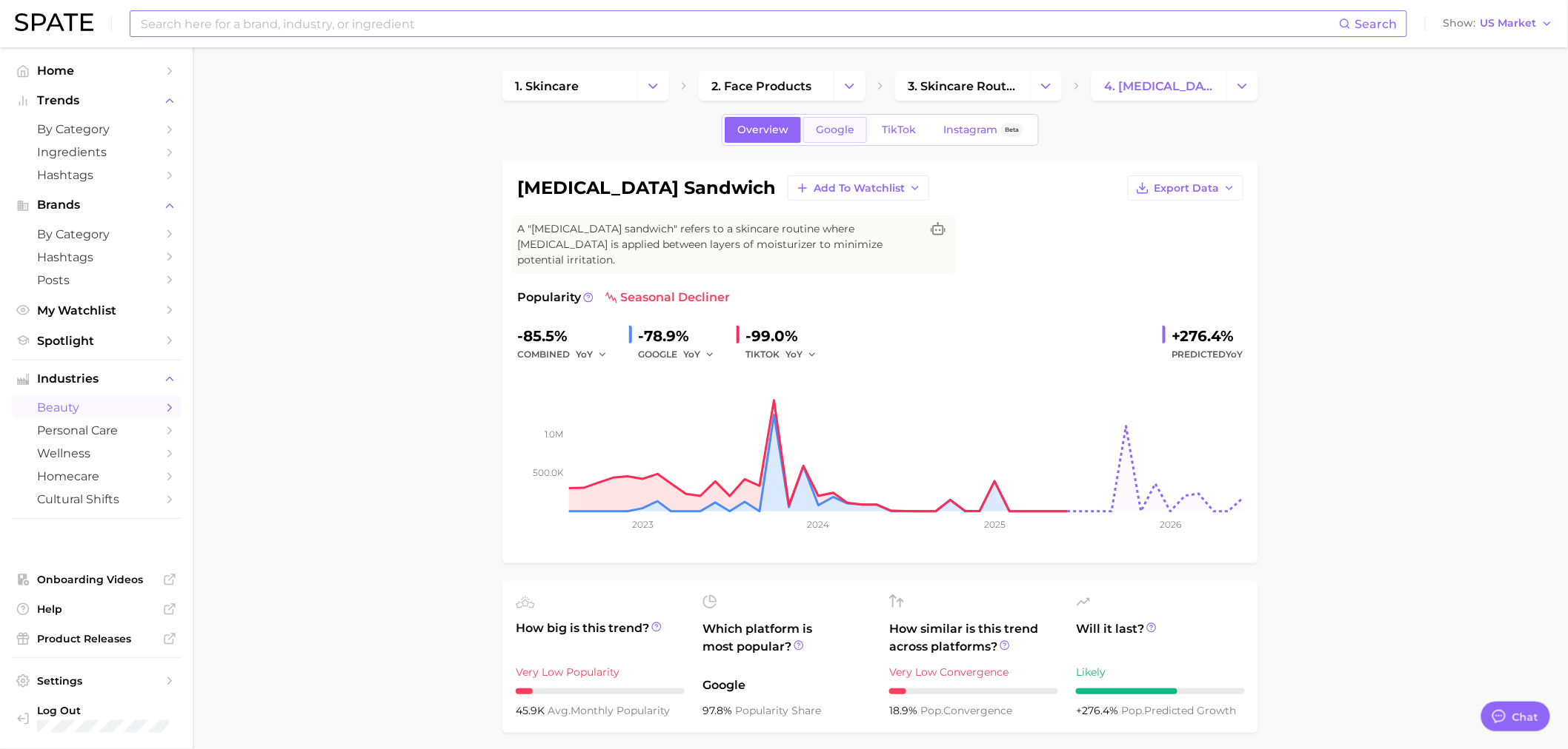
click at [837, 134] on span "Google" at bounding box center [834, 129] width 38 height 12
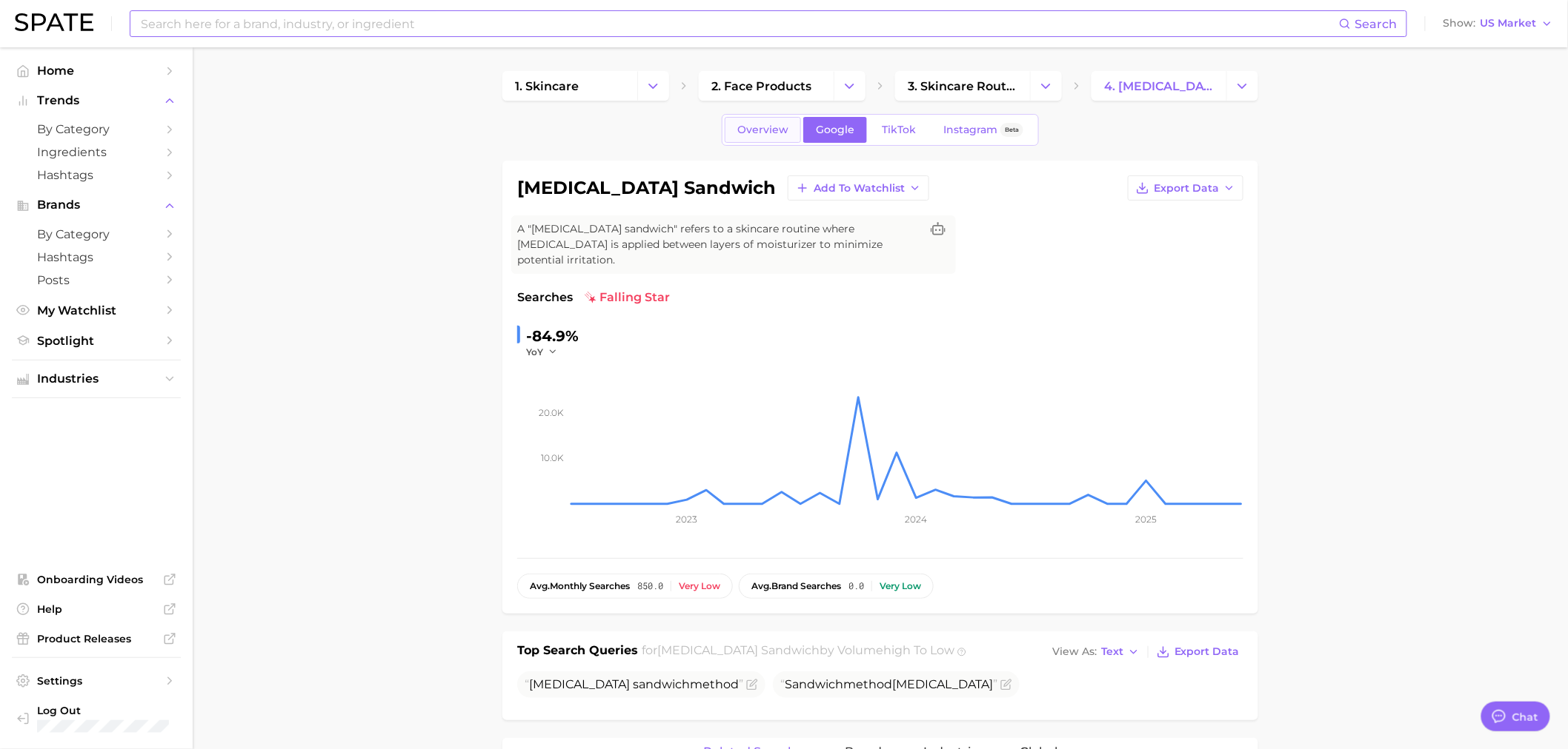
click at [743, 127] on span "Overview" at bounding box center [763, 129] width 51 height 12
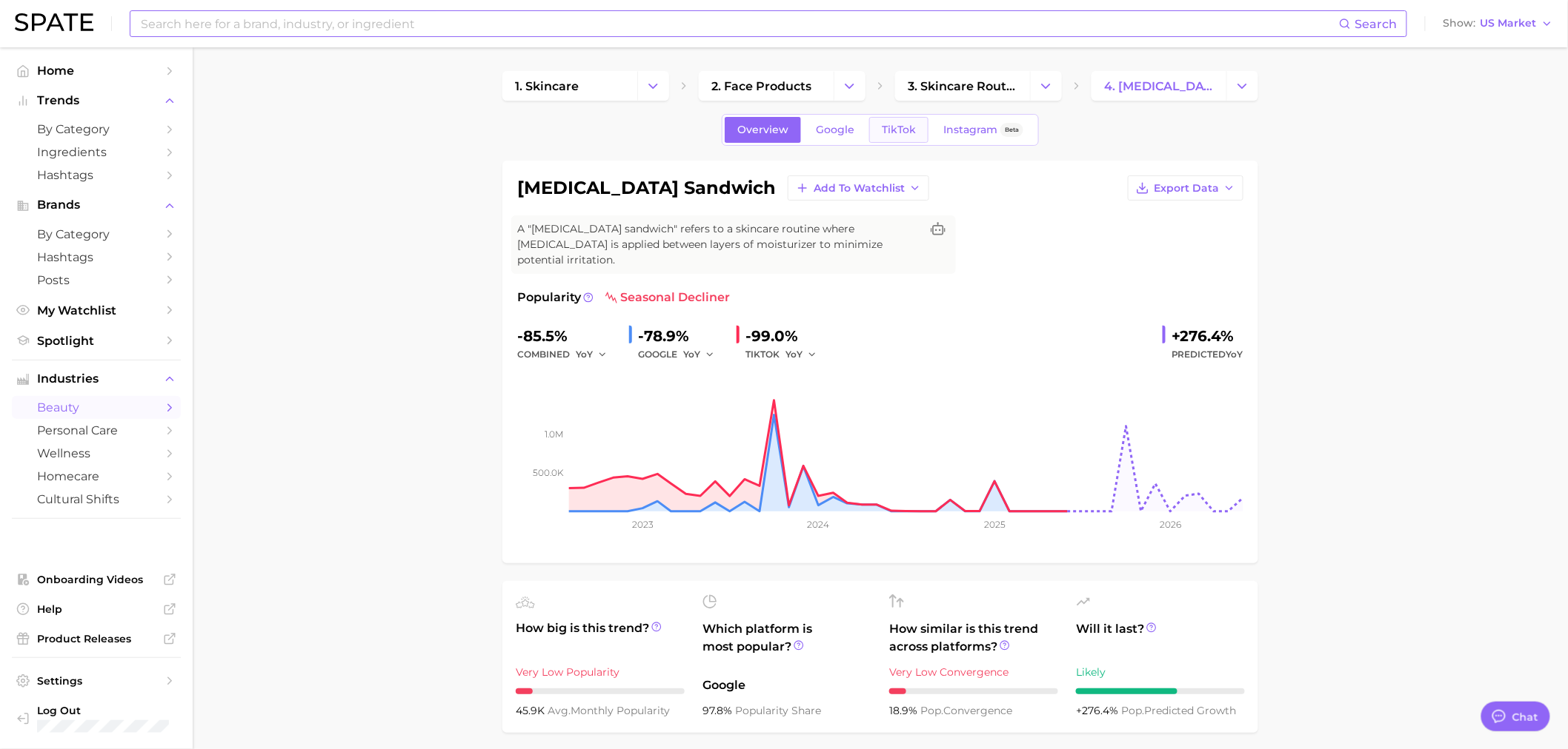
click at [907, 134] on span "TikTok" at bounding box center [899, 129] width 34 height 12
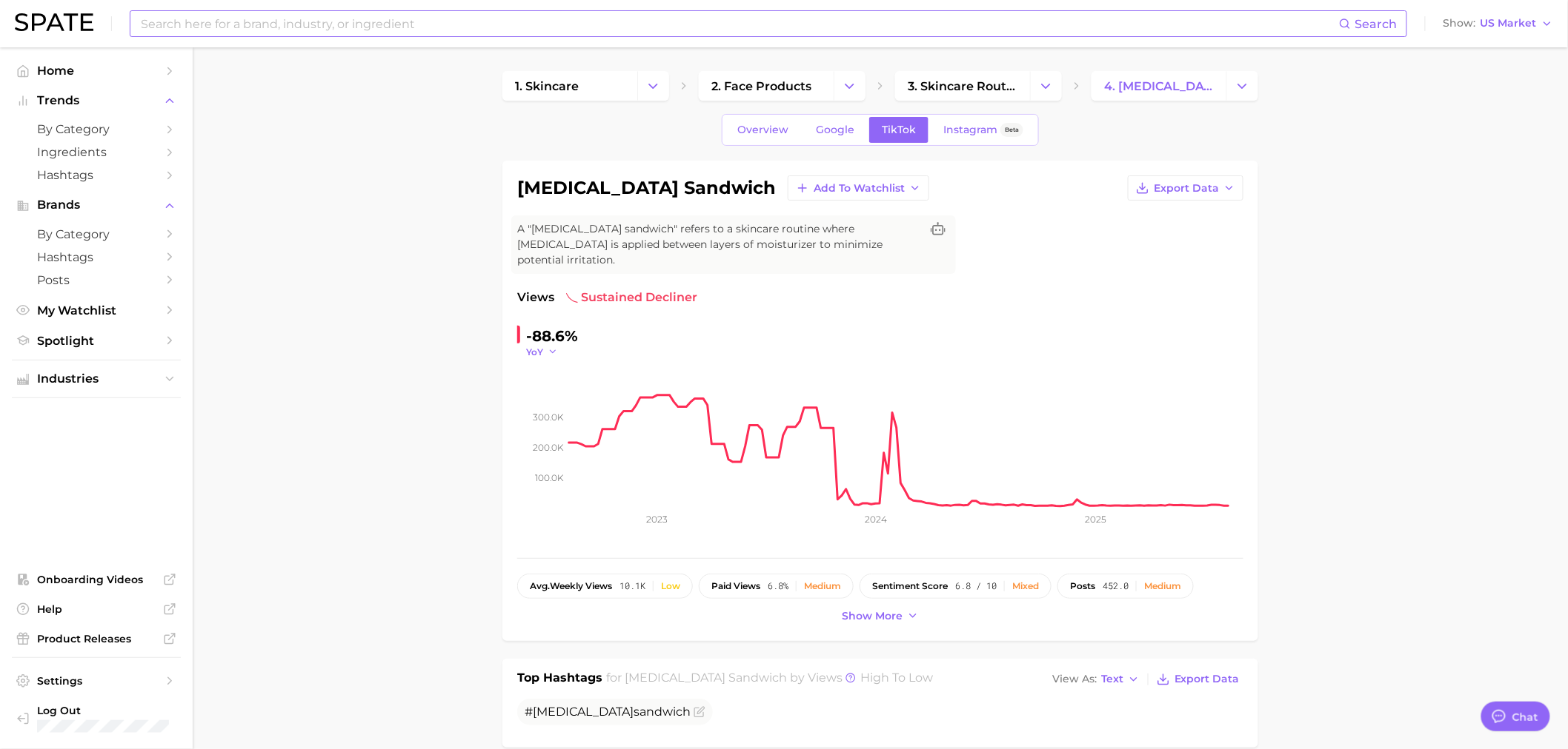
click at [554, 346] on icon "button" at bounding box center [552, 351] width 10 height 10
click at [567, 387] on button "QoQ" at bounding box center [607, 400] width 163 height 27
click at [562, 346] on div "QoQ" at bounding box center [547, 351] width 41 height 12
click at [552, 359] on icon "100.0k 200.0k 300.0k 2023 2024 2025" at bounding box center [879, 451] width 726 height 185
click at [554, 346] on icon "button" at bounding box center [556, 351] width 10 height 10
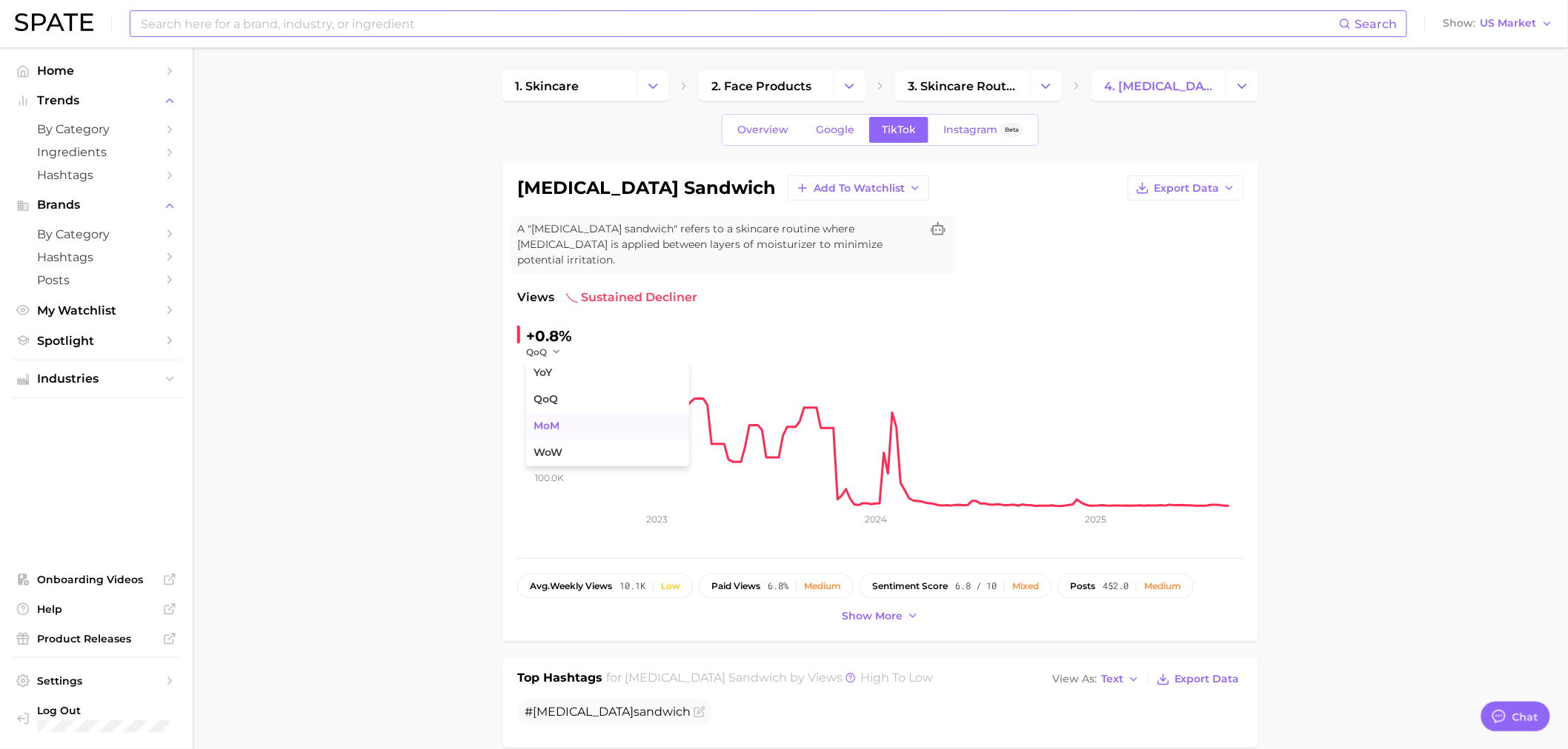
click at [556, 420] on span "MoM" at bounding box center [547, 426] width 26 height 12
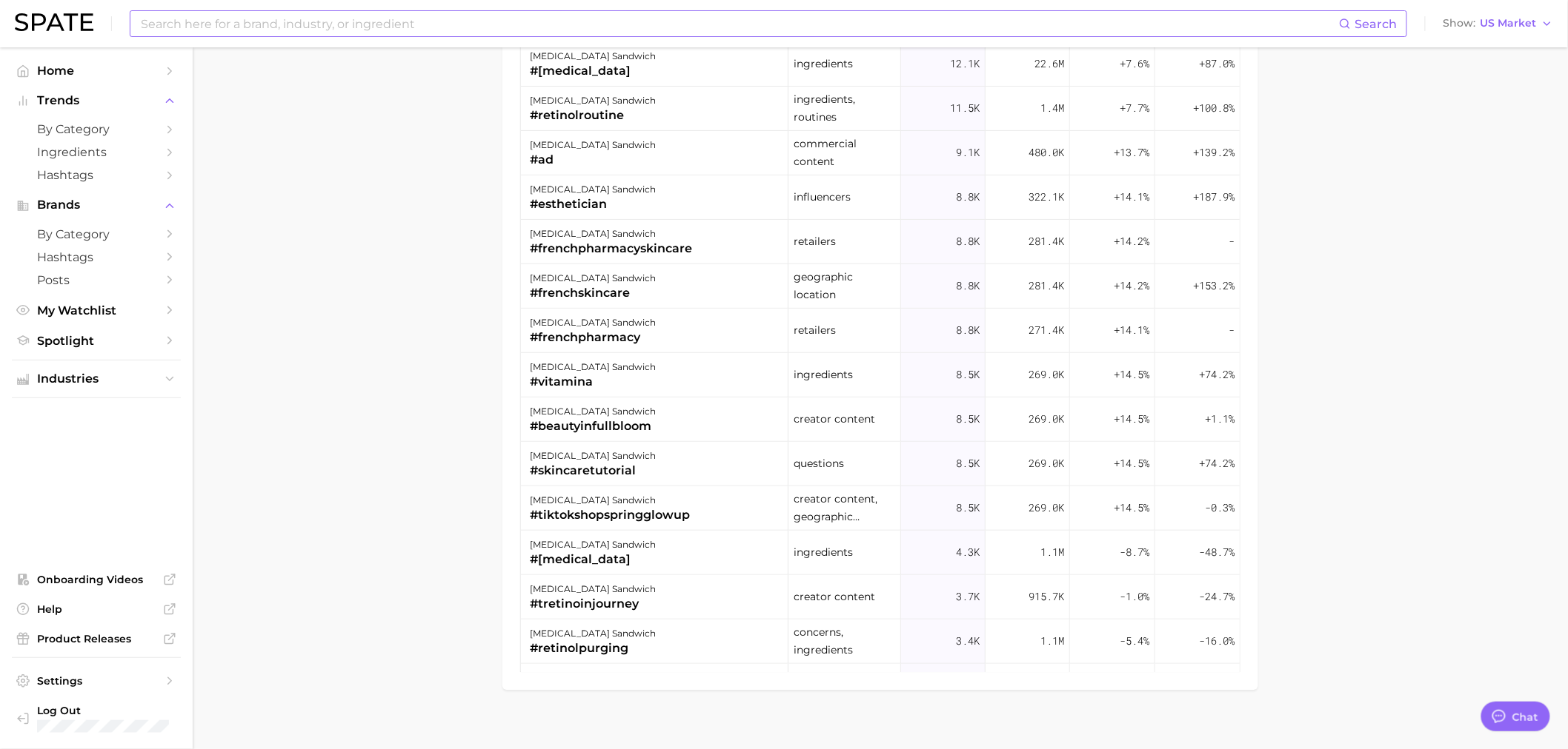
scroll to position [745, 0]
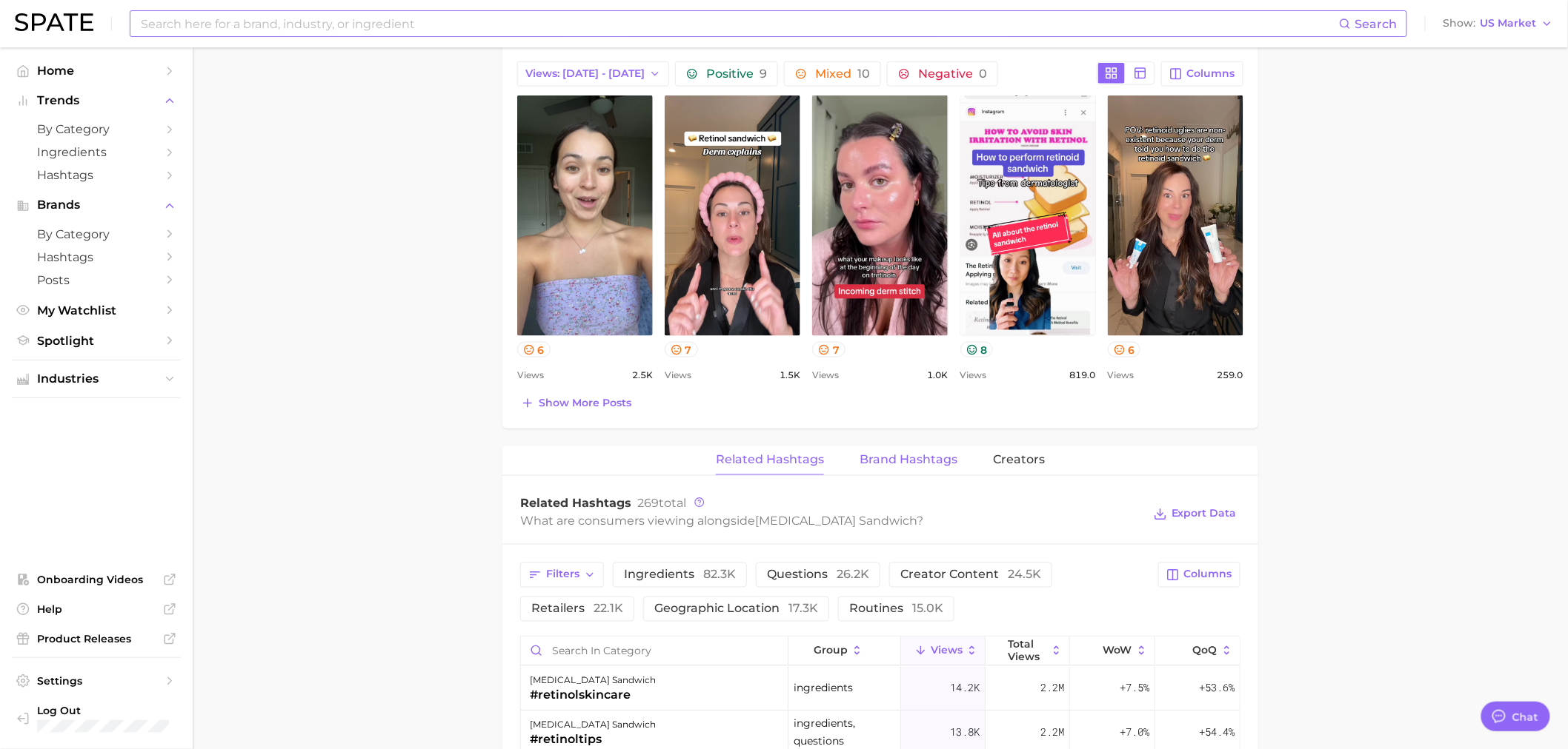
click at [892, 454] on span "Brand Hashtags" at bounding box center [908, 460] width 98 height 13
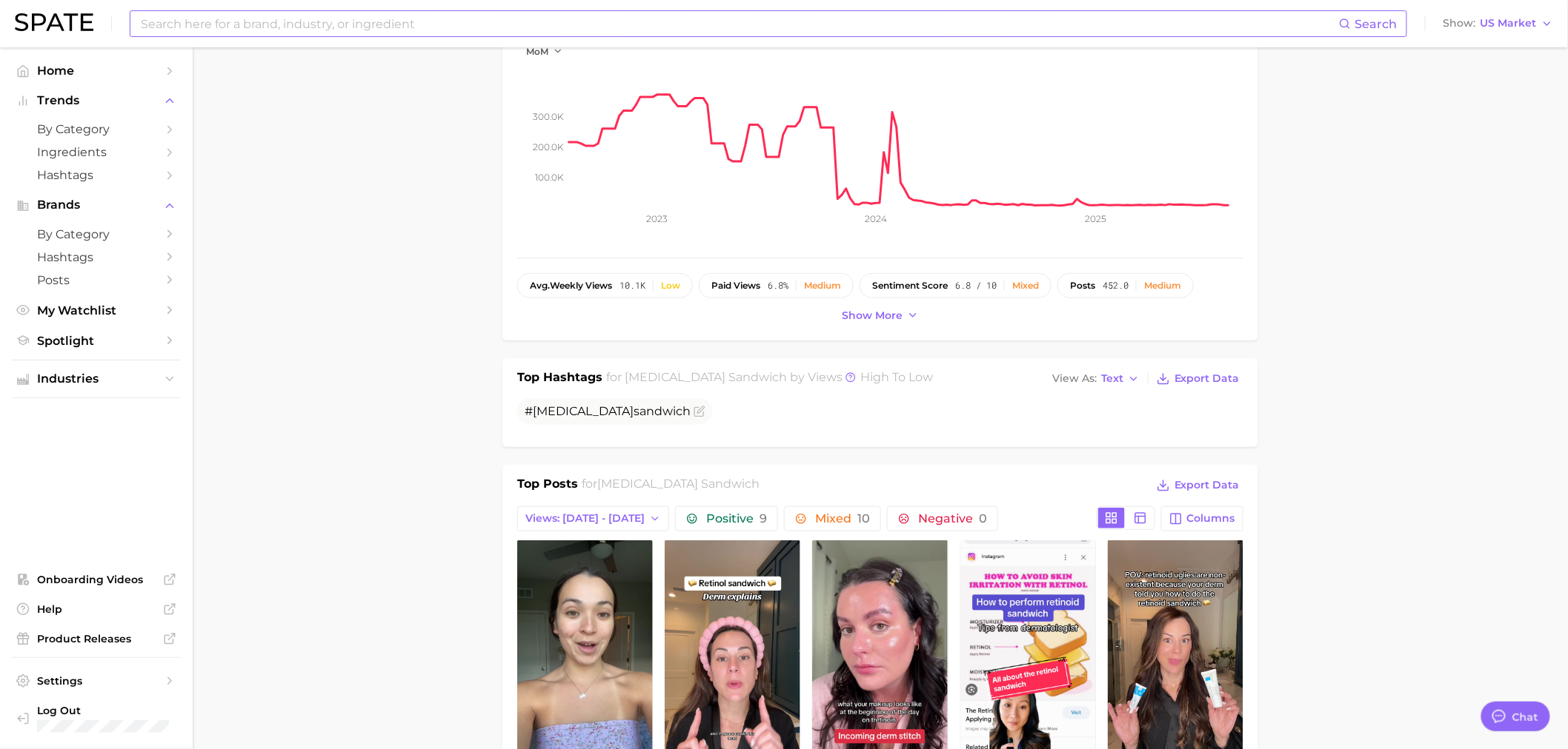
scroll to position [34, 0]
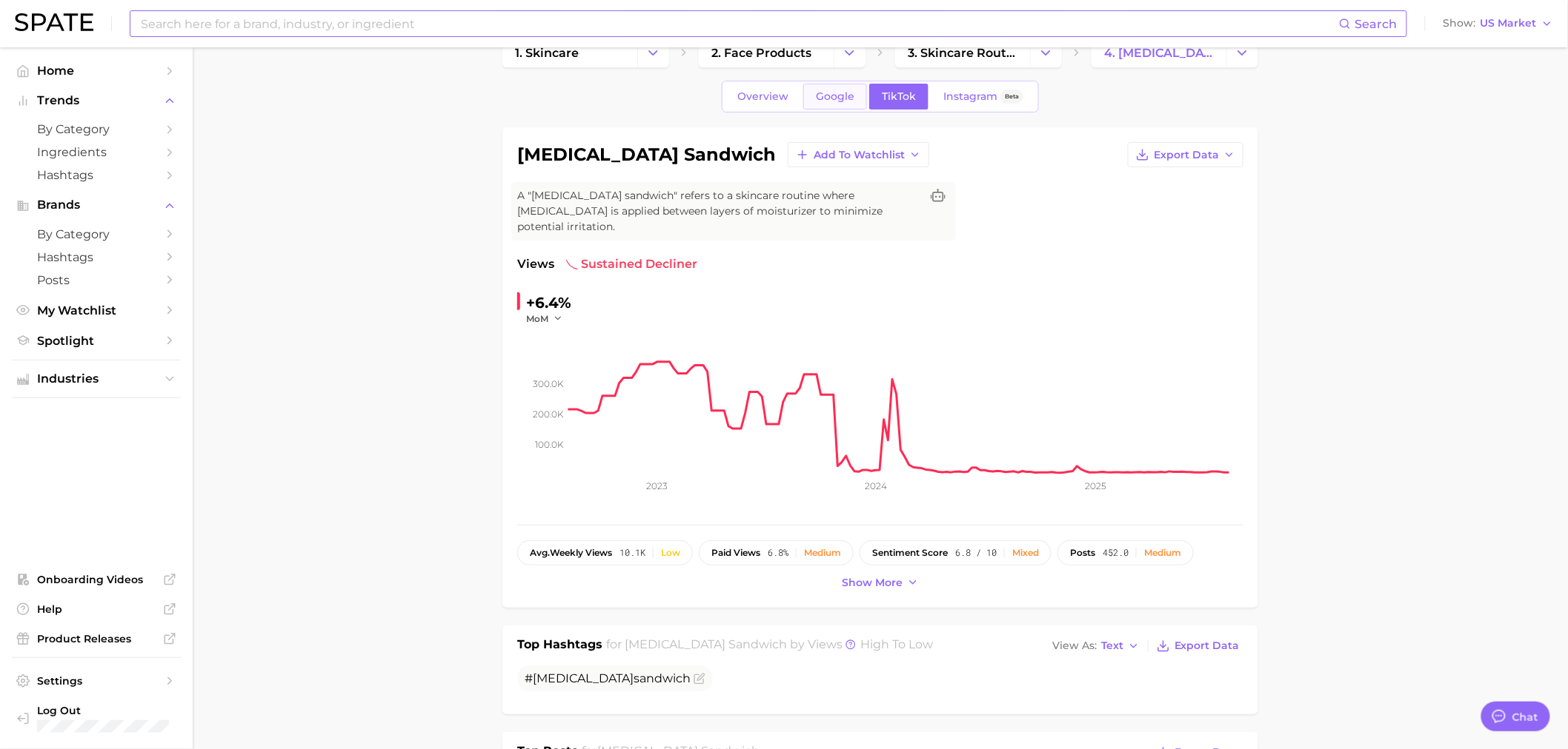
click at [812, 93] on link "Google" at bounding box center [835, 97] width 64 height 26
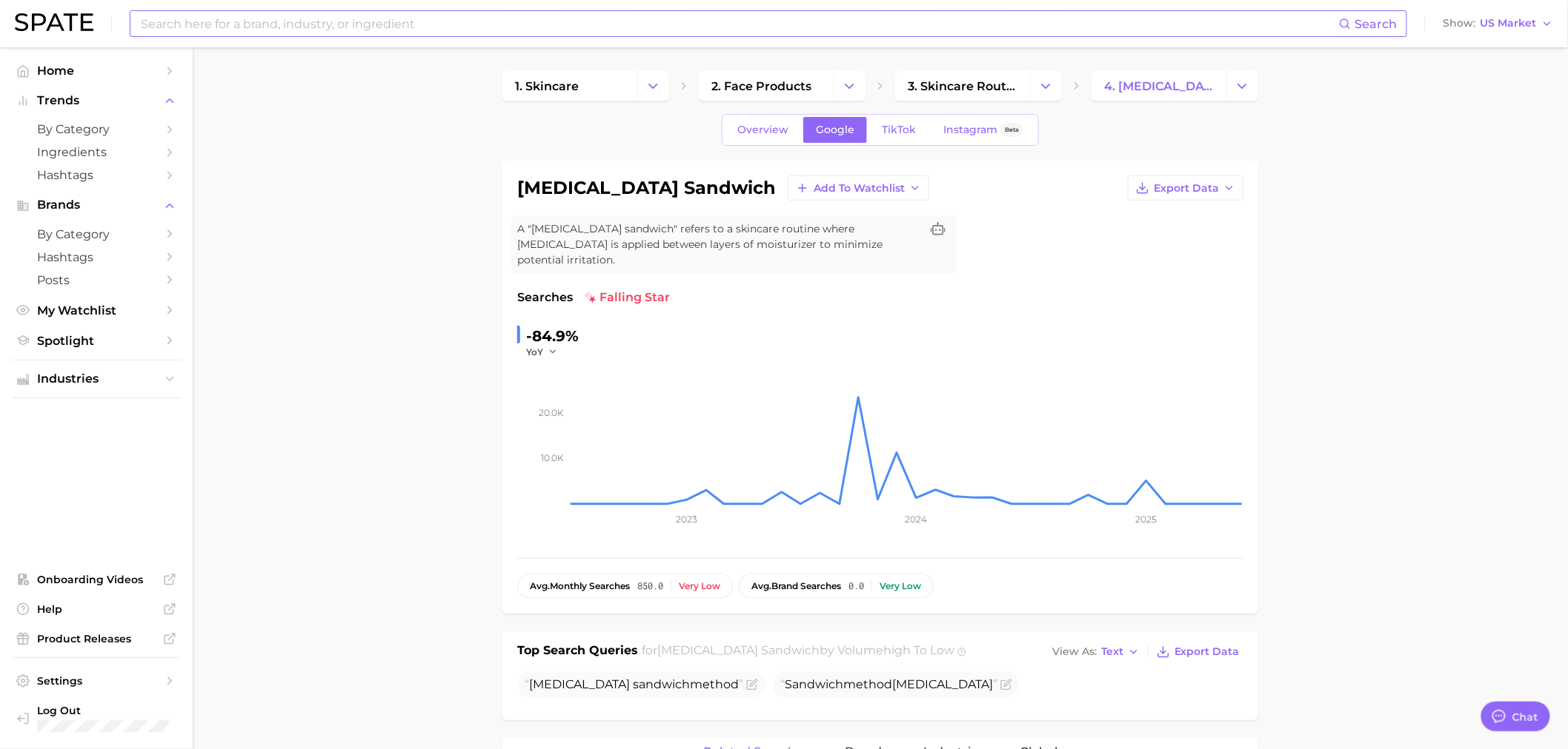
scroll to position [356, 0]
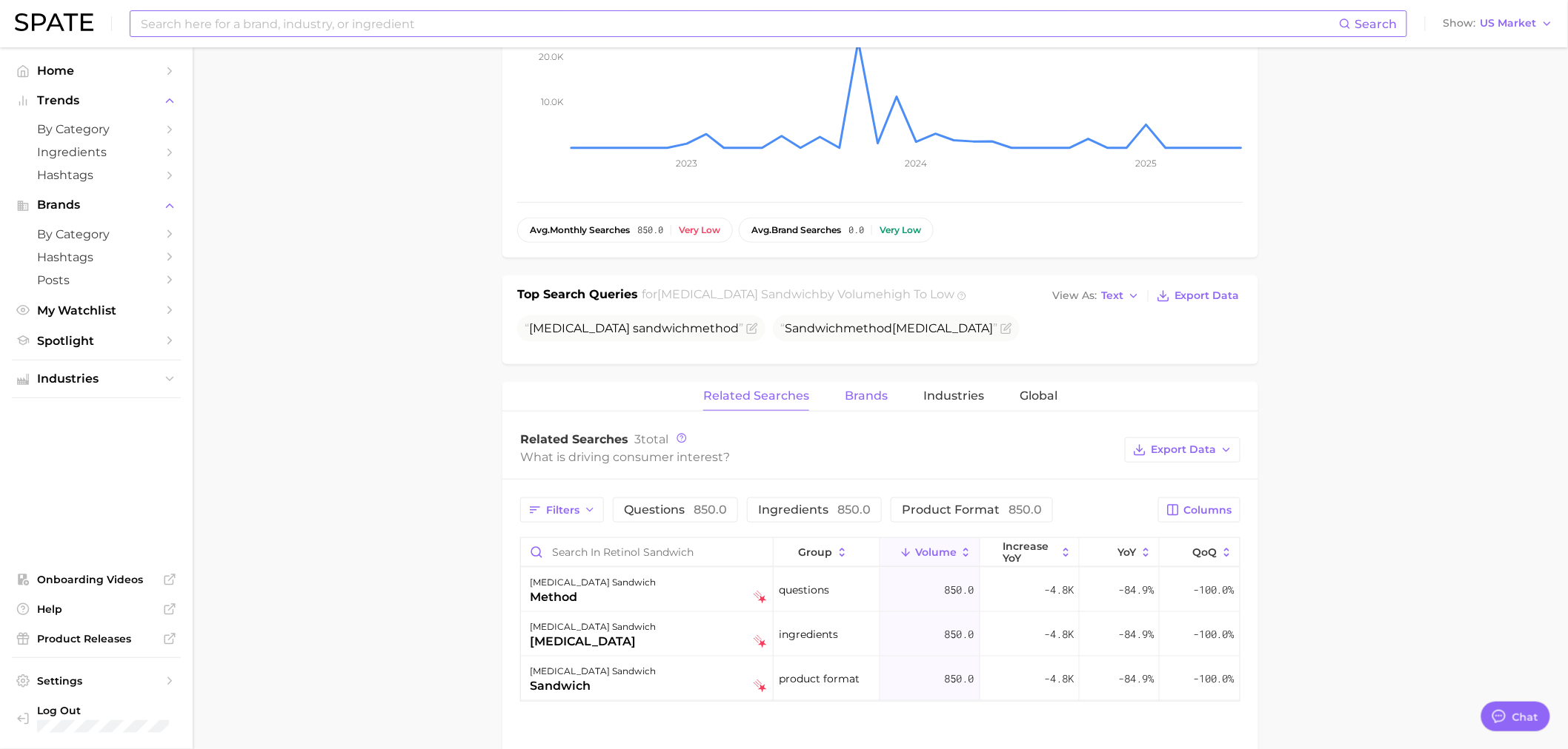
click at [871, 389] on span "Brands" at bounding box center [866, 396] width 43 height 13
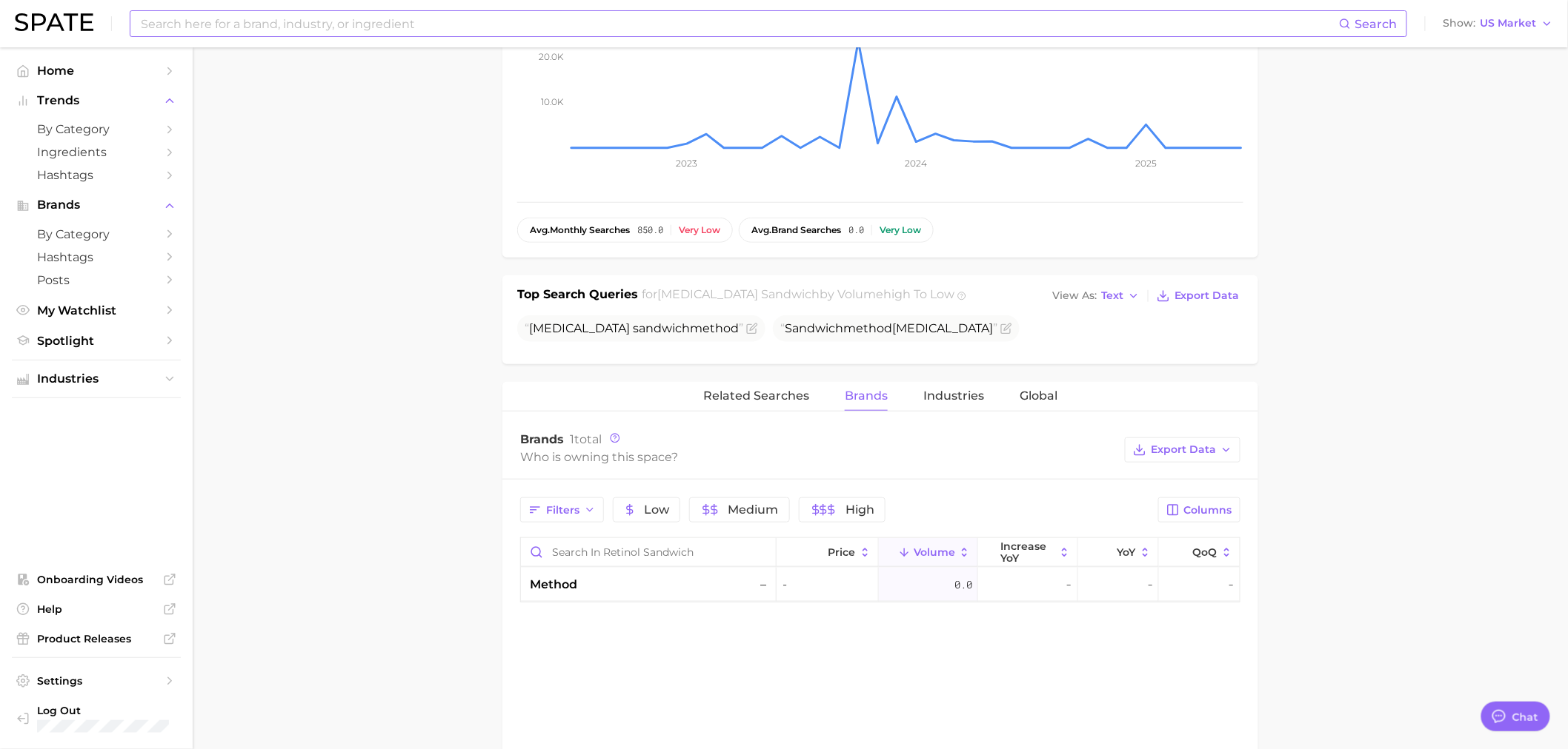
scroll to position [0, 0]
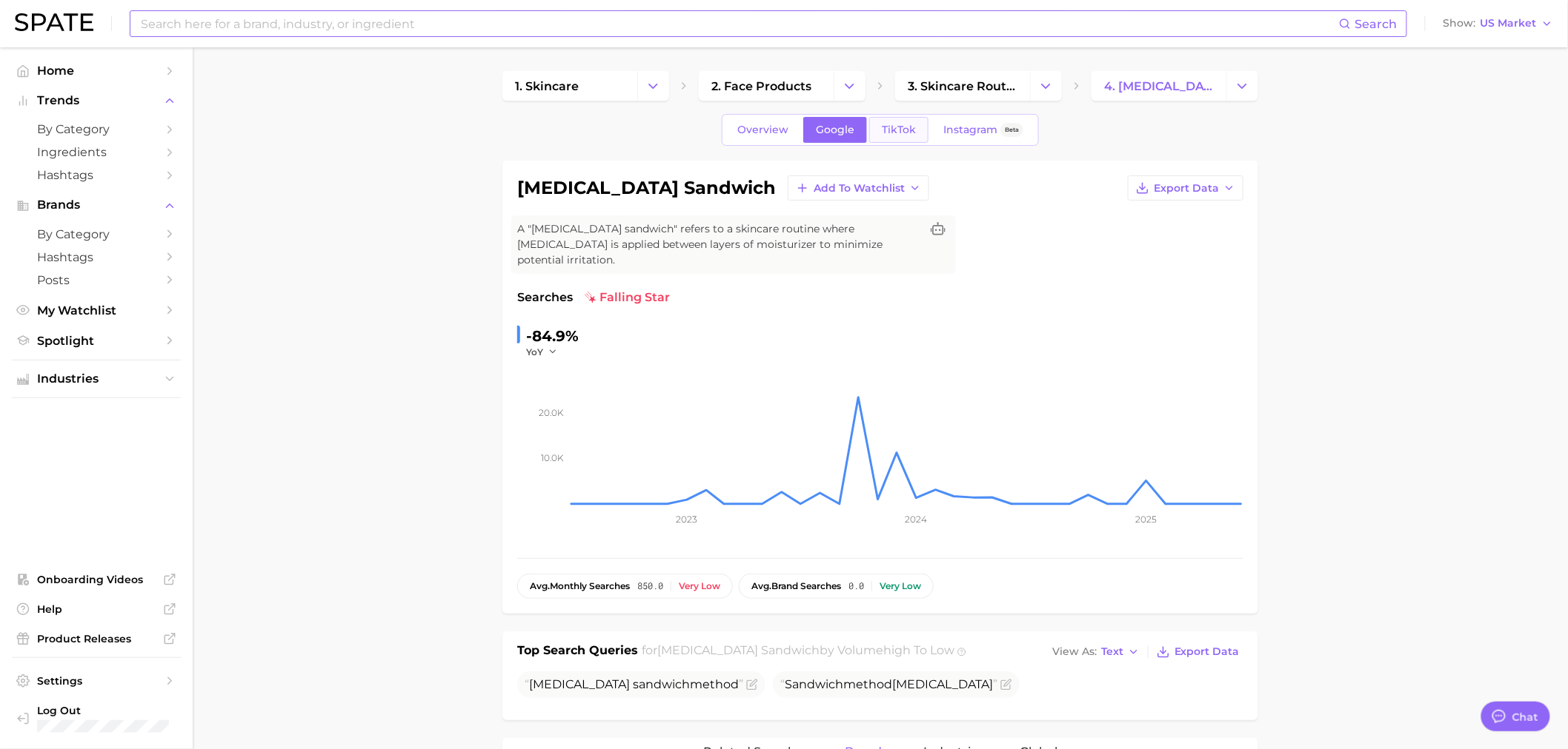
click at [914, 120] on link "TikTok" at bounding box center [898, 130] width 59 height 26
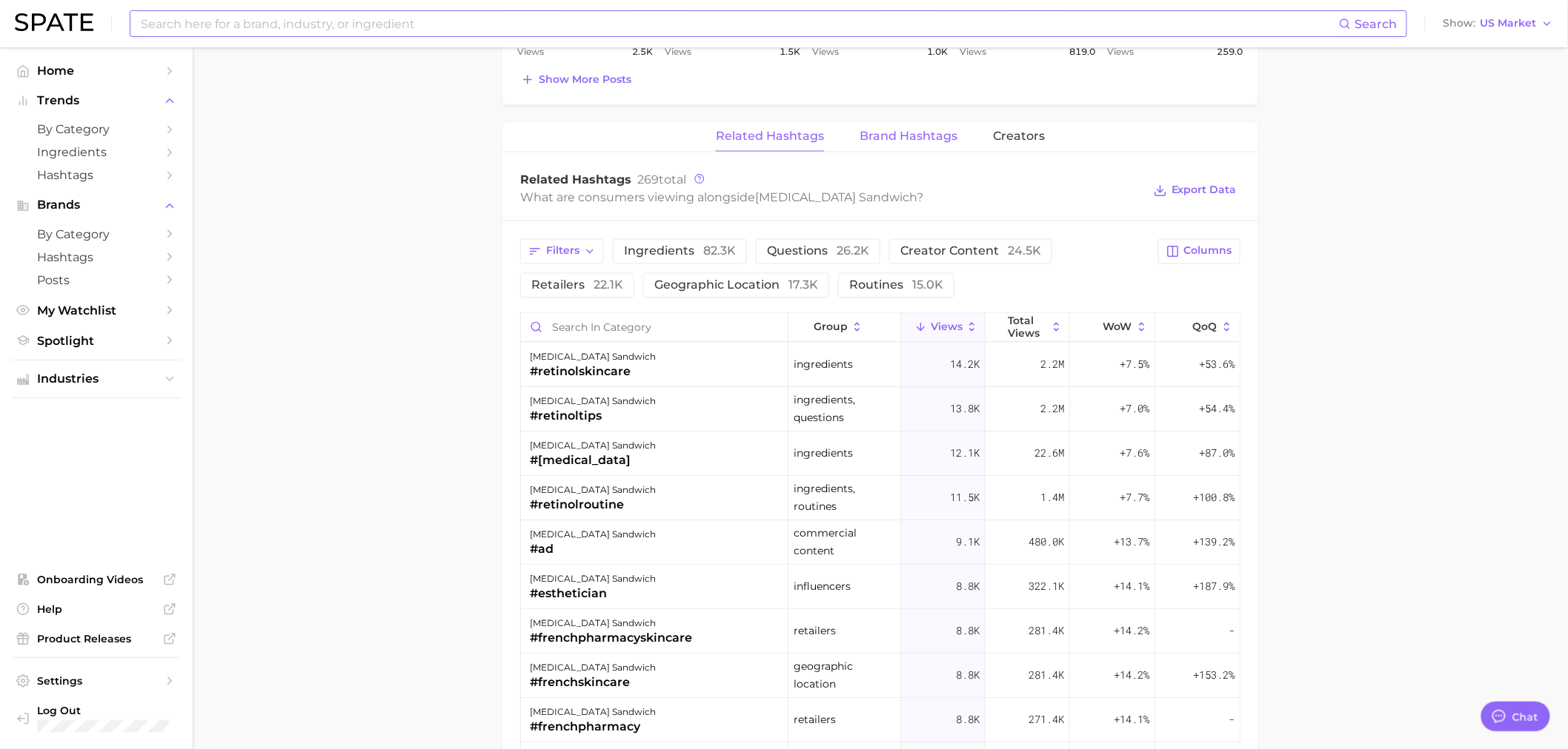
click at [892, 123] on button "Brand Hashtags" at bounding box center [908, 137] width 98 height 29
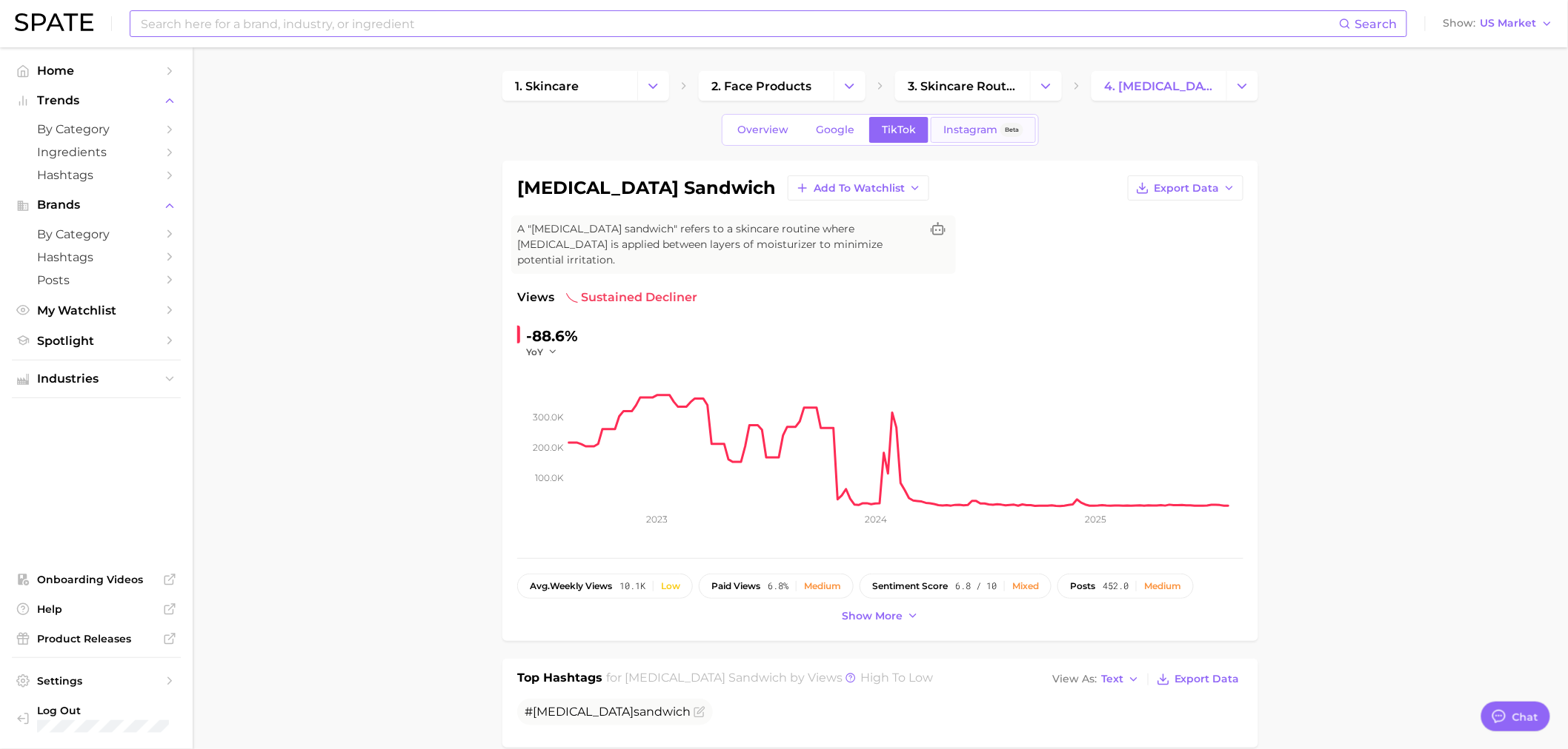
click at [950, 120] on link "Instagram Beta" at bounding box center [983, 130] width 106 height 26
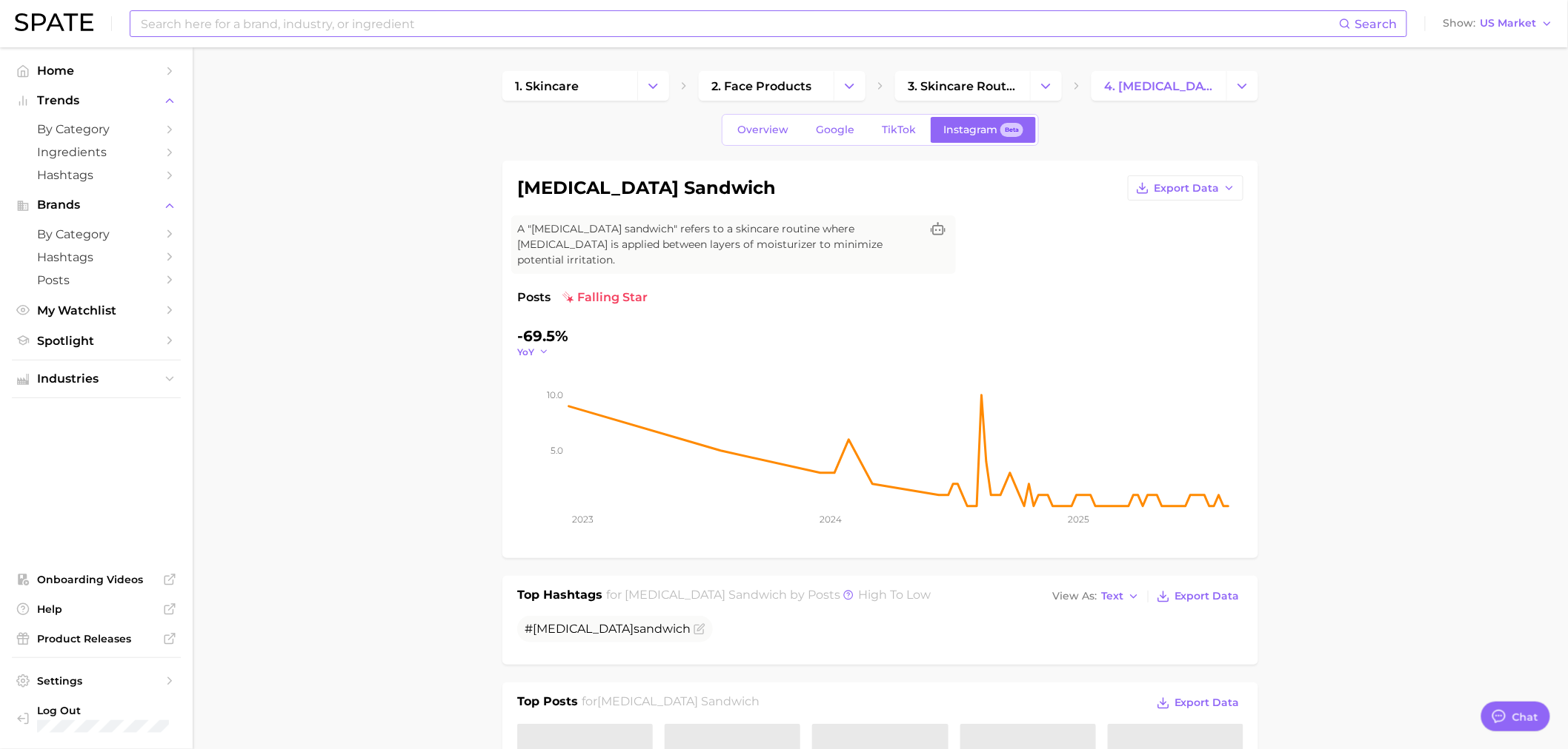
click at [535, 346] on button "YoY" at bounding box center [533, 351] width 32 height 12
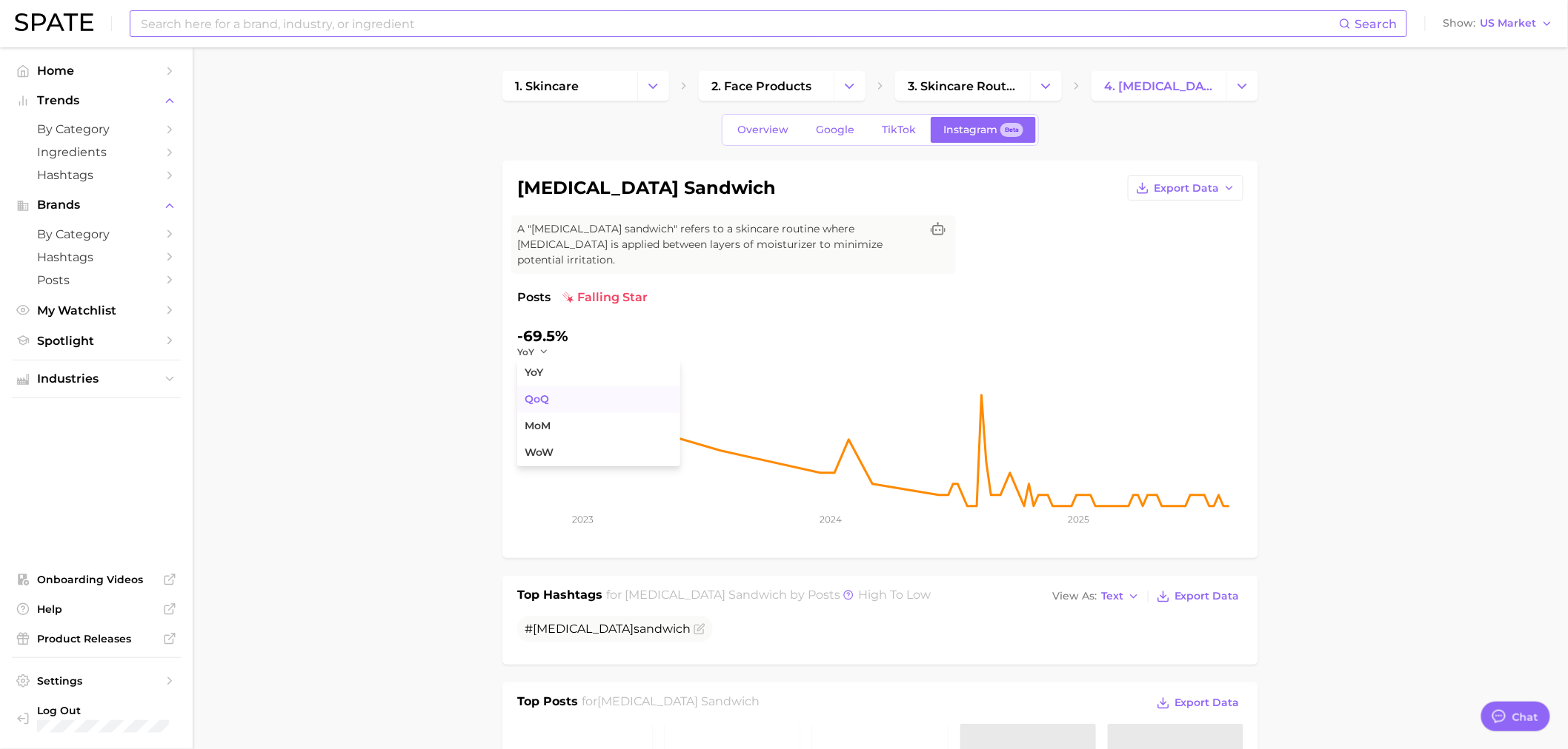
click at [571, 388] on button "QoQ" at bounding box center [598, 400] width 163 height 27
click at [547, 359] on icon "5.0 10.0 2023 2024 2025" at bounding box center [879, 451] width 726 height 185
click at [549, 346] on icon "button" at bounding box center [547, 351] width 10 height 10
click at [577, 413] on button "MoM" at bounding box center [598, 426] width 163 height 27
click at [549, 346] on icon "button" at bounding box center [549, 351] width 10 height 10
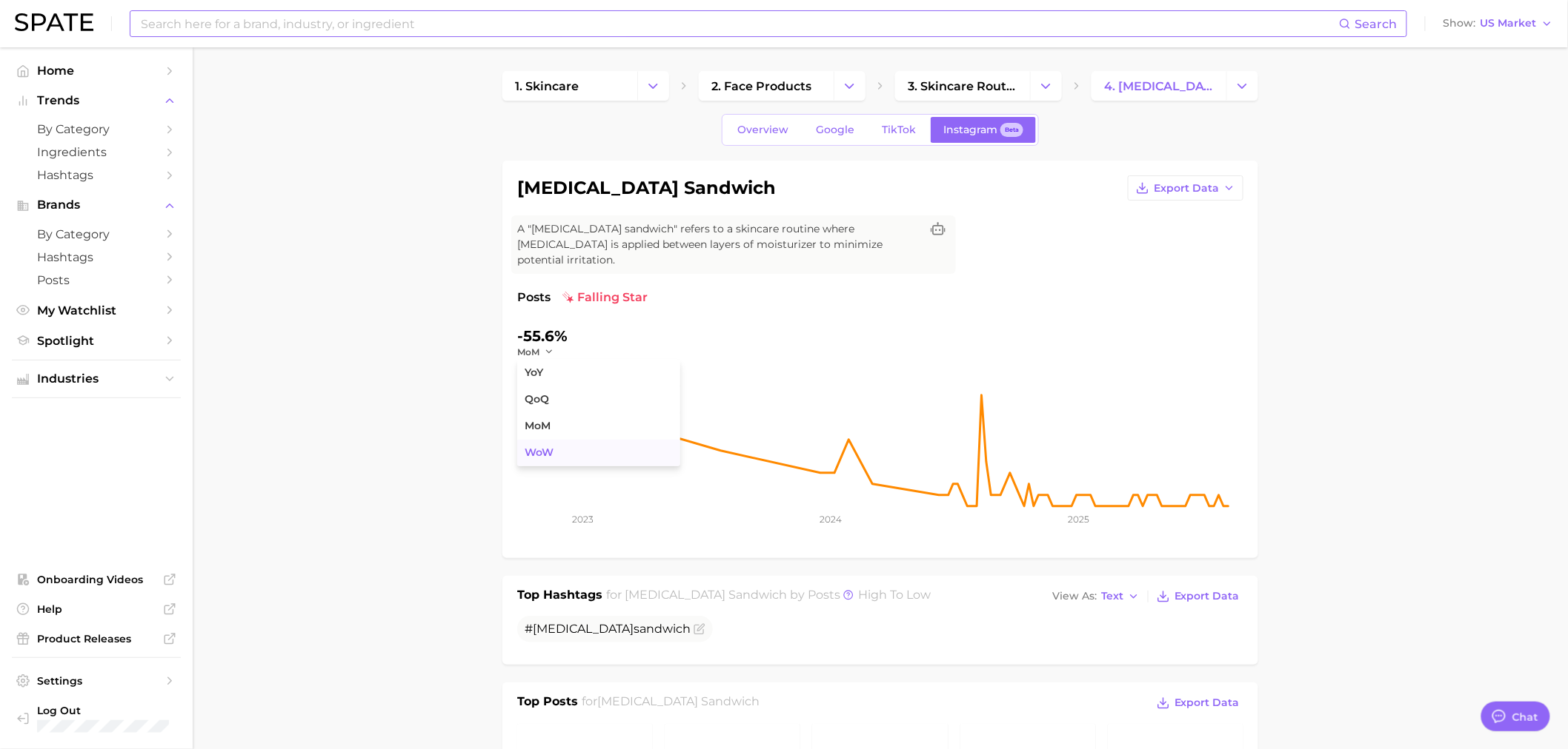
click at [586, 445] on button "WoW" at bounding box center [598, 453] width 163 height 27
click at [888, 120] on link "TikTok" at bounding box center [898, 130] width 59 height 26
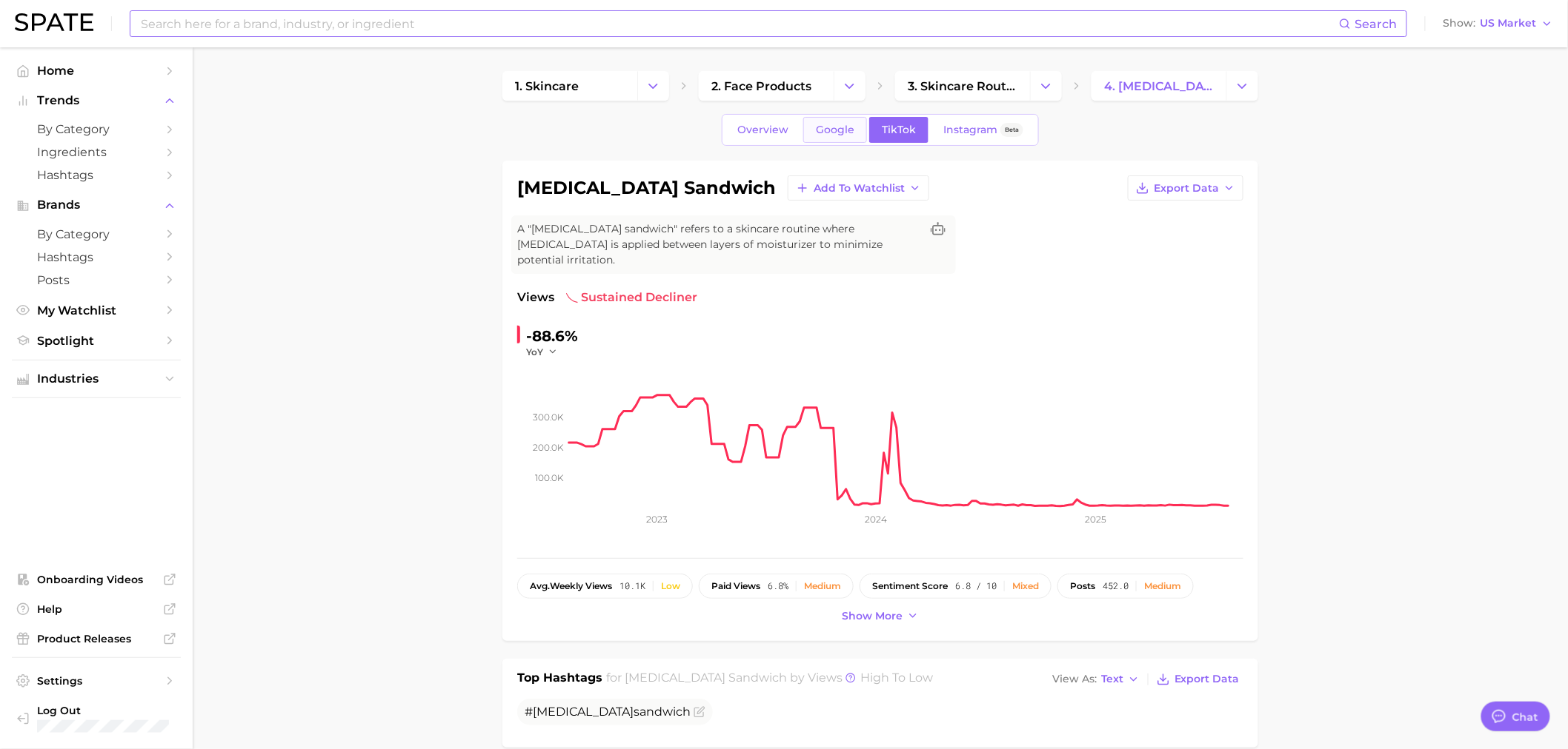
click at [817, 134] on span "Google" at bounding box center [834, 129] width 38 height 12
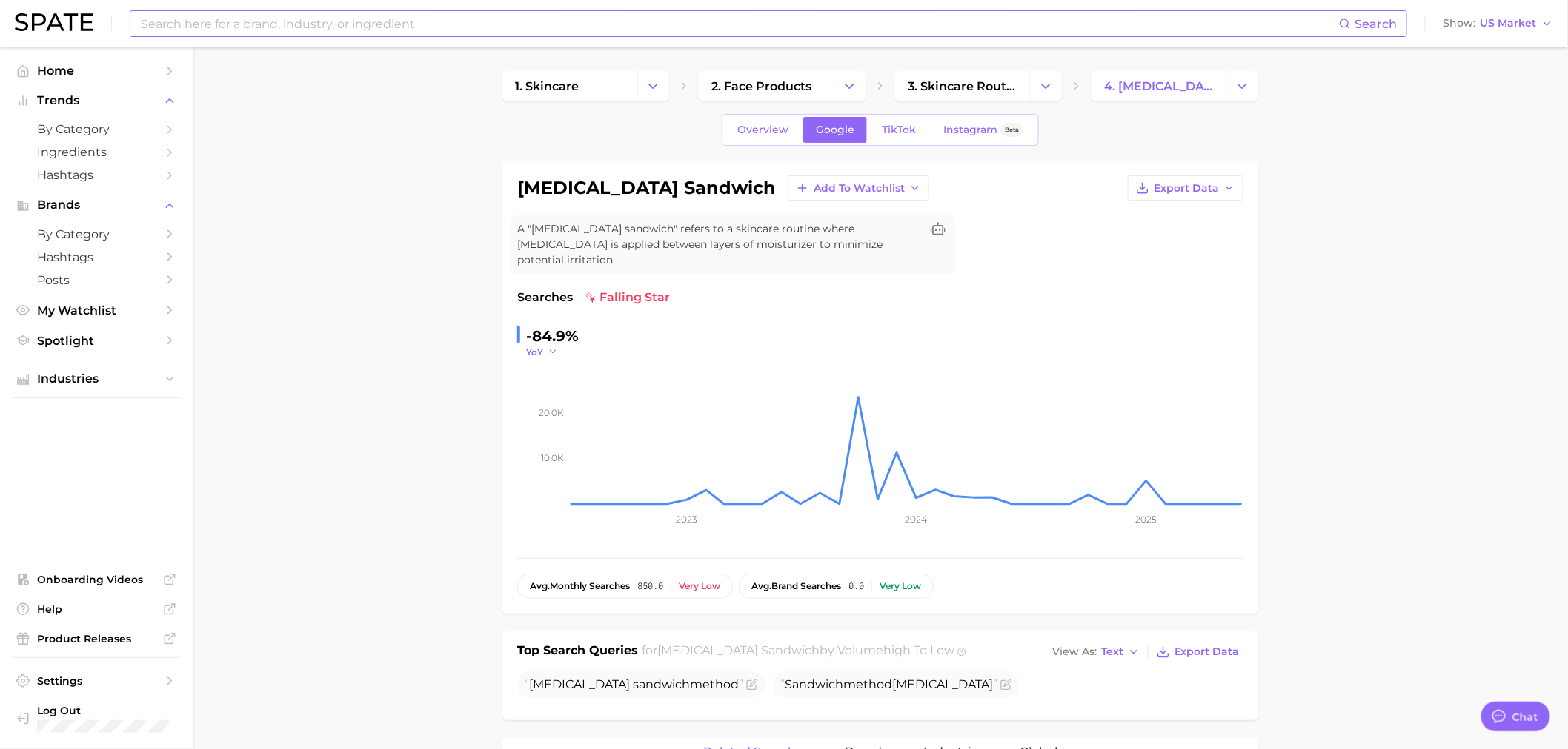
click at [548, 346] on icon "button" at bounding box center [552, 351] width 10 height 10
click at [593, 387] on button "QoQ" at bounding box center [607, 400] width 163 height 27
drag, startPoint x: 553, startPoint y: 333, endPoint x: 560, endPoint y: 338, distance: 8.6
click at [554, 346] on icon "button" at bounding box center [556, 351] width 10 height 10
click at [585, 413] on button "MoM" at bounding box center [607, 426] width 163 height 27
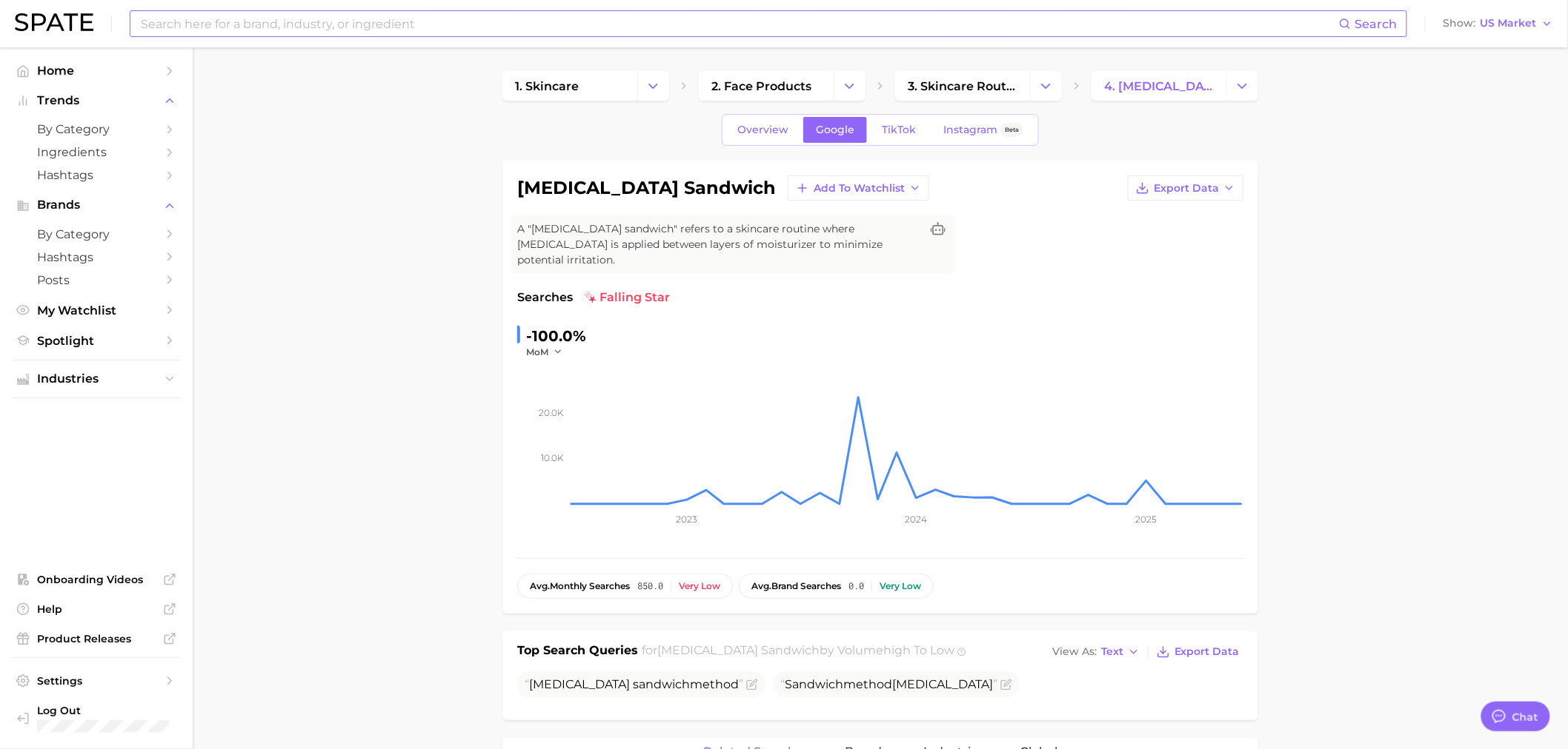
click at [564, 346] on div "MoM" at bounding box center [547, 351] width 41 height 12
drag, startPoint x: 1054, startPoint y: 360, endPoint x: 945, endPoint y: 363, distance: 109.0
click at [1054, 360] on rect at bounding box center [906, 432] width 675 height 148
click at [556, 346] on icon "button" at bounding box center [558, 351] width 10 height 10
click at [576, 367] on button "YoY" at bounding box center [607, 373] width 163 height 27
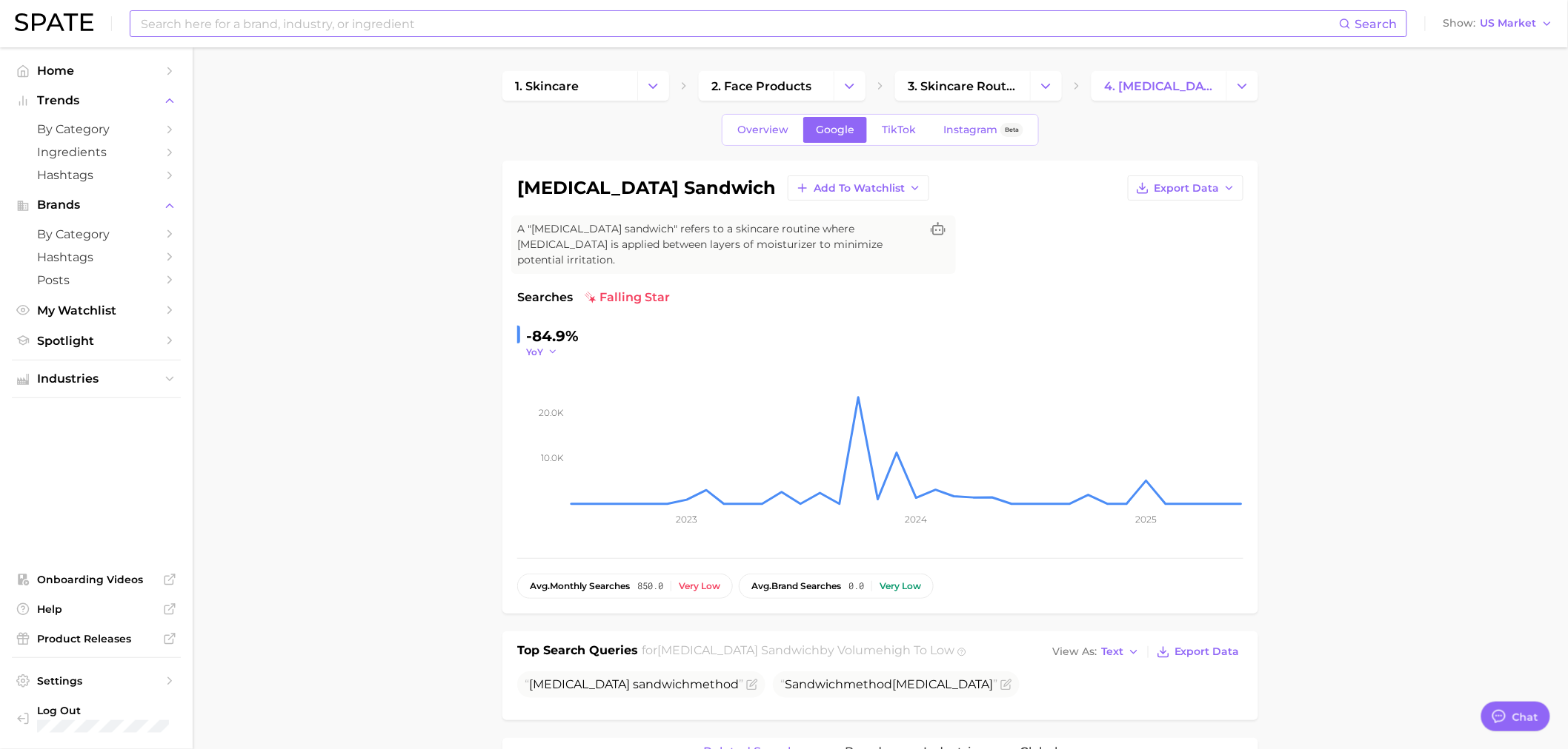
click at [553, 346] on icon "button" at bounding box center [552, 351] width 10 height 10
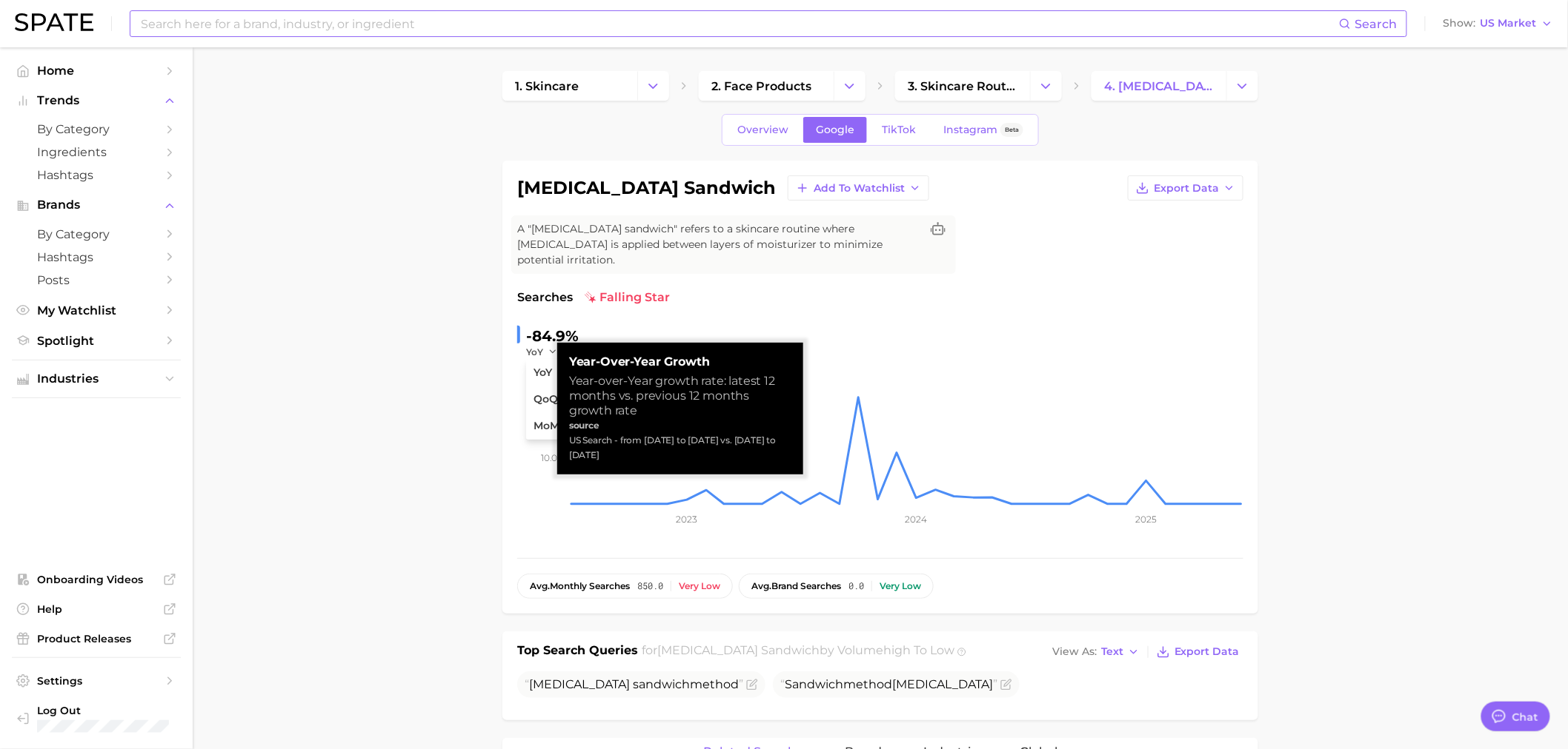
click at [435, 360] on main "1. skincare 2. face products 3. skincare routines 4. [MEDICAL_DATA] sandwich Ov…" at bounding box center [880, 757] width 1376 height 1420
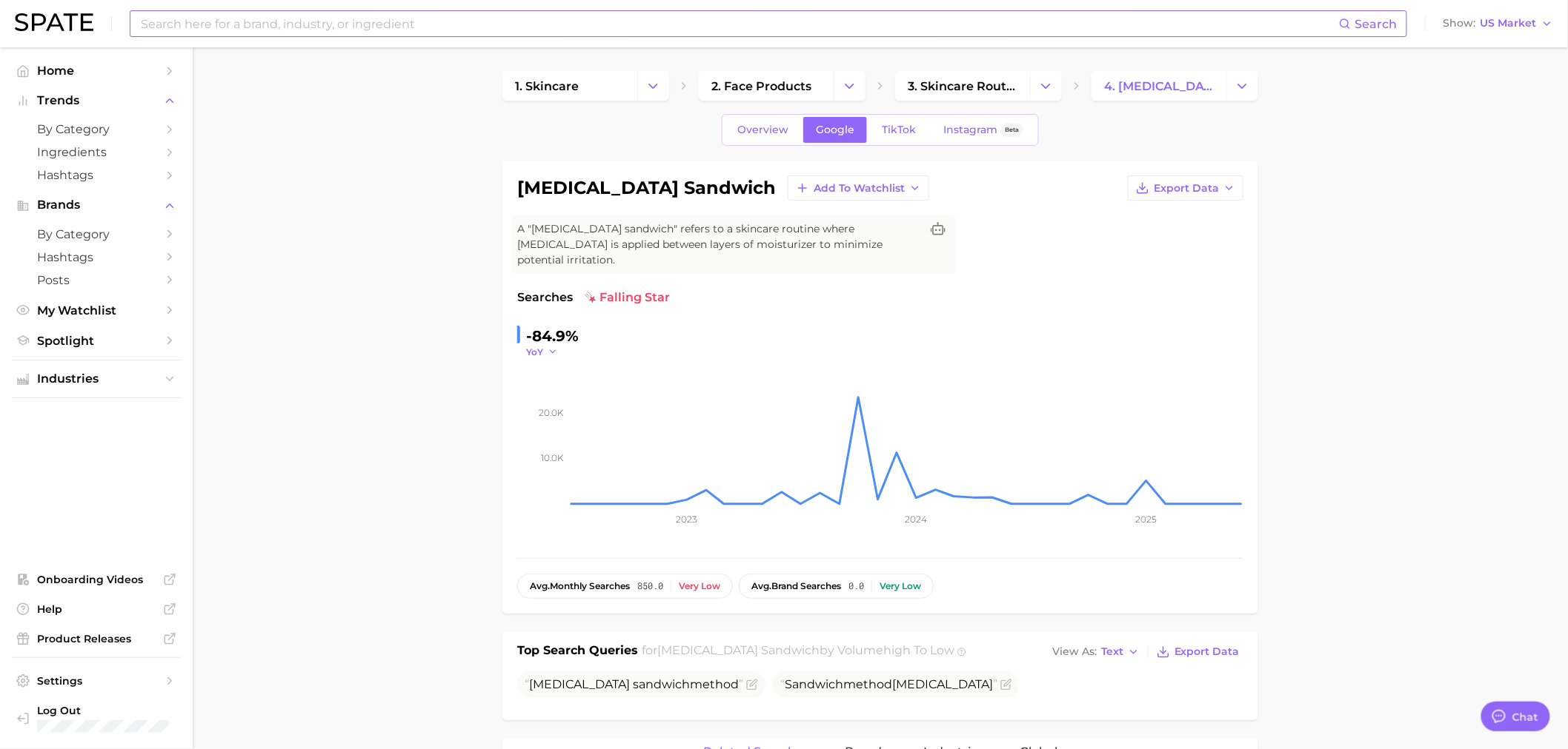
click at [542, 346] on span "YoY" at bounding box center [535, 351] width 17 height 12
click at [559, 387] on button "QoQ" at bounding box center [607, 400] width 163 height 27
click at [780, 123] on span "Overview" at bounding box center [763, 129] width 51 height 12
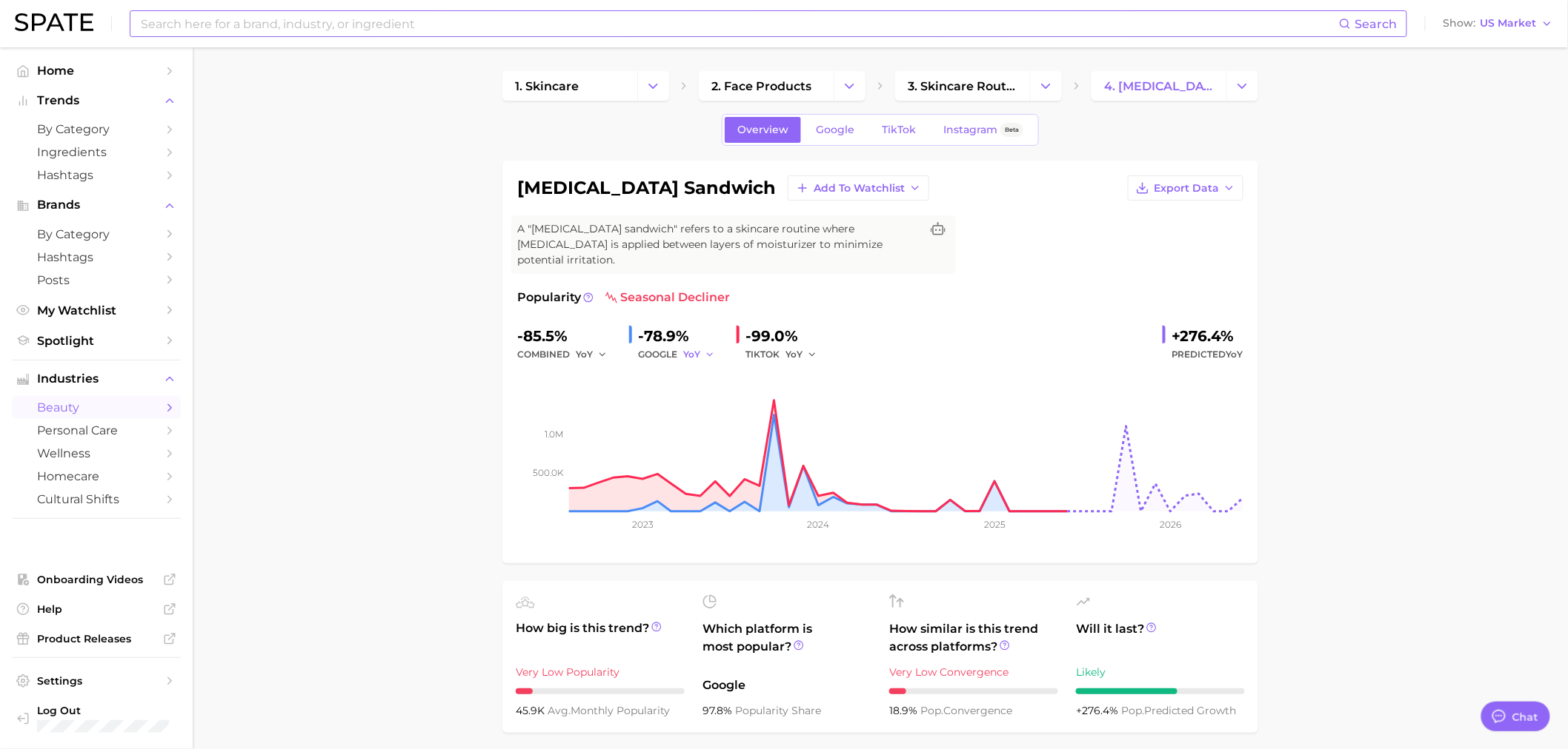
click at [709, 349] on icon "button" at bounding box center [709, 354] width 10 height 10
click at [720, 391] on button "QoQ" at bounding box center [764, 404] width 163 height 27
click at [705, 346] on button "QoQ" at bounding box center [701, 354] width 36 height 18
click at [704, 425] on span "MoM" at bounding box center [704, 431] width 26 height 12
click at [712, 349] on icon "button" at bounding box center [715, 354] width 10 height 10
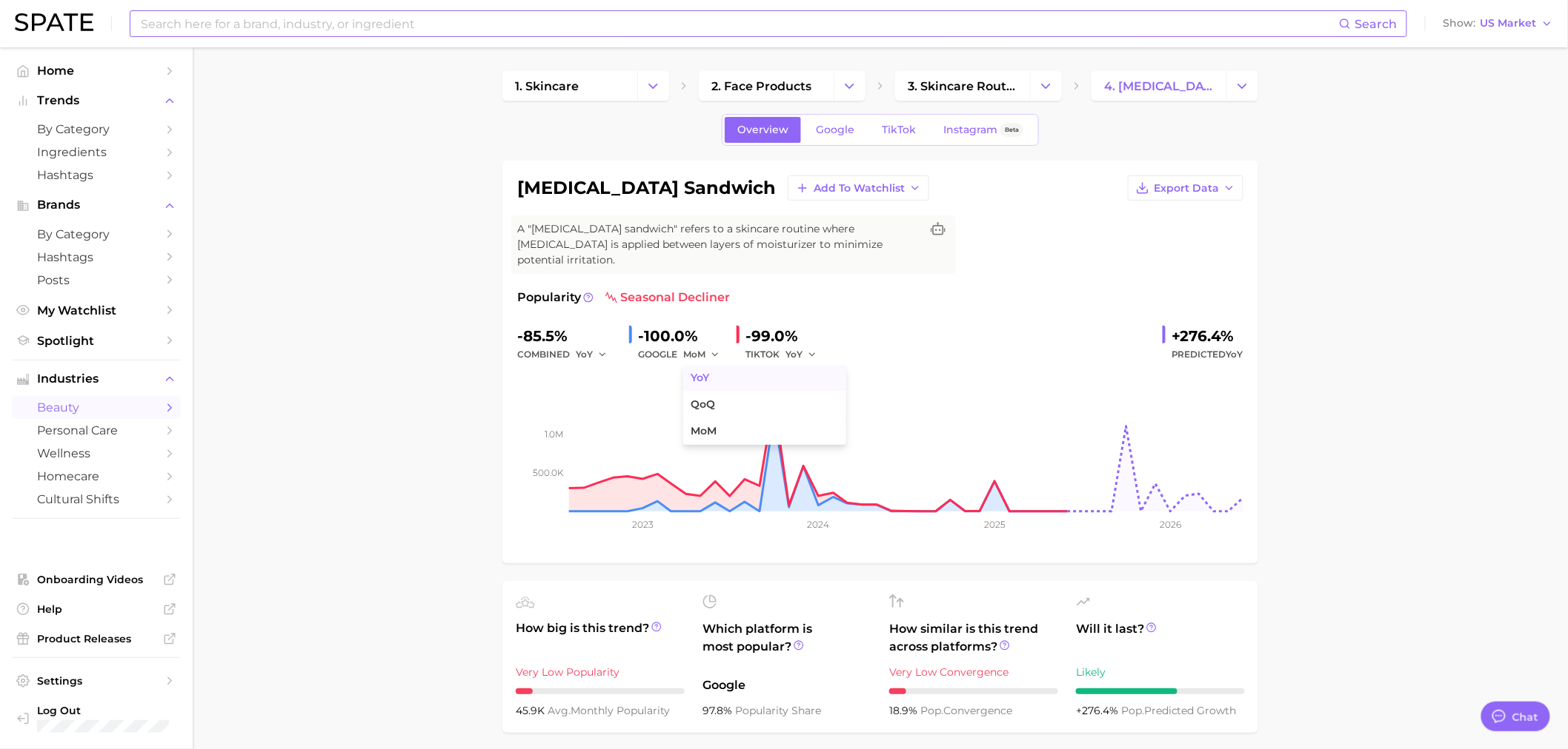
click at [715, 366] on button "YoY" at bounding box center [764, 378] width 163 height 27
